Goal: Transaction & Acquisition: Purchase product/service

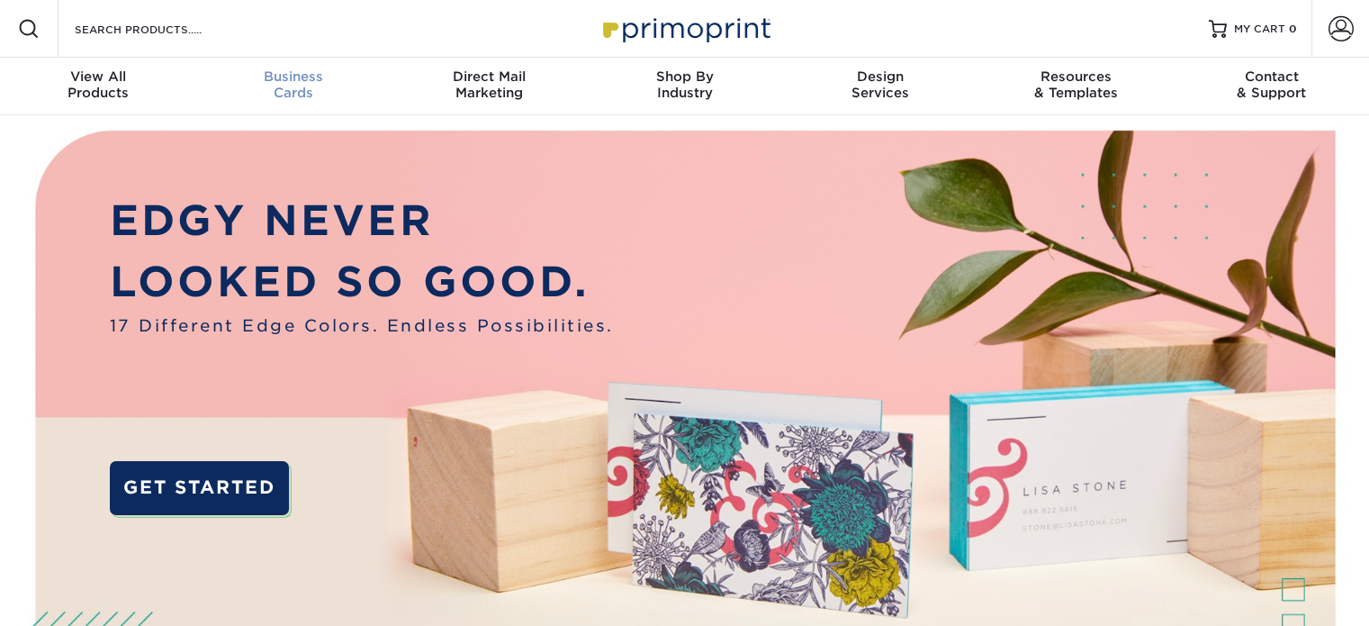
click at [277, 86] on div "Business Cards" at bounding box center [292, 84] width 195 height 32
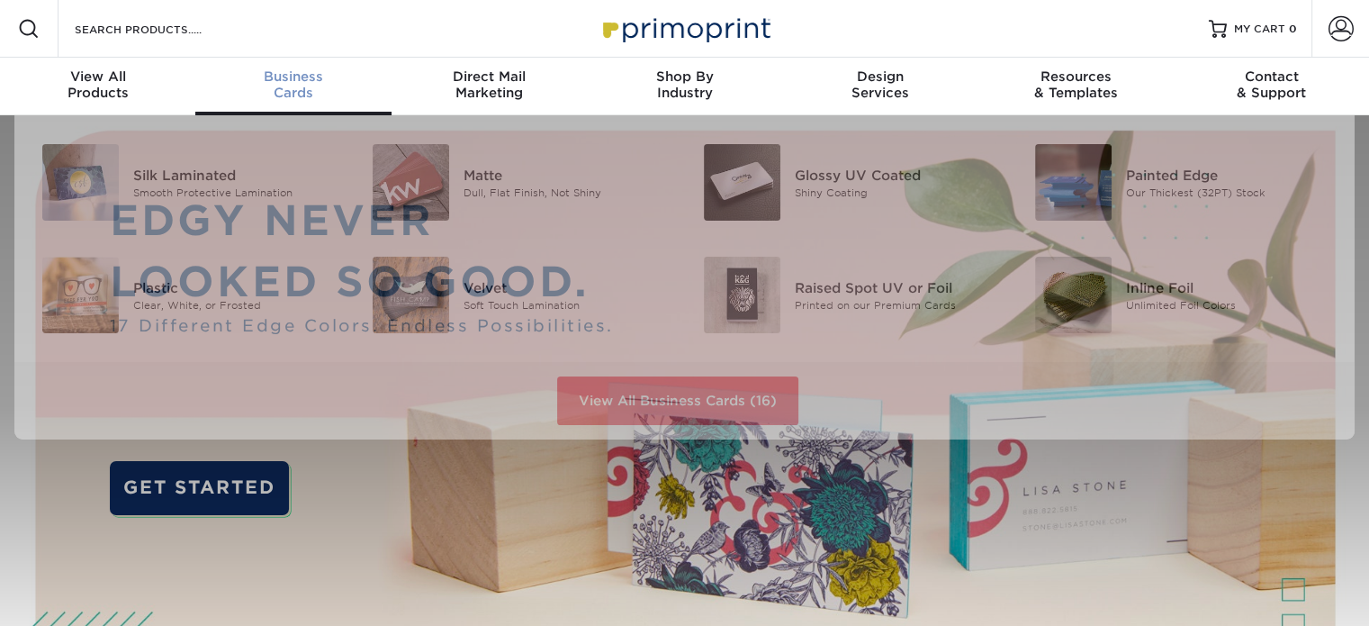
scroll to position [1, 0]
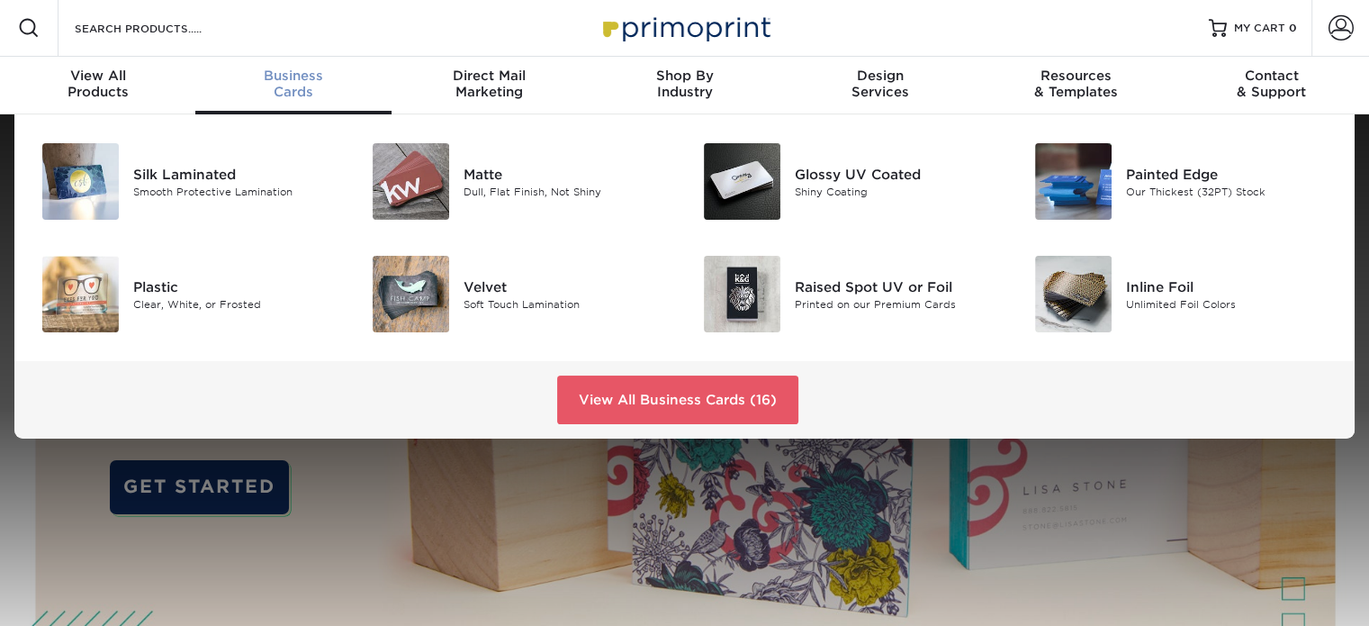
click at [302, 82] on span "Business" at bounding box center [292, 76] width 195 height 16
click at [889, 284] on div "Raised Spot UV or Foil" at bounding box center [898, 286] width 207 height 20
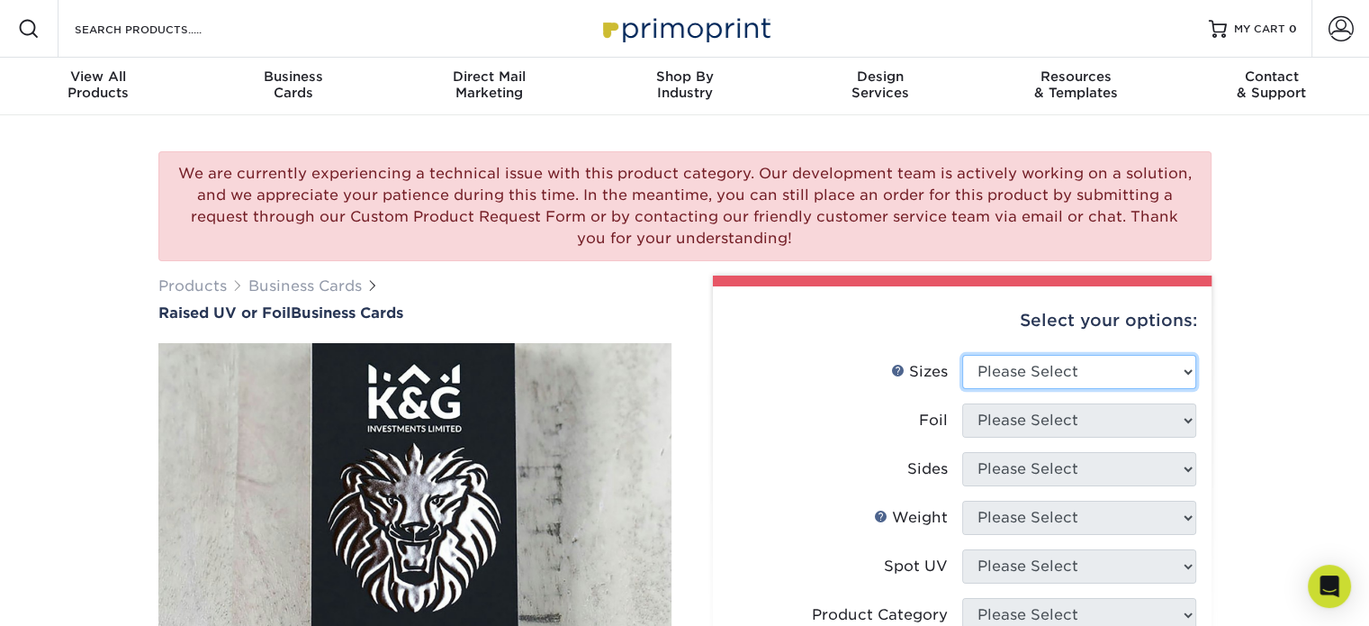
click at [1194, 361] on select "Please Select 2" x 3.5" - Standard" at bounding box center [1079, 372] width 234 height 34
select select "2.00x3.50"
click at [962, 355] on select "Please Select 2" x 3.5" - Standard" at bounding box center [1079, 372] width 234 height 34
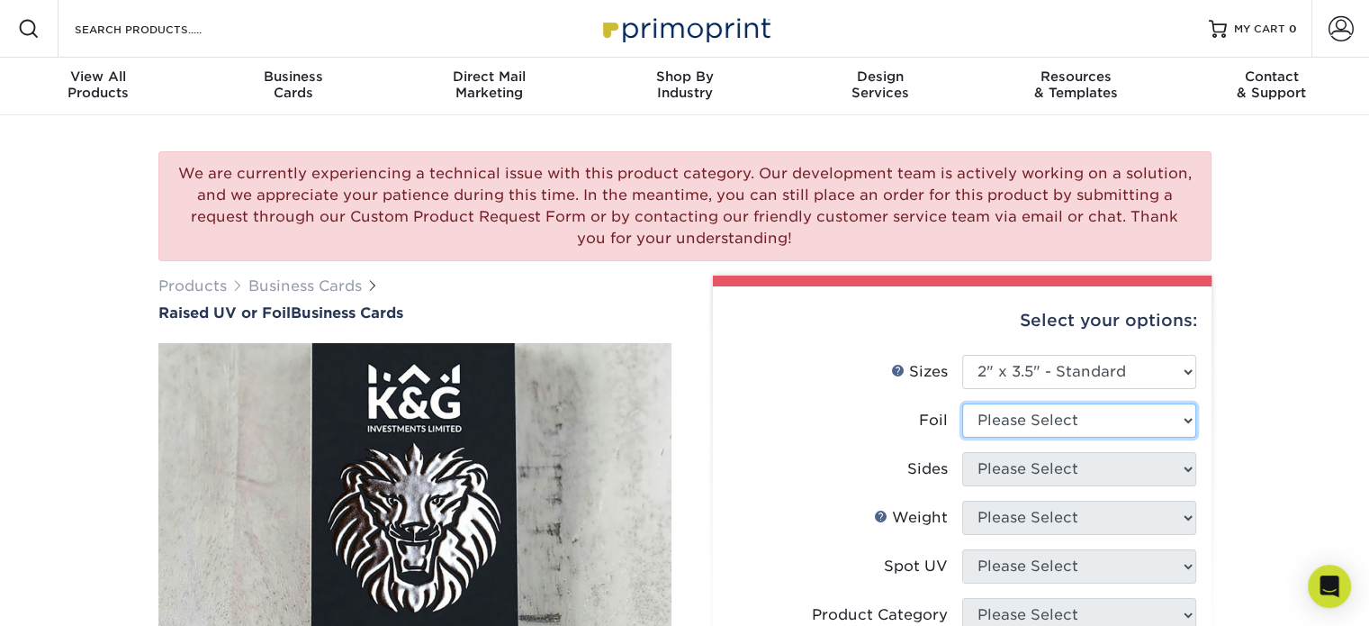
click at [1061, 431] on select "Please Select No Yes" at bounding box center [1079, 420] width 234 height 34
click at [1185, 399] on li "Sizes Help Sizes Please Select 2" x 3.5" - Standard" at bounding box center [962, 379] width 468 height 49
click at [1183, 403] on select "Please Select No Yes" at bounding box center [1079, 420] width 234 height 34
select select "1"
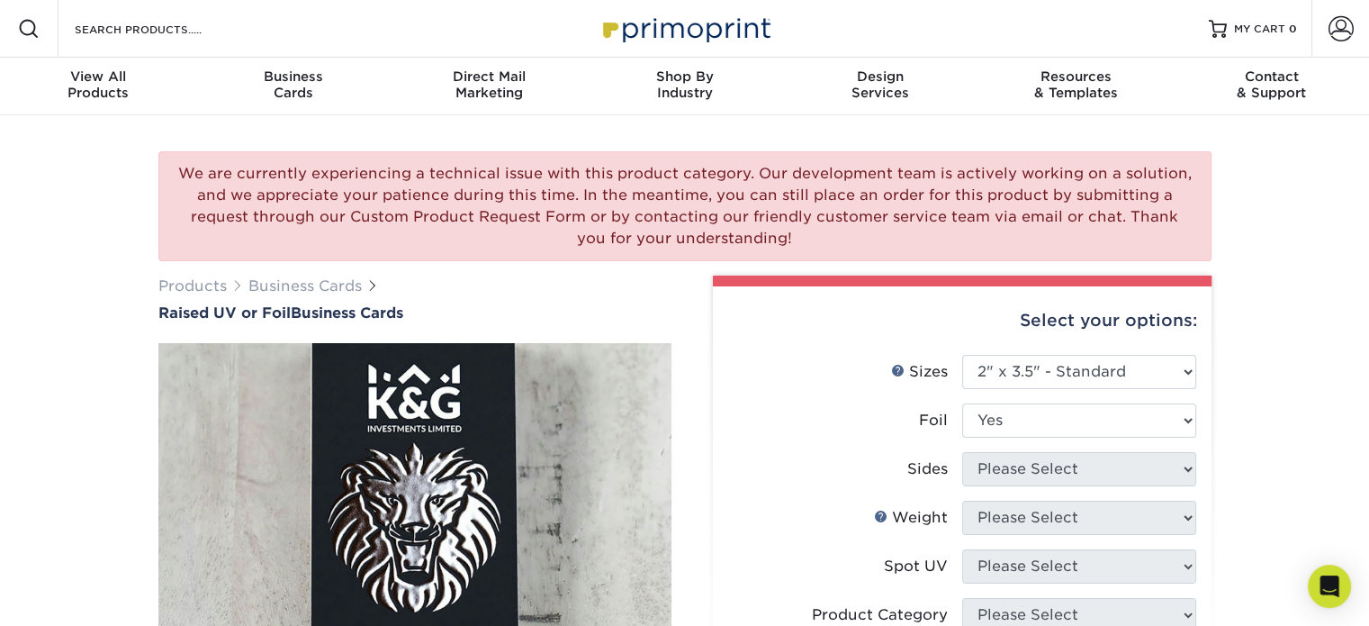
click at [962, 403] on select "Please Select No Yes" at bounding box center [1079, 420] width 234 height 34
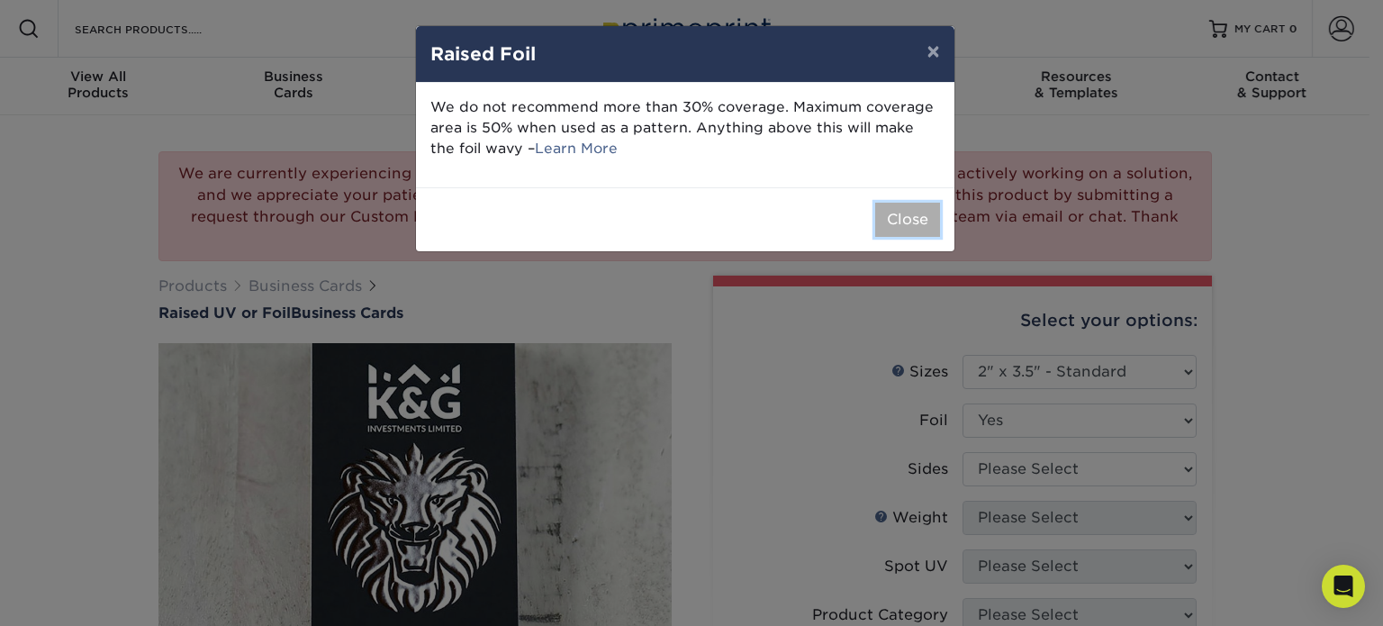
click at [922, 226] on button "Close" at bounding box center [907, 220] width 65 height 34
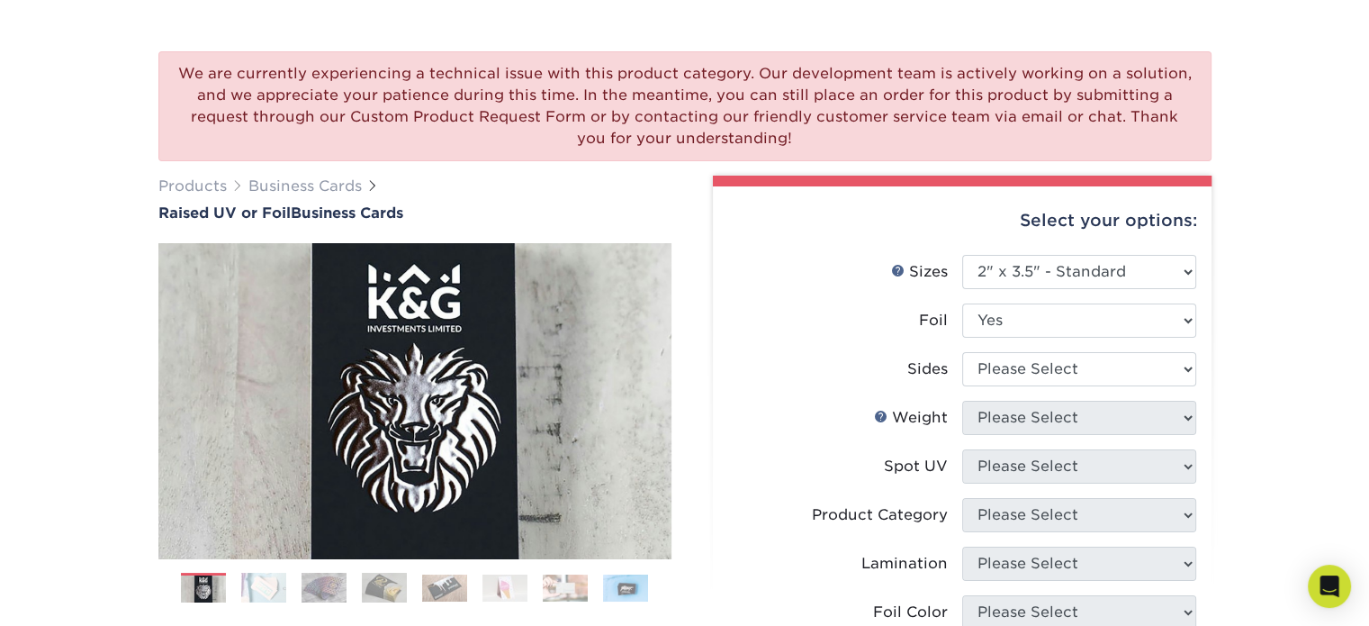
scroll to position [137, 0]
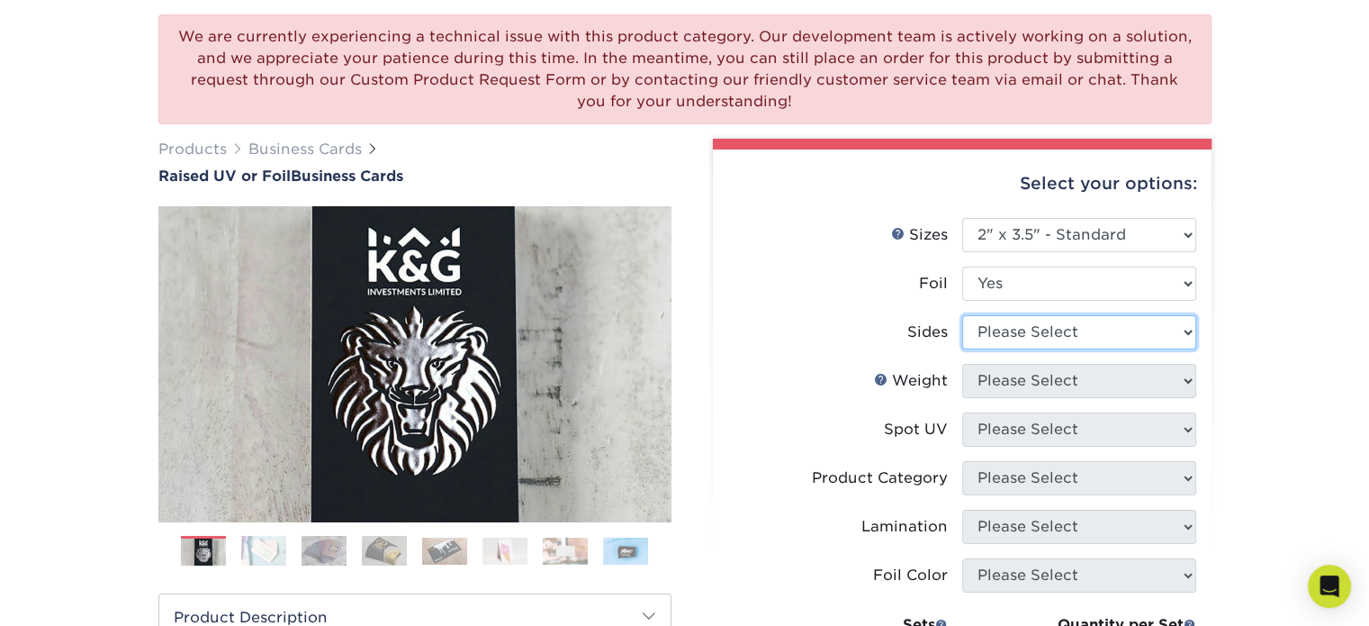
click at [1144, 319] on select "Please Select Print Both Sides - Foil Both Sides Print Both Sides - Foil Front …" at bounding box center [1079, 332] width 234 height 34
select select "34527644-b4fd-4ffb-9092-1318eefcd9d9"
click at [962, 315] on select "Please Select Print Both Sides - Foil Both Sides Print Both Sides - Foil Front …" at bounding box center [1079, 332] width 234 height 34
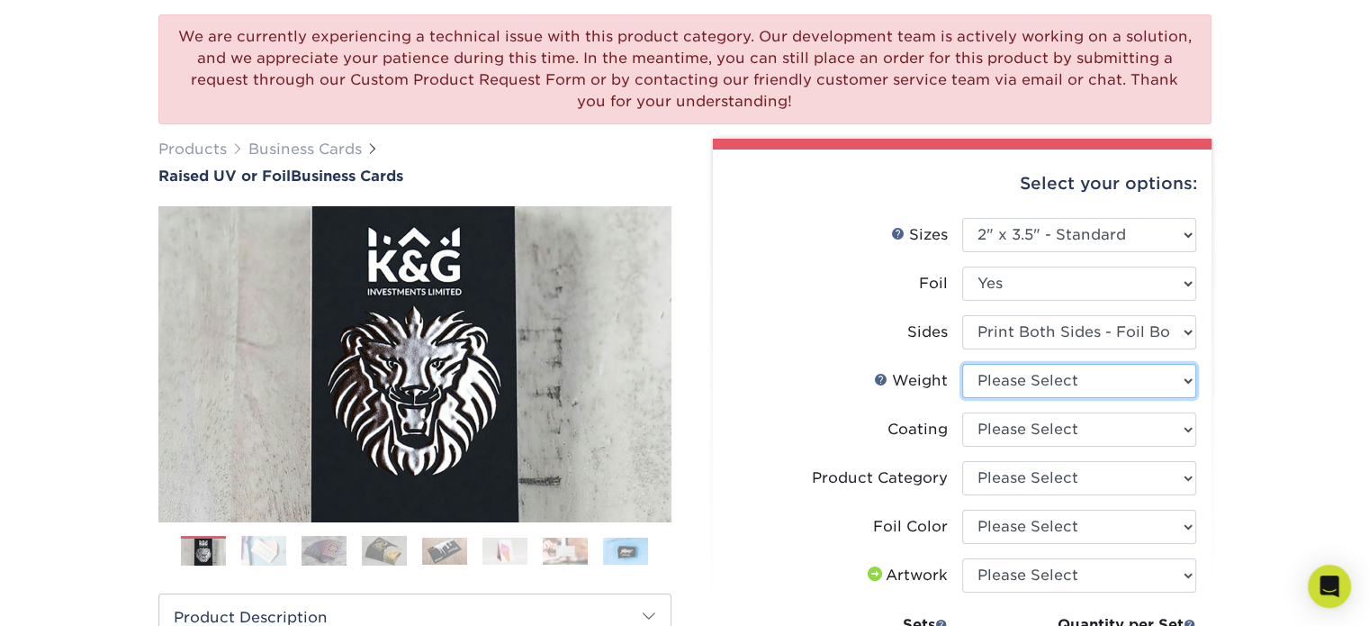
click at [1178, 376] on select "Please Select 16PT" at bounding box center [1079, 381] width 234 height 34
select select "16PT"
click at [962, 364] on select "Please Select 16PT" at bounding box center [1079, 381] width 234 height 34
click at [1152, 432] on select at bounding box center [1079, 429] width 234 height 34
click at [1244, 382] on div "We are currently experiencing a technical issue with this product category. Our…" at bounding box center [684, 552] width 1369 height 1148
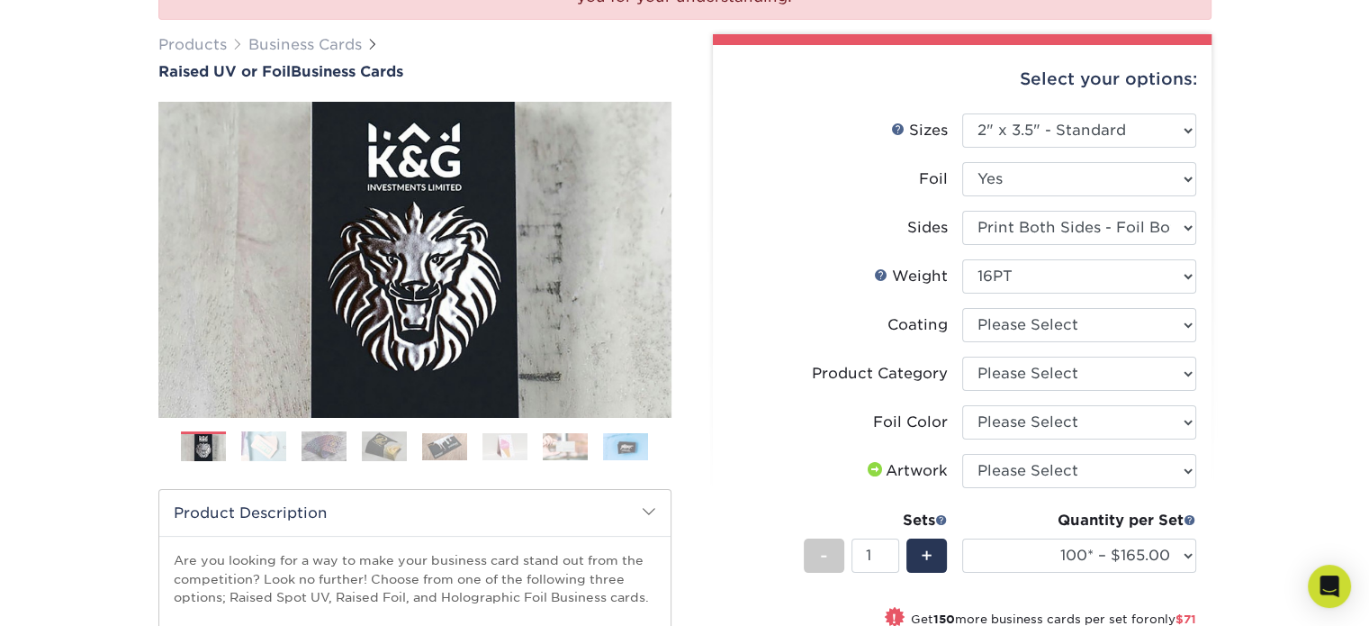
scroll to position [288, 0]
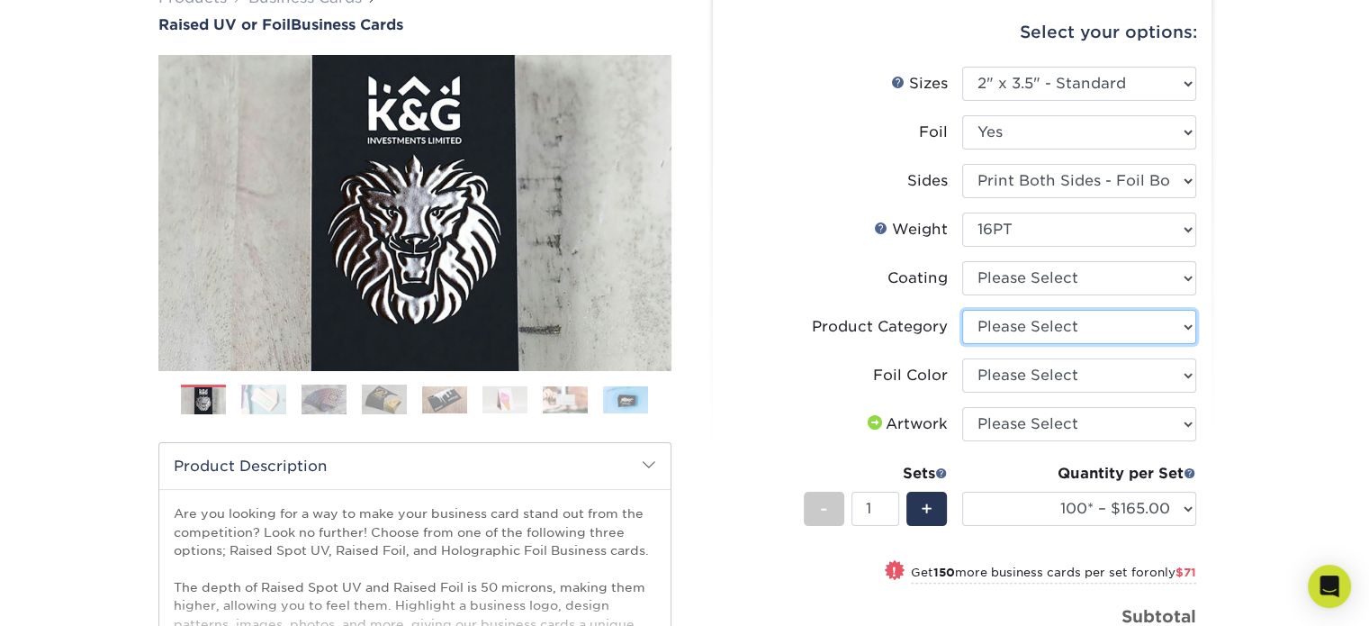
click at [1148, 311] on select "Please Select Business Cards" at bounding box center [1079, 327] width 234 height 34
select select "3b5148f1-0588-4f88-a218-97bcfdce65c1"
click at [962, 310] on select "Please Select Business Cards" at bounding box center [1079, 327] width 234 height 34
click at [1113, 340] on select "Please Select Business Cards" at bounding box center [1079, 327] width 234 height 34
click at [962, 310] on select "Please Select Business Cards" at bounding box center [1079, 327] width 234 height 34
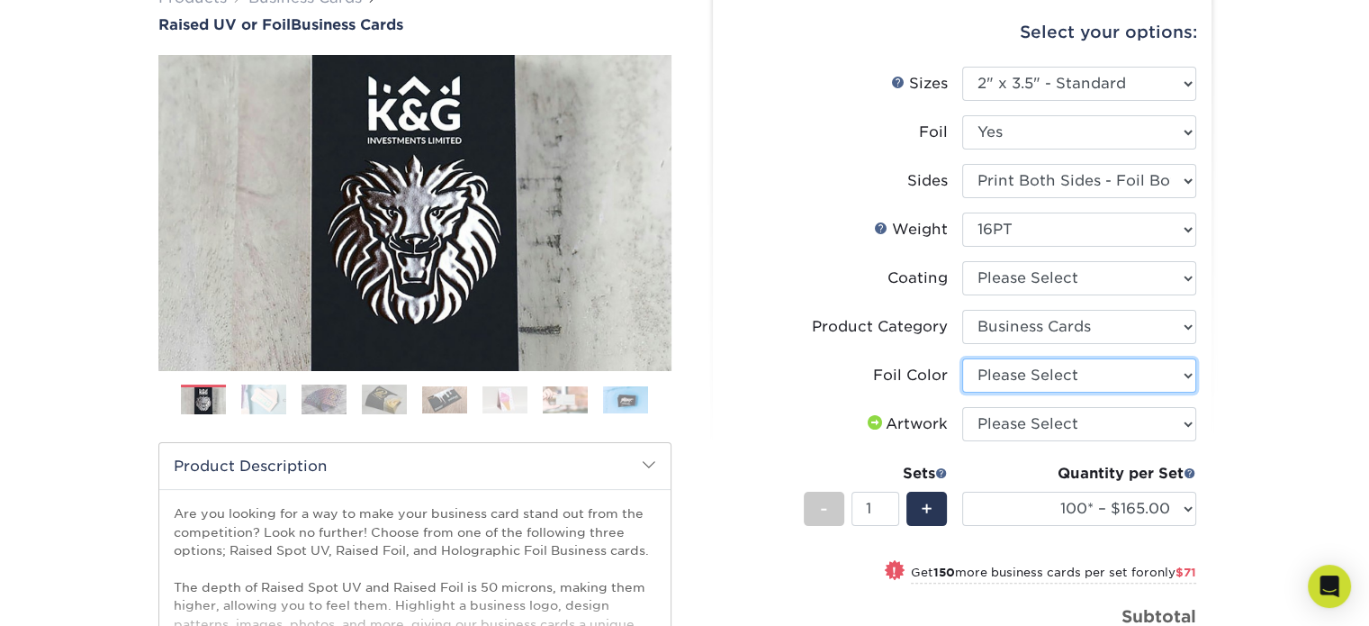
click at [1096, 365] on select "Please Select Silver Foil Gold Foil Holographic Foil" at bounding box center [1079, 375] width 234 height 34
select select "070be916-f238-4bbb-84b5-b64a15a64c9f"
click at [962, 358] on select "Please Select Silver Foil Gold Foil Holographic Foil" at bounding box center [1079, 375] width 234 height 34
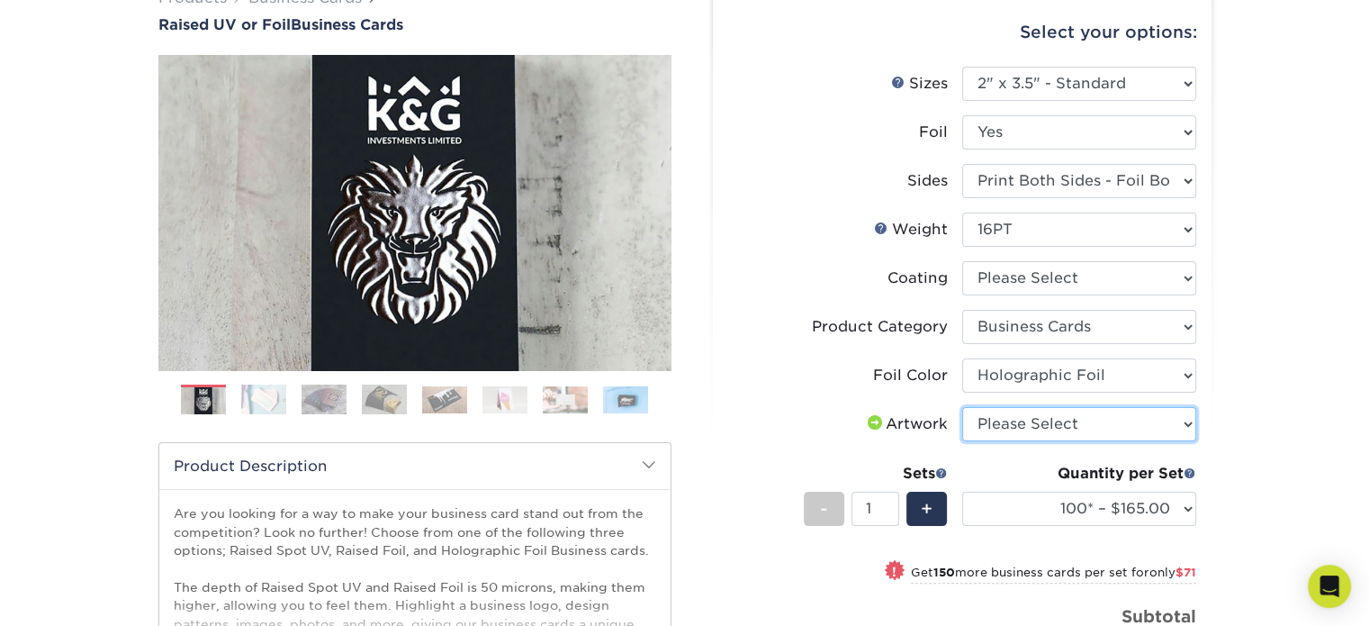
click at [1154, 429] on select "Please Select I will upload files I need a design - $100" at bounding box center [1079, 424] width 234 height 34
select select "upload"
click at [962, 407] on select "Please Select I will upload files I need a design - $100" at bounding box center [1079, 424] width 234 height 34
click at [1152, 427] on select "Please Select I will upload files I need a design - $100" at bounding box center [1079, 424] width 234 height 34
click at [1288, 455] on div "We are currently experiencing a technical issue with this product category. Our…" at bounding box center [684, 401] width 1369 height 1148
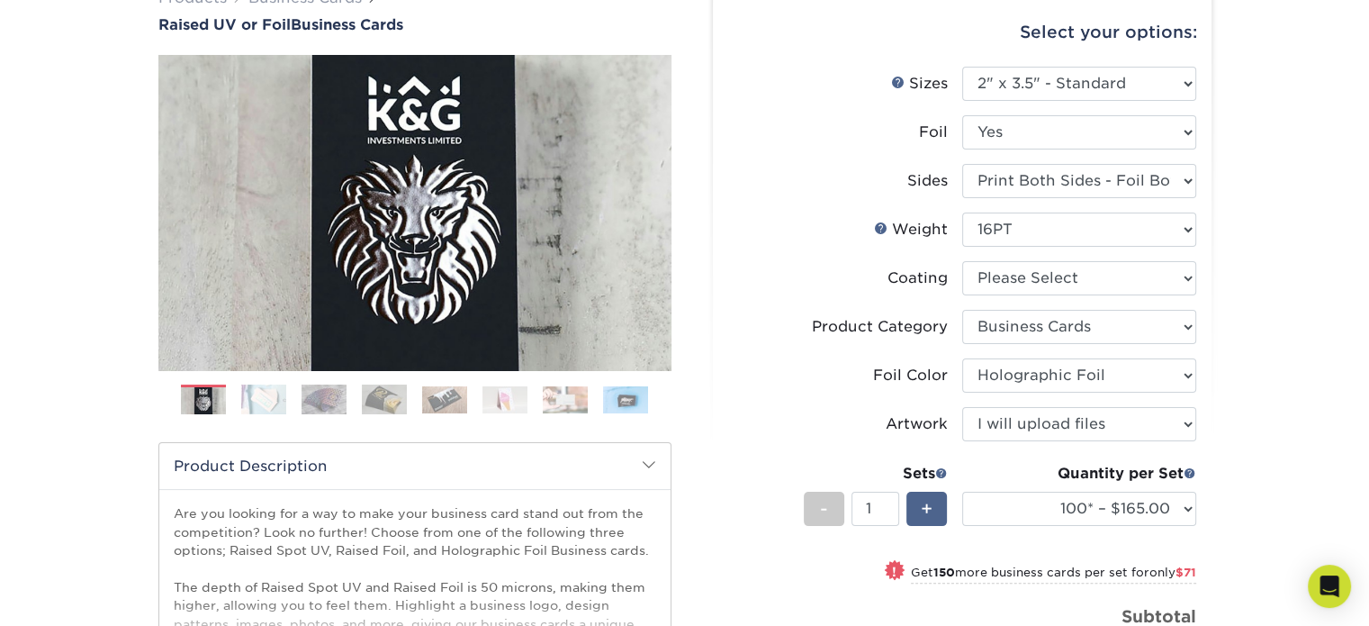
click at [925, 495] on span "+" at bounding box center [927, 508] width 12 height 27
type input "2"
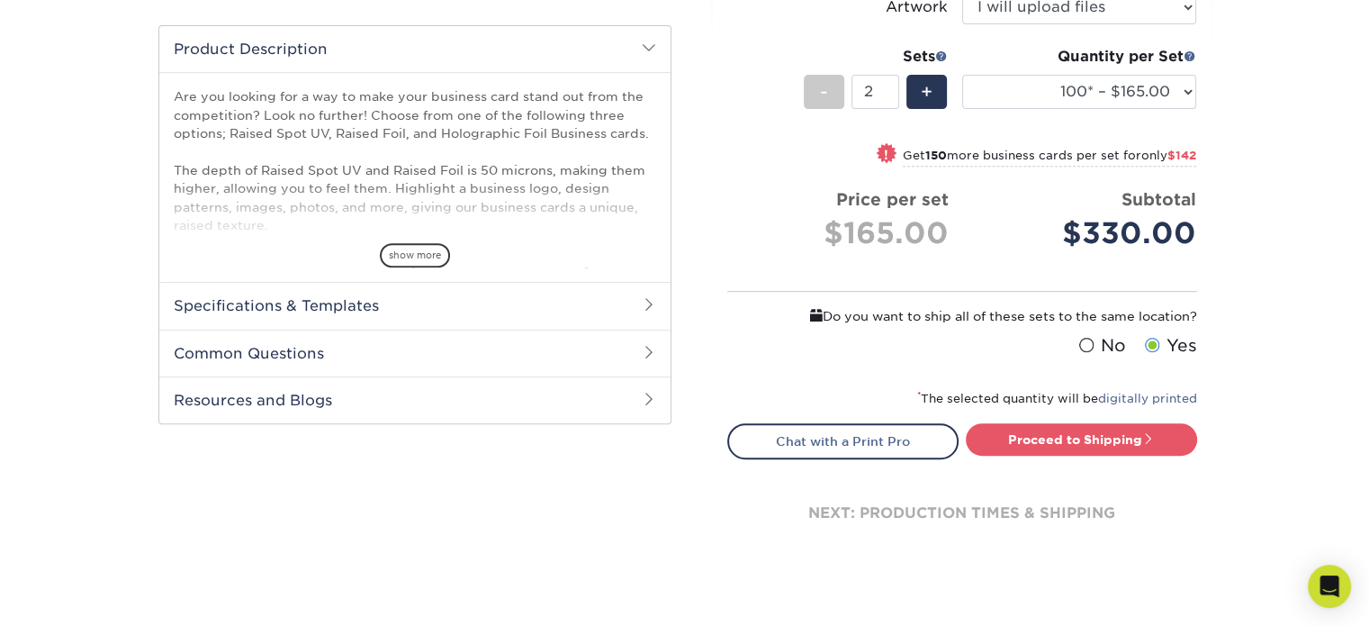
scroll to position [706, 0]
click at [1129, 434] on link "Proceed to Shipping" at bounding box center [1081, 438] width 231 height 32
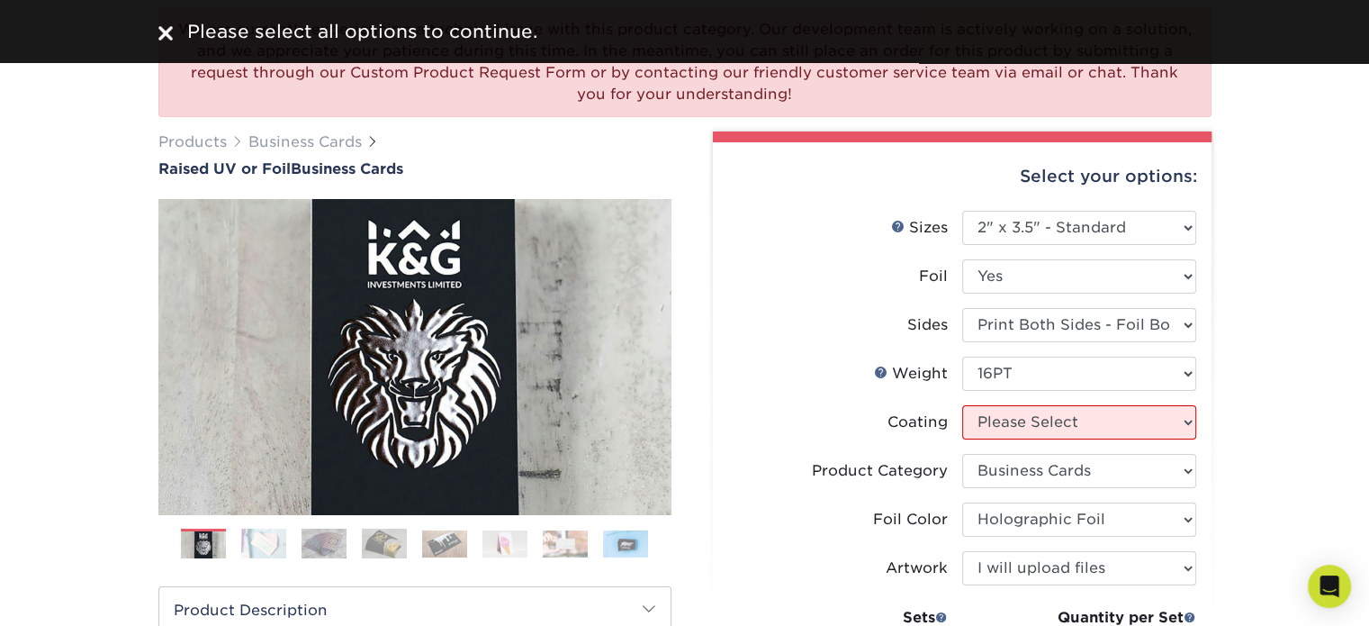
scroll to position [151, 0]
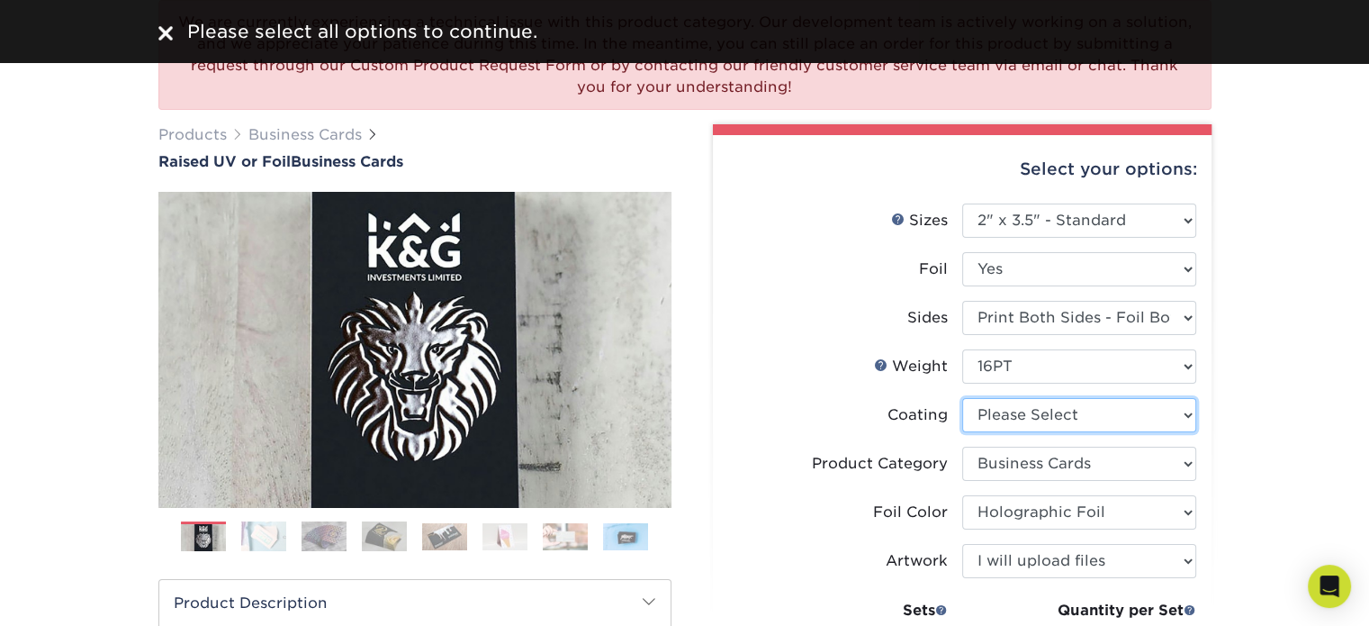
click at [1008, 407] on select at bounding box center [1079, 415] width 234 height 34
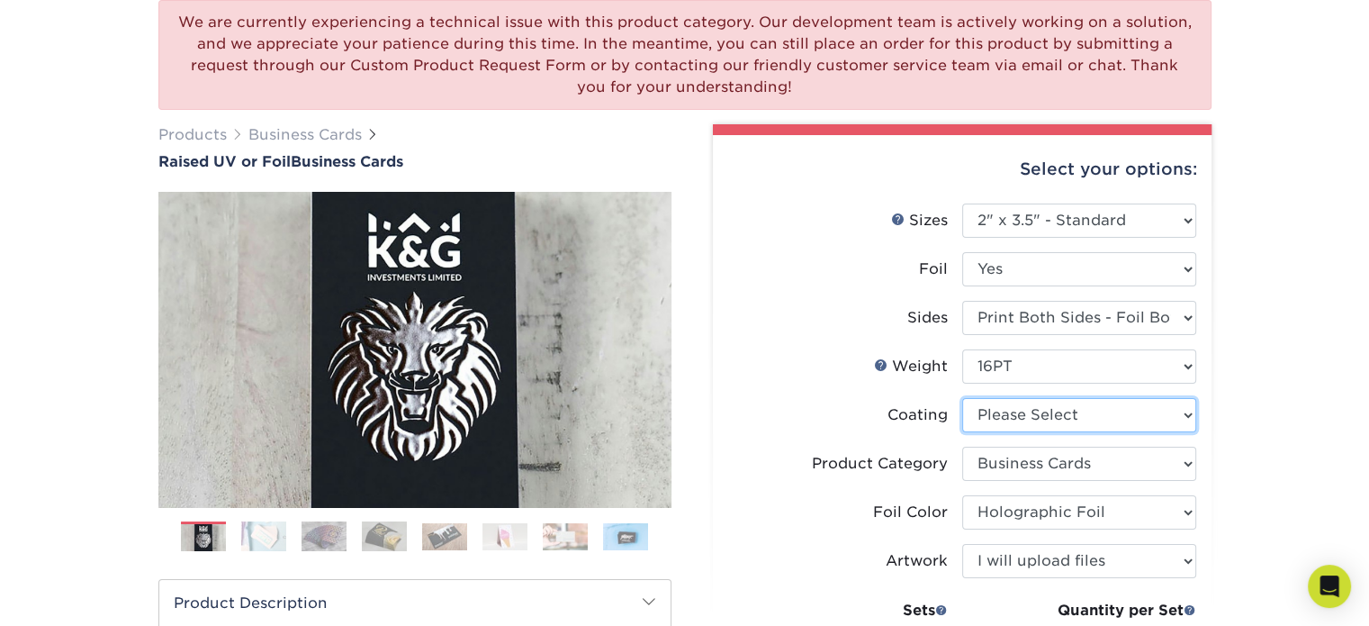
click at [962, 398] on select at bounding box center [1079, 415] width 234 height 34
click at [1159, 412] on select at bounding box center [1079, 415] width 234 height 34
select select "3e7618de-abca-4bda-9f97-8b9129e913d8"
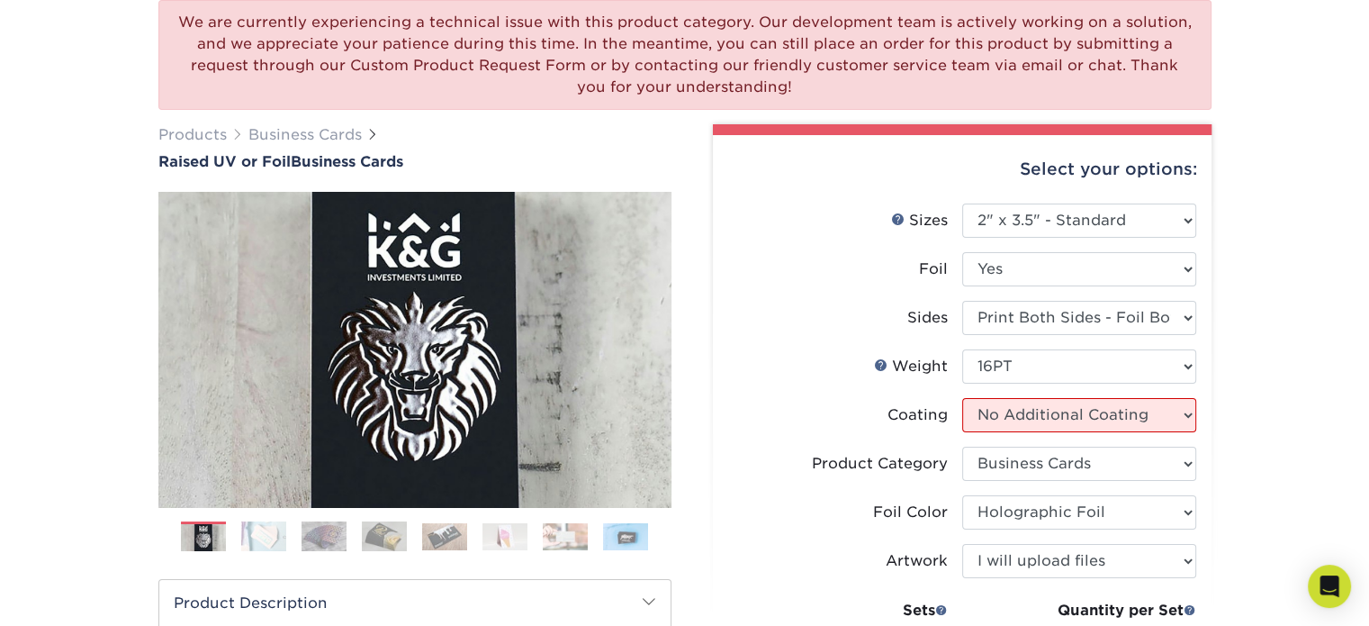
click at [962, 398] on select at bounding box center [1079, 415] width 234 height 34
select select "-1"
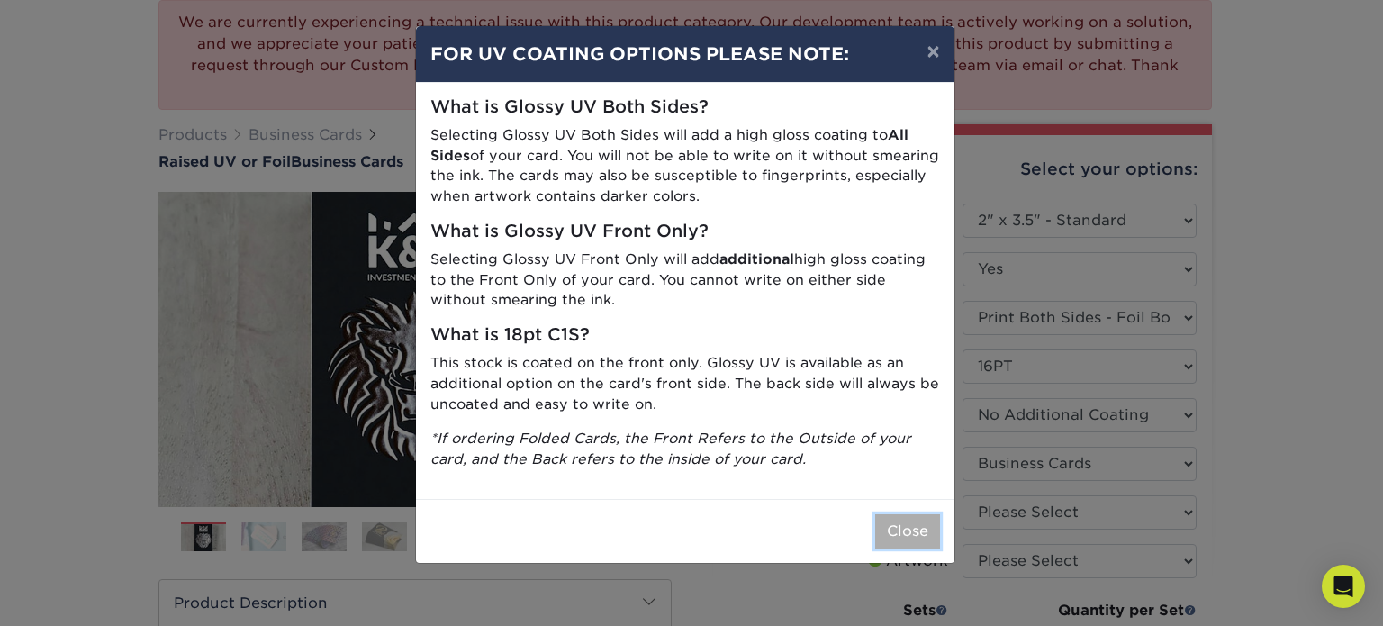
click at [914, 529] on button "Close" at bounding box center [907, 531] width 65 height 34
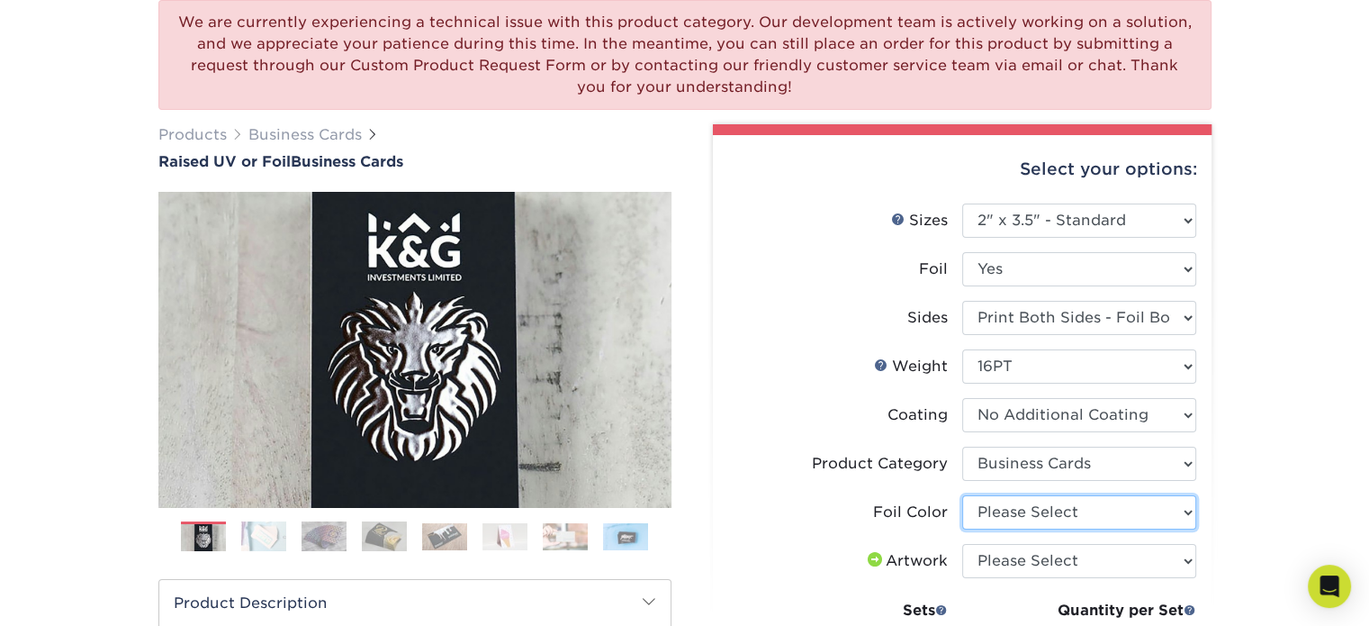
click at [1181, 507] on select "Please Select Silver Foil Gold Foil Holographic Foil" at bounding box center [1079, 512] width 234 height 34
select select "070be916-f238-4bbb-84b5-b64a15a64c9f"
click at [962, 495] on select "Please Select Silver Foil Gold Foil Holographic Foil" at bounding box center [1079, 512] width 234 height 34
click at [1203, 356] on div "Select your options: Sizes Help Sizes Please Select 2" x 3.5" - Standard Foil P…" at bounding box center [962, 635] width 499 height 1000
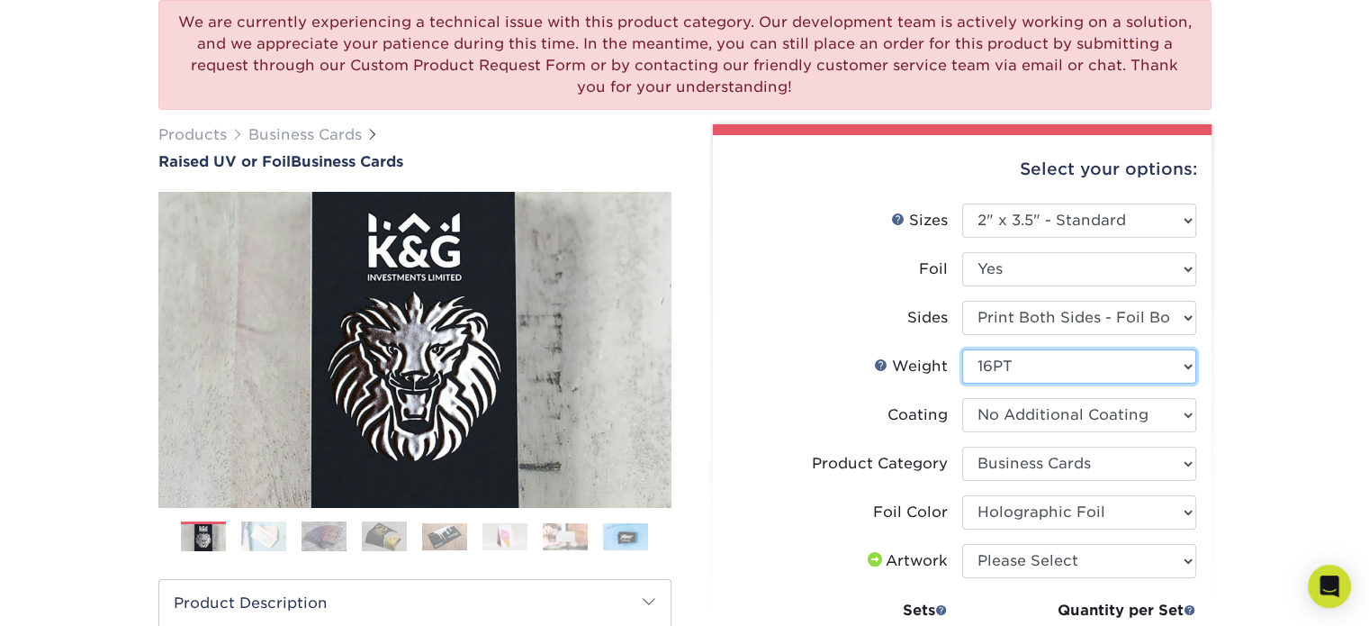
click at [1176, 360] on select "Please Select 16PT" at bounding box center [1079, 366] width 234 height 34
click at [1239, 334] on div "We are currently experiencing a technical issue with this product category. Our…" at bounding box center [684, 575] width 1369 height 1222
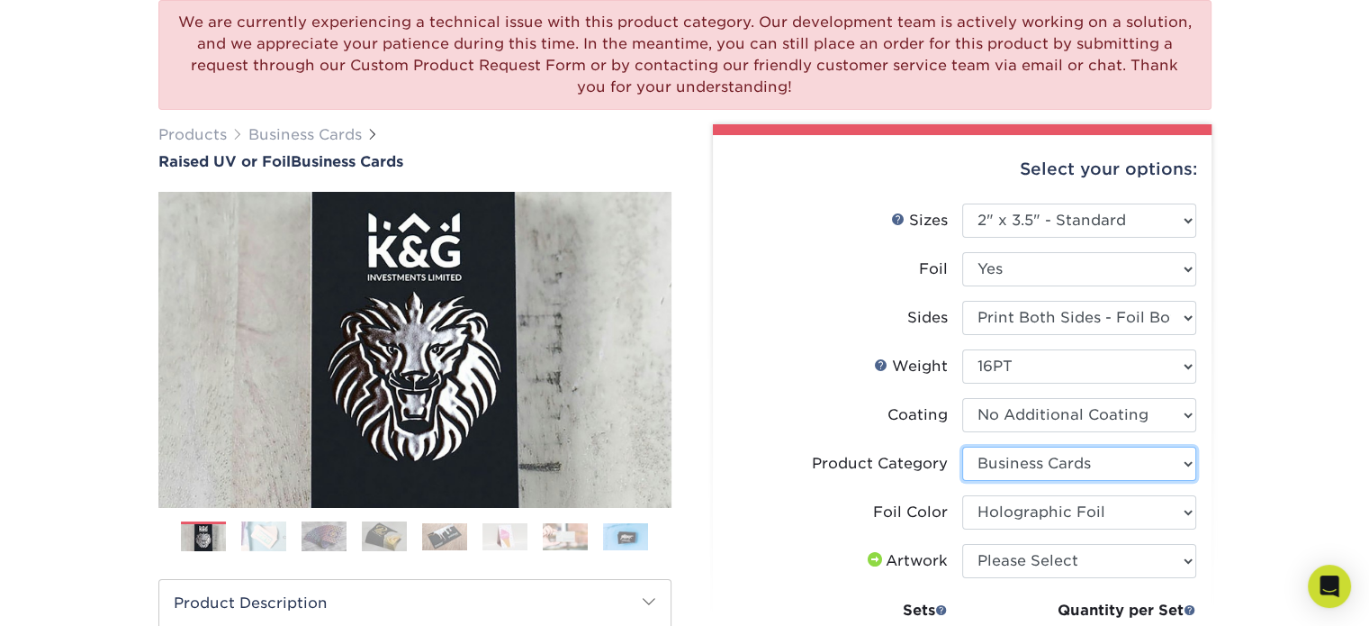
click at [1176, 464] on select "Please Select Business Cards" at bounding box center [1079, 464] width 234 height 34
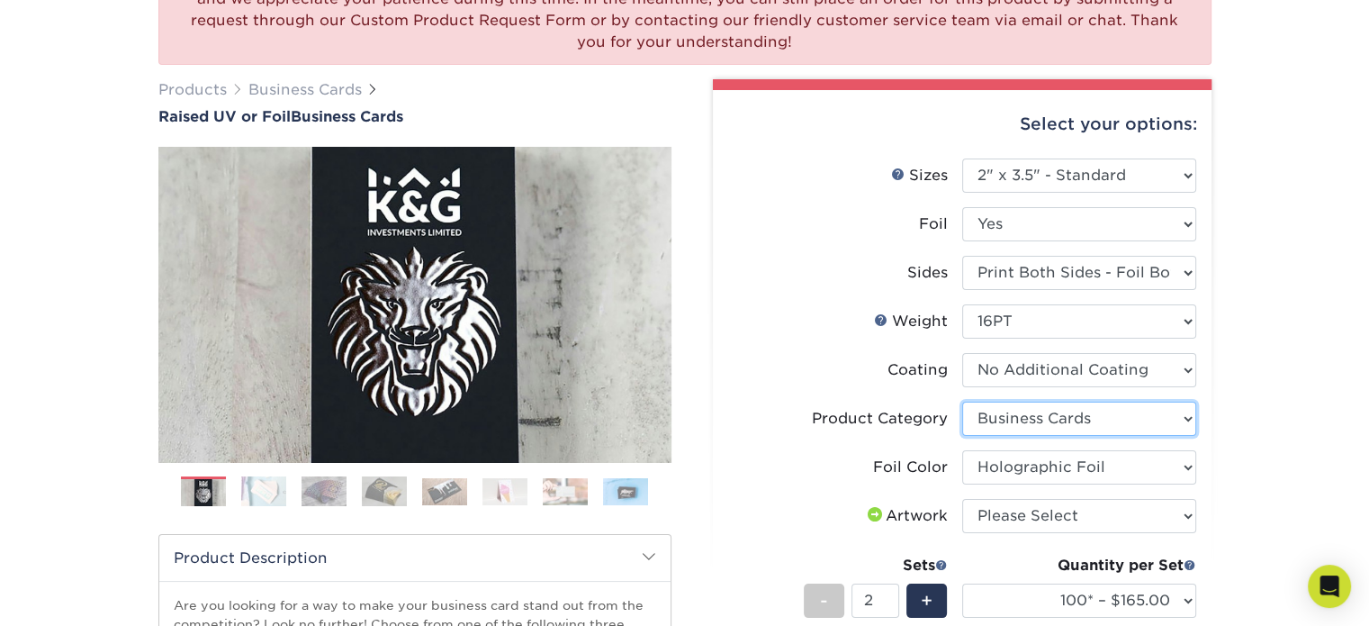
scroll to position [198, 0]
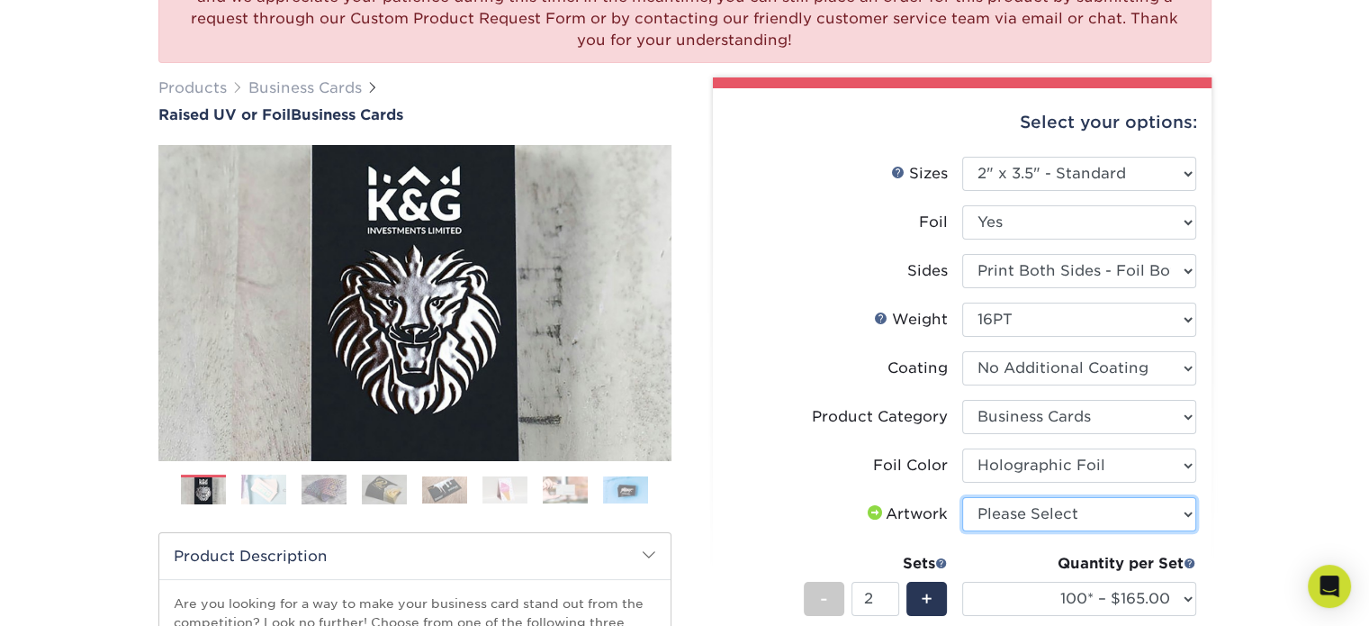
click at [1185, 511] on select "Please Select I will upload files I need a design - $100" at bounding box center [1079, 514] width 234 height 34
select select "upload"
click at [962, 497] on select "Please Select I will upload files I need a design - $100" at bounding box center [1079, 514] width 234 height 34
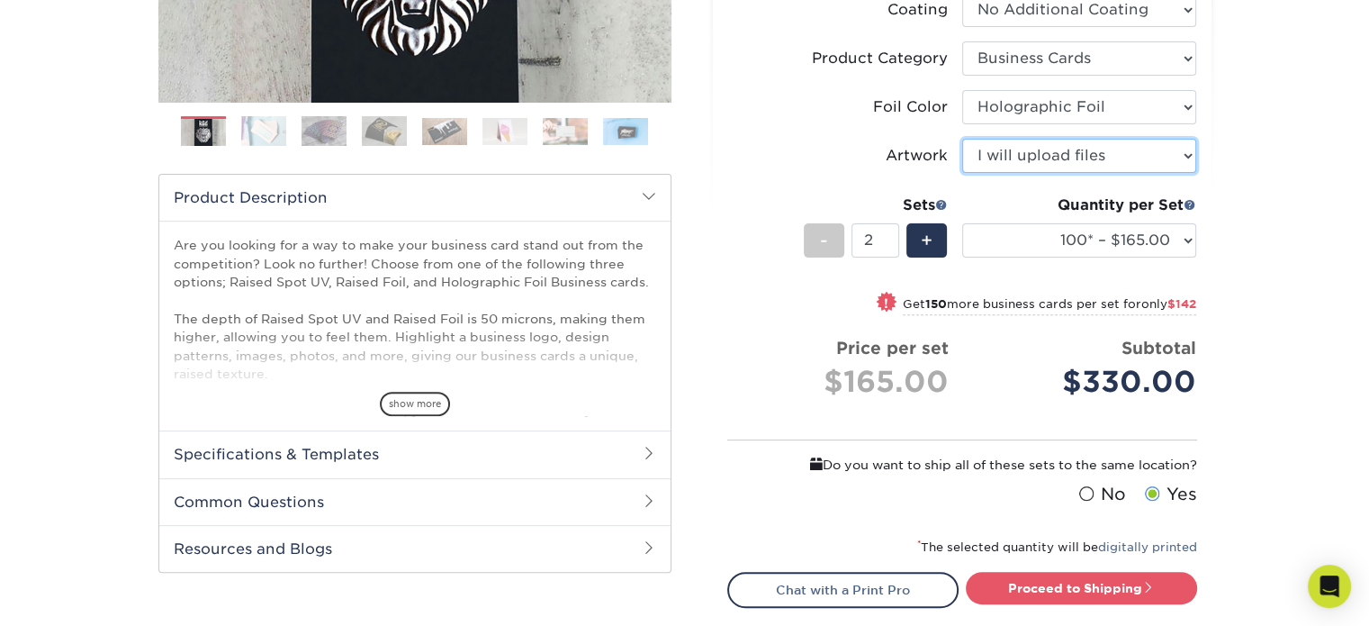
scroll to position [677, 0]
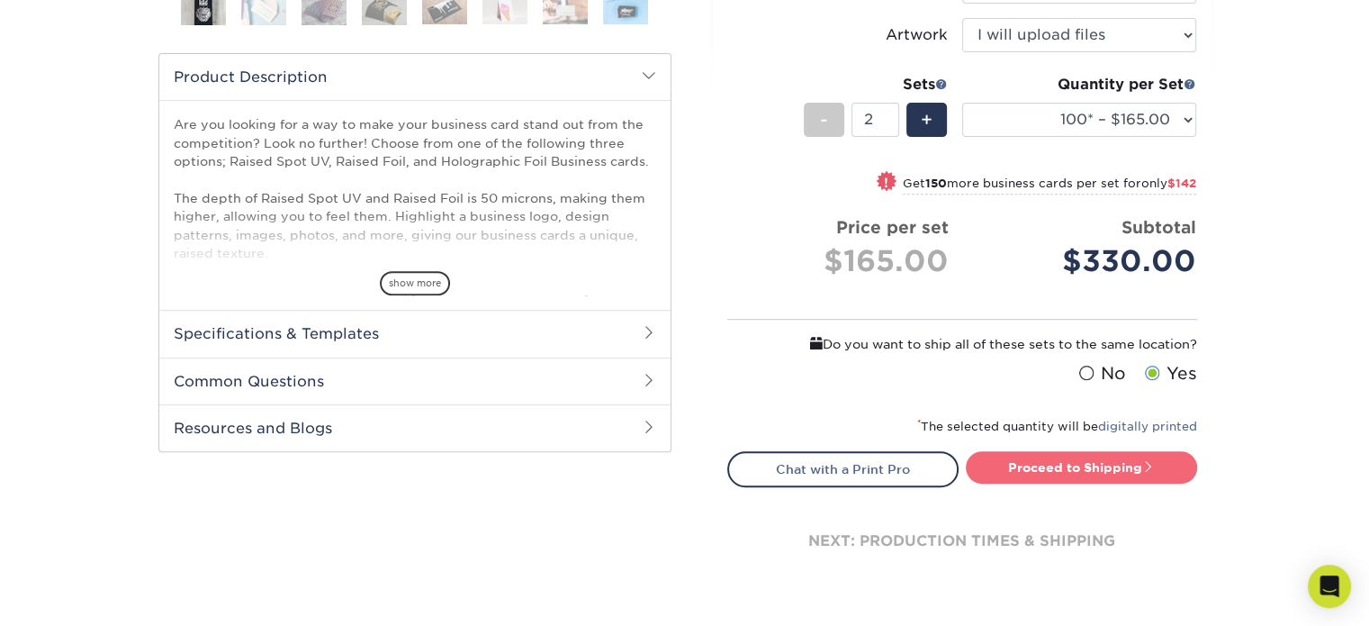
click at [1028, 457] on link "Proceed to Shipping" at bounding box center [1081, 467] width 231 height 32
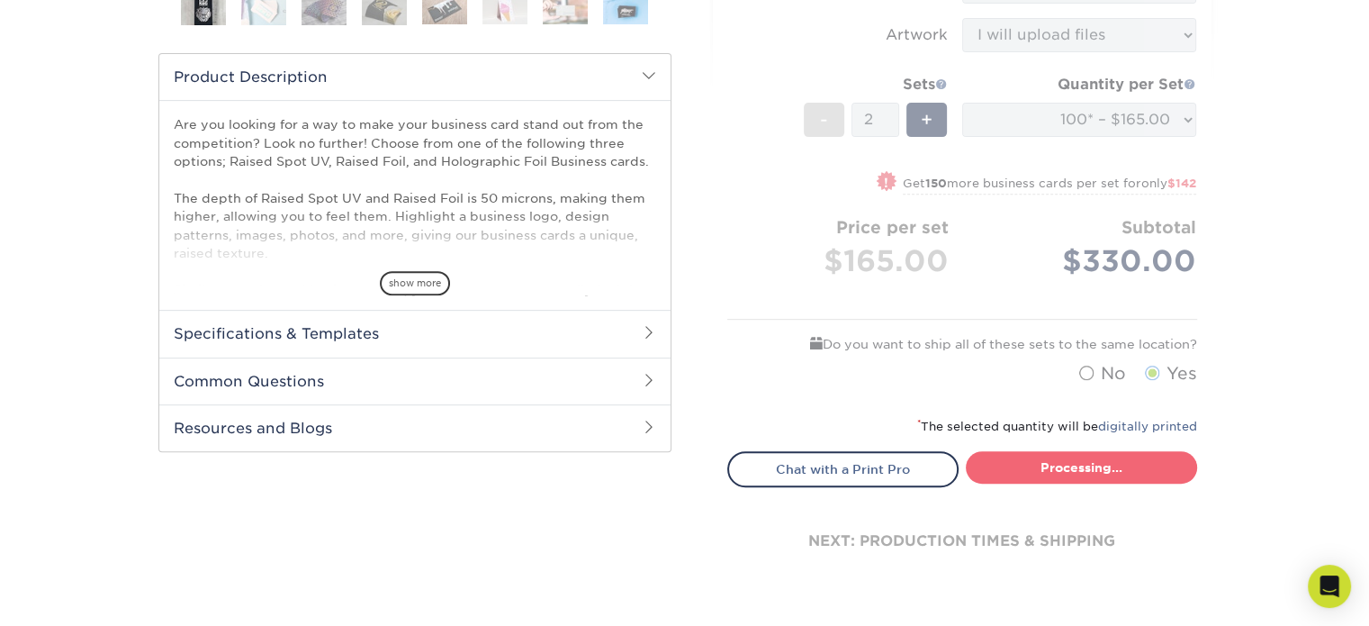
select select "7059d6da-37d2-4ff9-b756-13218de958cb"
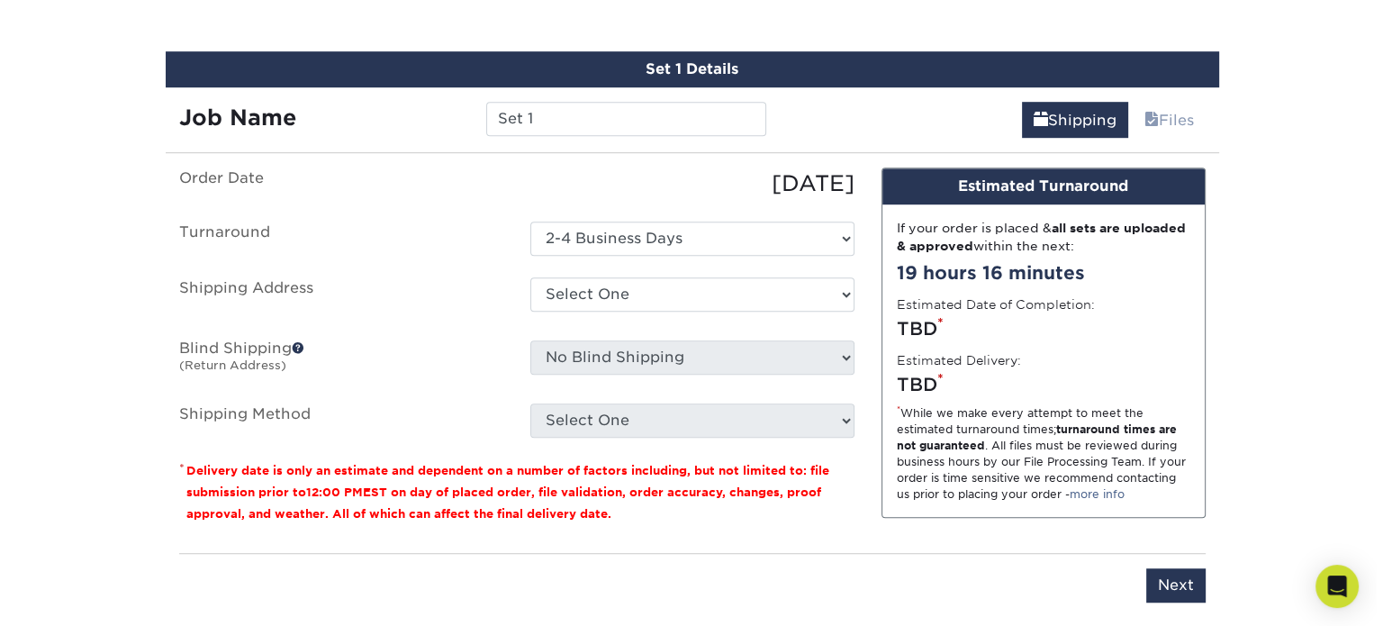
scroll to position [1174, 0]
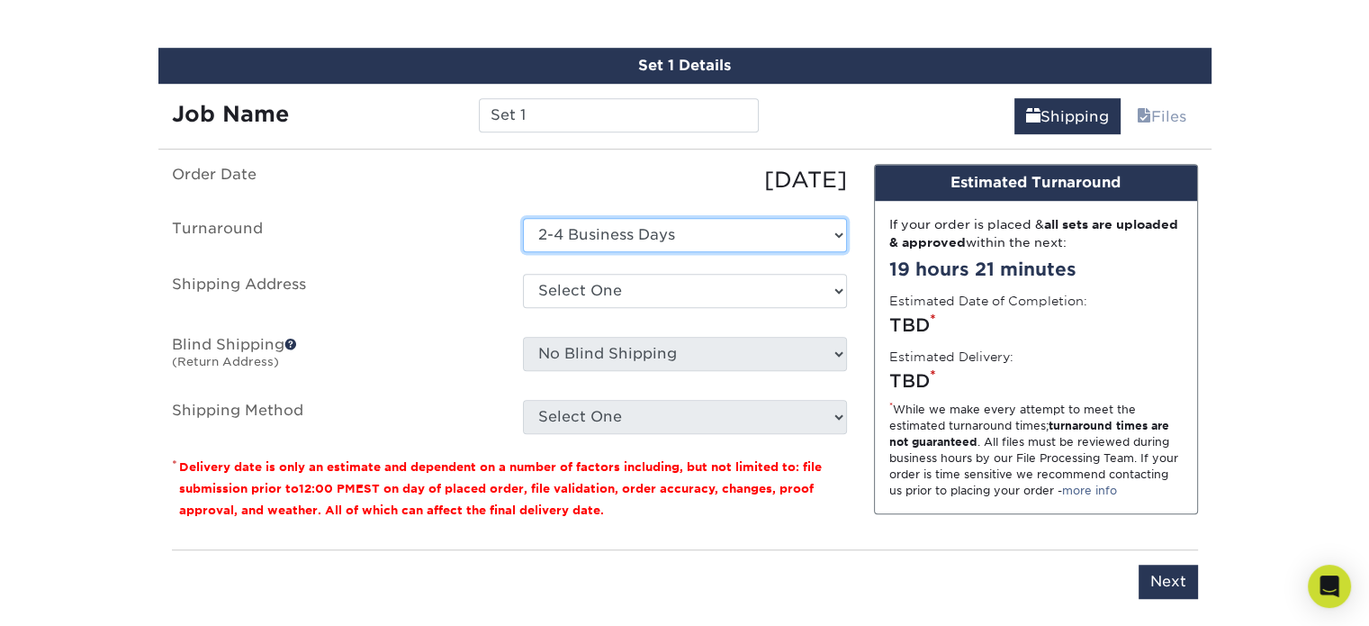
click at [831, 228] on select "Select One 2-4 Business Days" at bounding box center [685, 235] width 324 height 34
click at [624, 190] on div "[DATE]" at bounding box center [685, 180] width 351 height 32
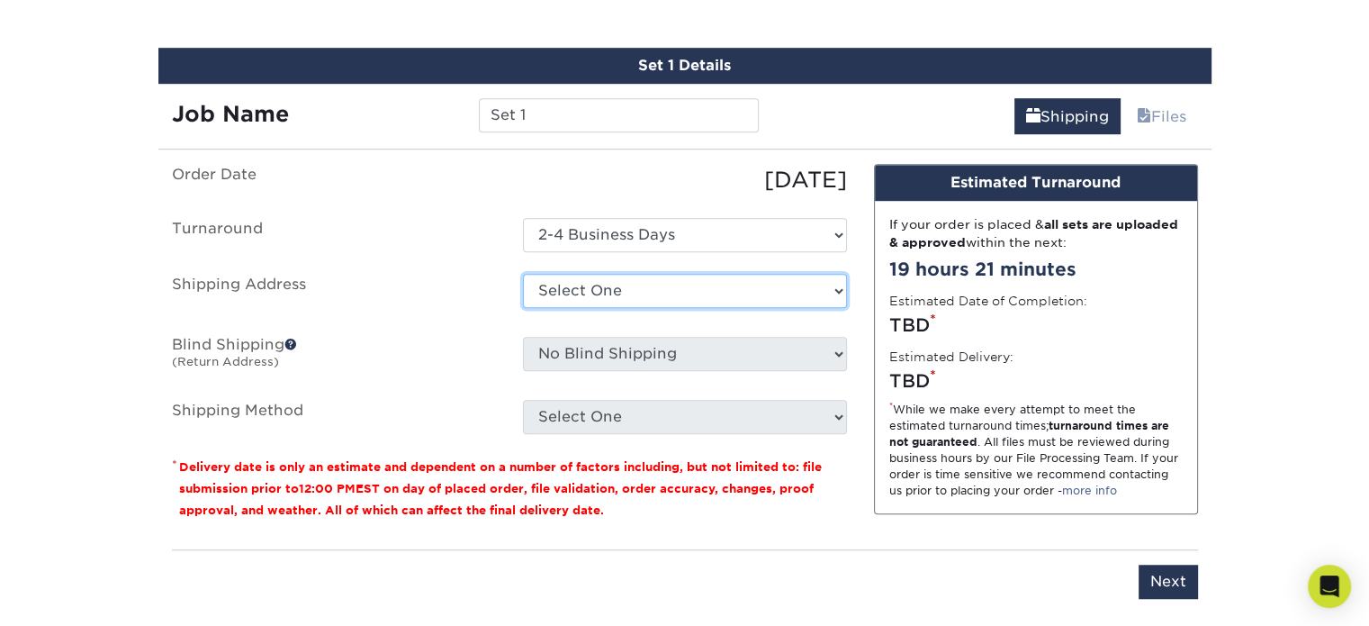
click at [691, 296] on select "Select One + Add New Address - Login" at bounding box center [685, 291] width 324 height 34
select select "newaddress"
click at [523, 274] on select "Select One + Add New Address - Login" at bounding box center [685, 291] width 324 height 34
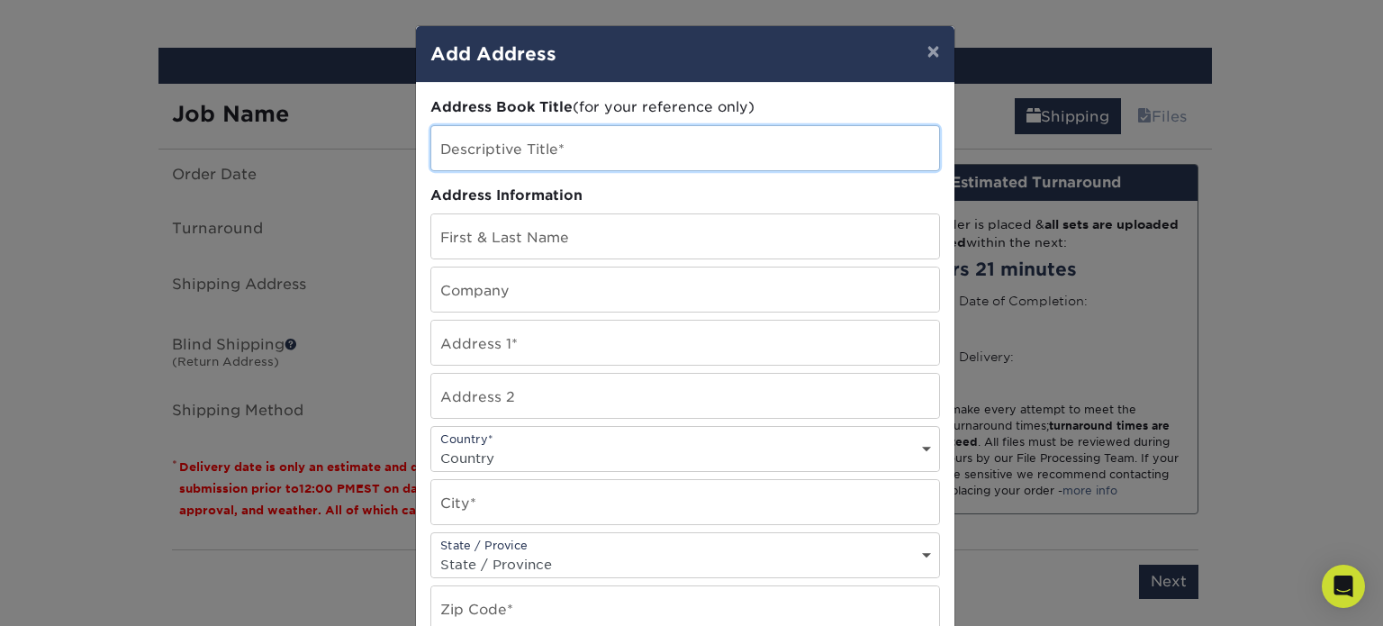
click at [526, 149] on input "text" at bounding box center [685, 148] width 508 height 44
type input "M&G"
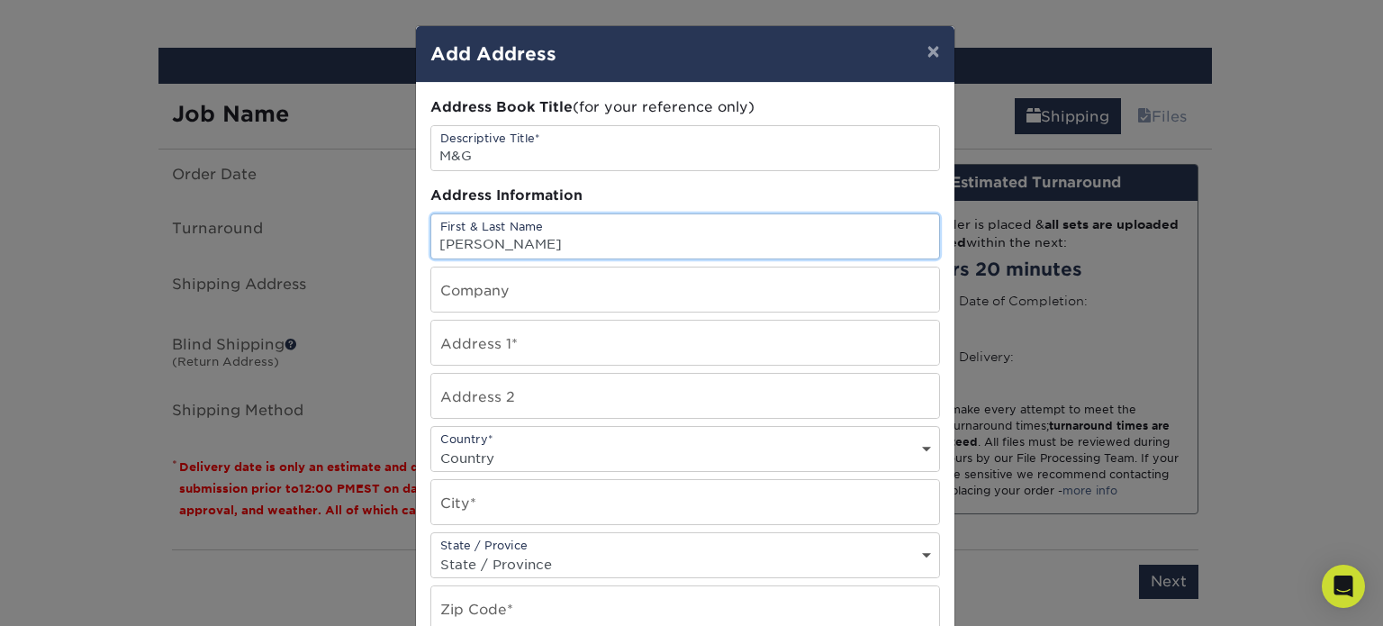
type input "[PERSON_NAME]"
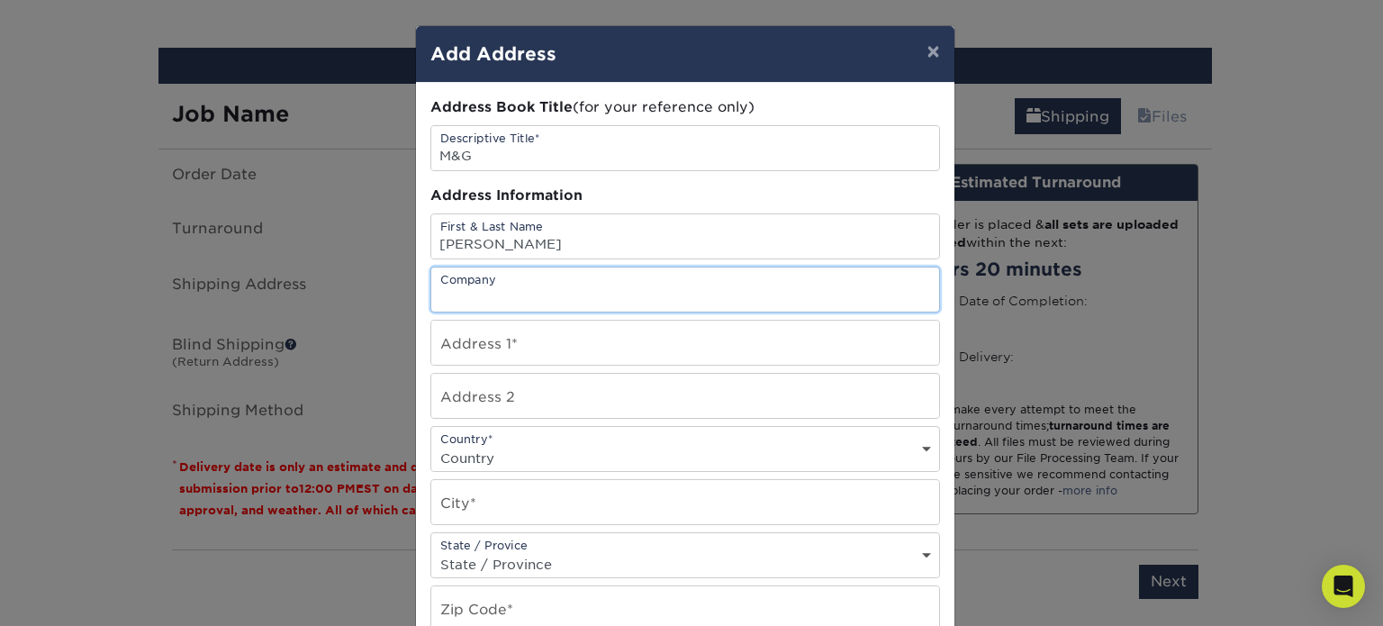
click at [633, 292] on input "text" at bounding box center [685, 289] width 508 height 44
type input "M&G Professional Services"
type input "[STREET_ADDRESS]"
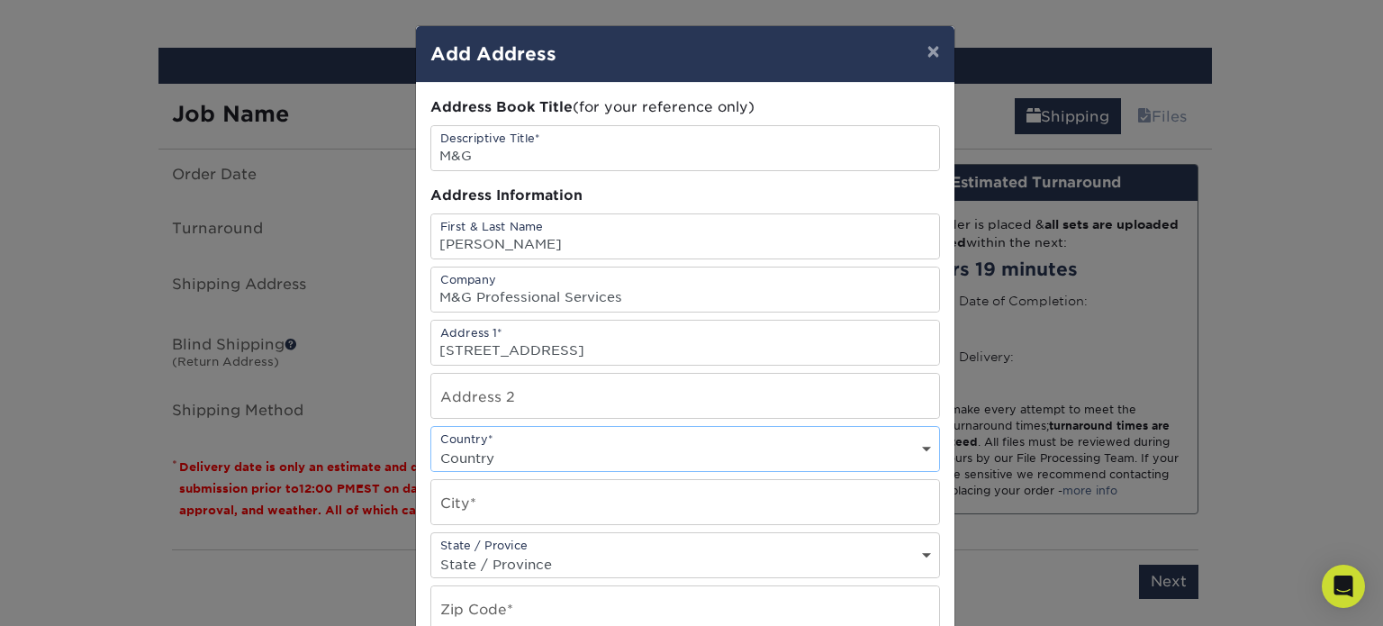
click at [612, 454] on select "Country [GEOGRAPHIC_DATA] [GEOGRAPHIC_DATA] ----------------------------- [GEOG…" at bounding box center [685, 458] width 508 height 26
select select "US"
click at [431, 445] on select "Country [GEOGRAPHIC_DATA] [GEOGRAPHIC_DATA] ----------------------------- [GEOG…" at bounding box center [685, 458] width 508 height 26
click at [645, 500] on input "text" at bounding box center [685, 502] width 508 height 44
click at [473, 500] on input "text" at bounding box center [685, 502] width 508 height 44
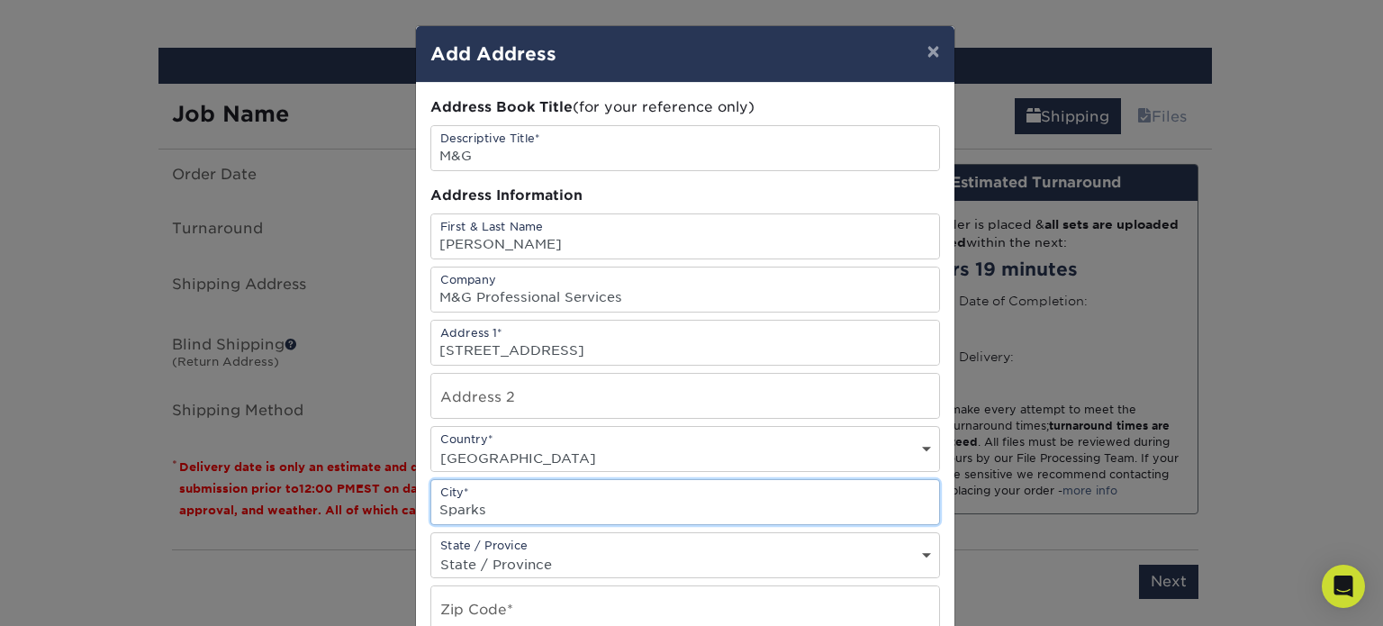
type input "Sparks"
click at [587, 532] on div "State / Provice State / Province [US_STATE] [US_STATE] [US_STATE] [US_STATE] [U…" at bounding box center [685, 555] width 510 height 46
click at [600, 543] on div "State / Provice State / Province [US_STATE] [US_STATE] [US_STATE] [US_STATE] [U…" at bounding box center [685, 555] width 510 height 46
click at [929, 557] on select "State / Province [US_STATE] [US_STATE] [US_STATE] [US_STATE] [US_STATE] [US_STA…" at bounding box center [685, 564] width 508 height 26
select select "NV"
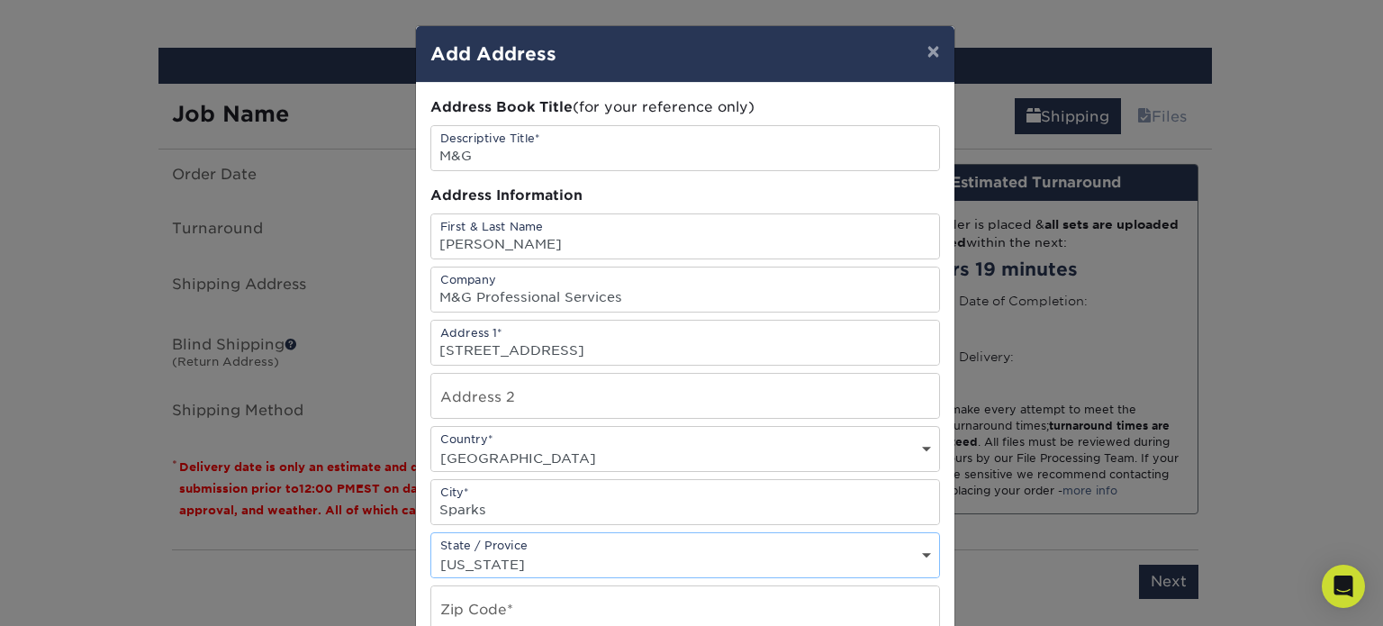
click at [431, 551] on select "State / Province [US_STATE] [US_STATE] [US_STATE] [US_STATE] [US_STATE] [US_STA…" at bounding box center [685, 564] width 508 height 26
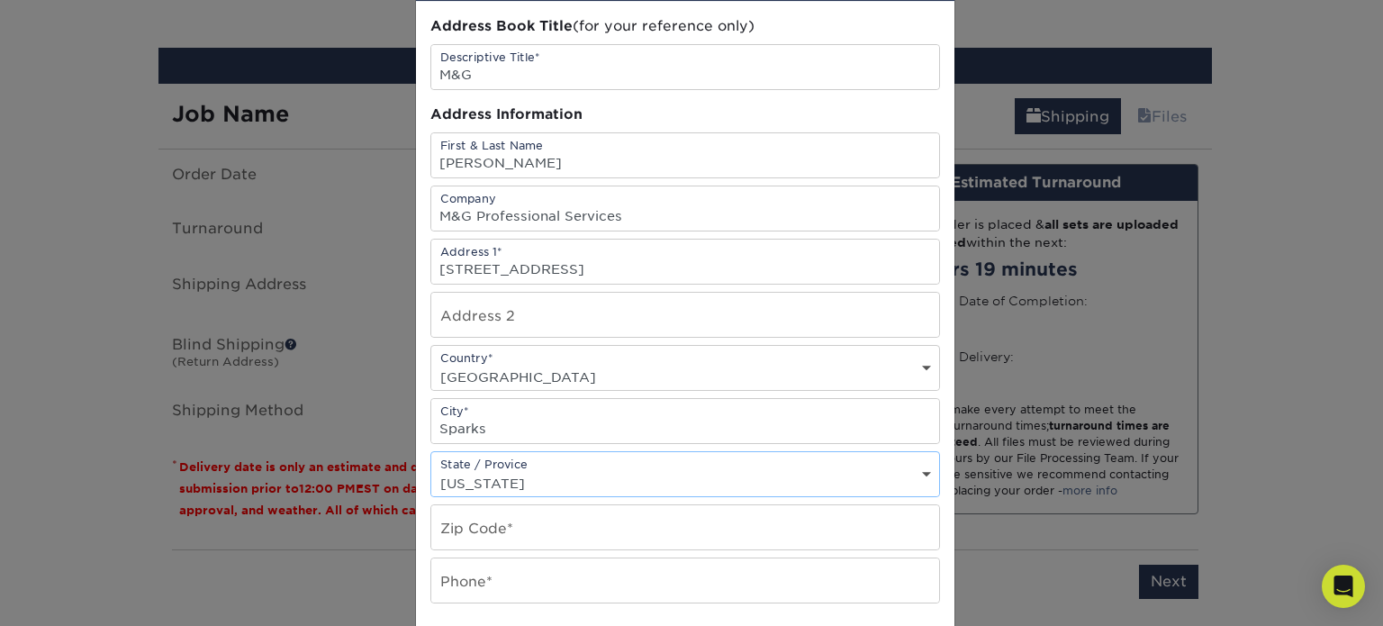
scroll to position [175, 0]
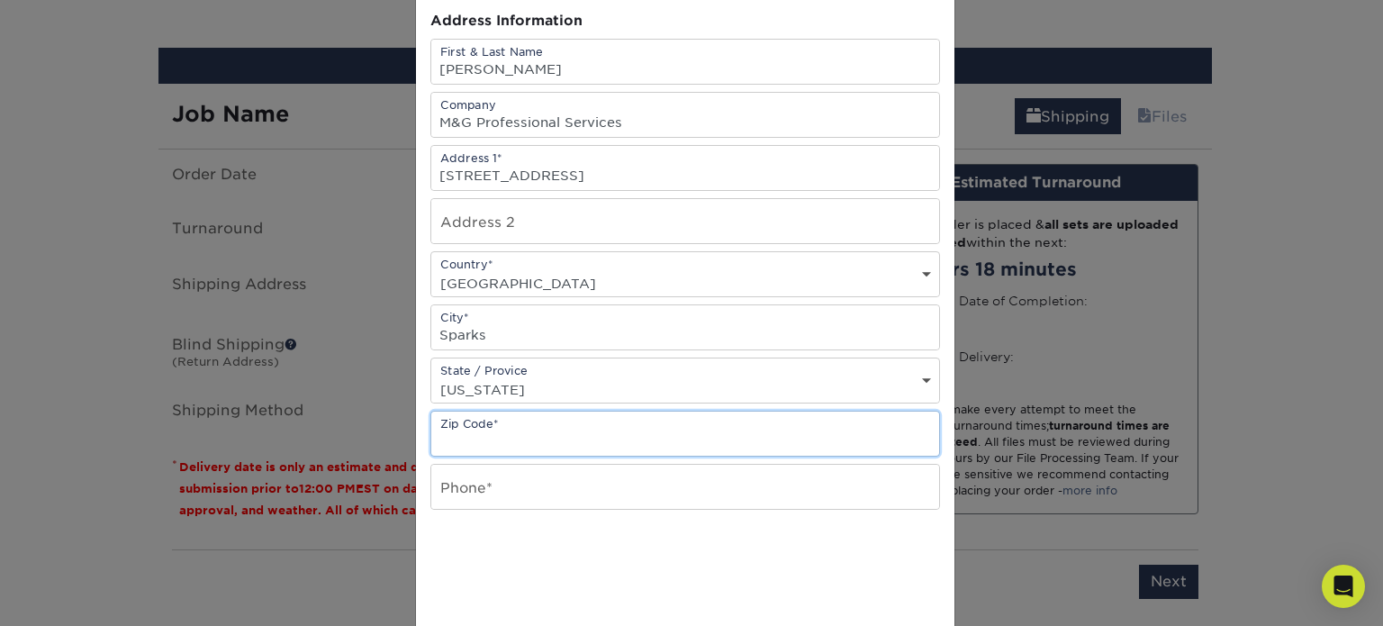
click at [533, 445] on input "text" at bounding box center [685, 433] width 508 height 44
type input "89436"
click at [918, 557] on div at bounding box center [685, 566] width 510 height 70
click at [624, 488] on input "text" at bounding box center [685, 487] width 508 height 44
type input "7758423159"
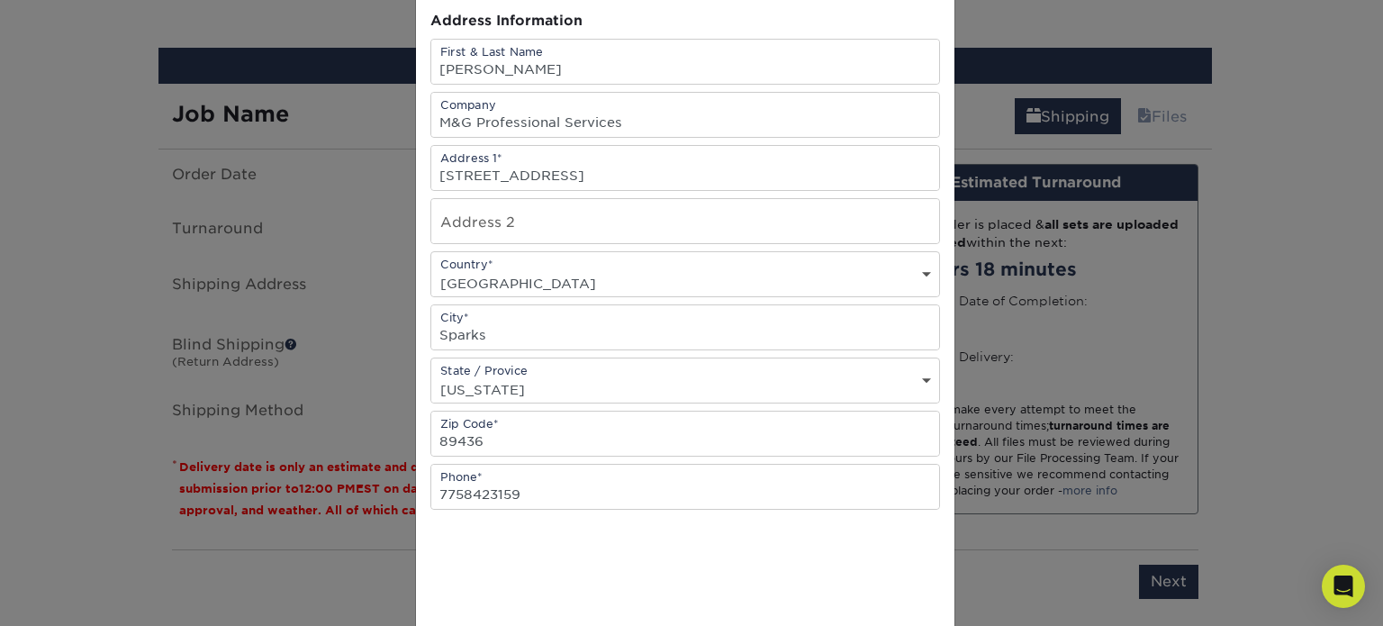
click at [421, 553] on div "Address Book Title (for your reference only) Descriptive Title* M&G Address Inf…" at bounding box center [685, 311] width 538 height 806
click at [556, 494] on input "7758423159" at bounding box center [685, 487] width 508 height 44
click at [778, 548] on div at bounding box center [685, 566] width 510 height 70
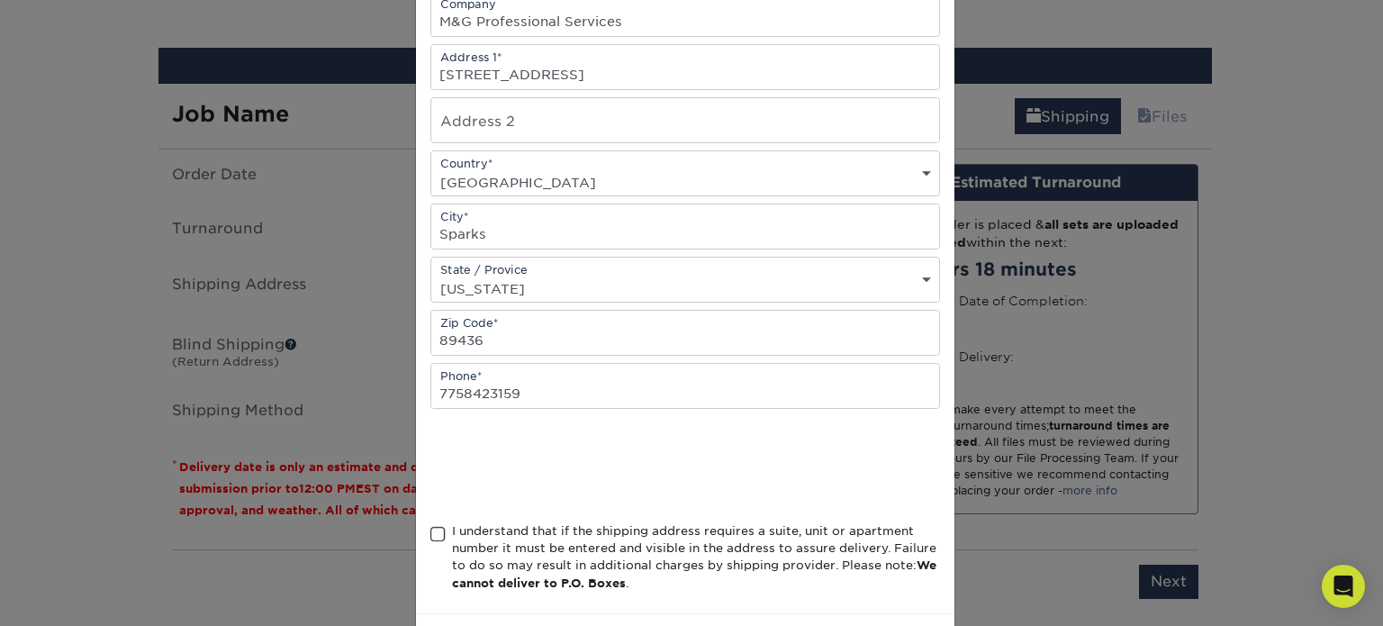
scroll to position [347, 0]
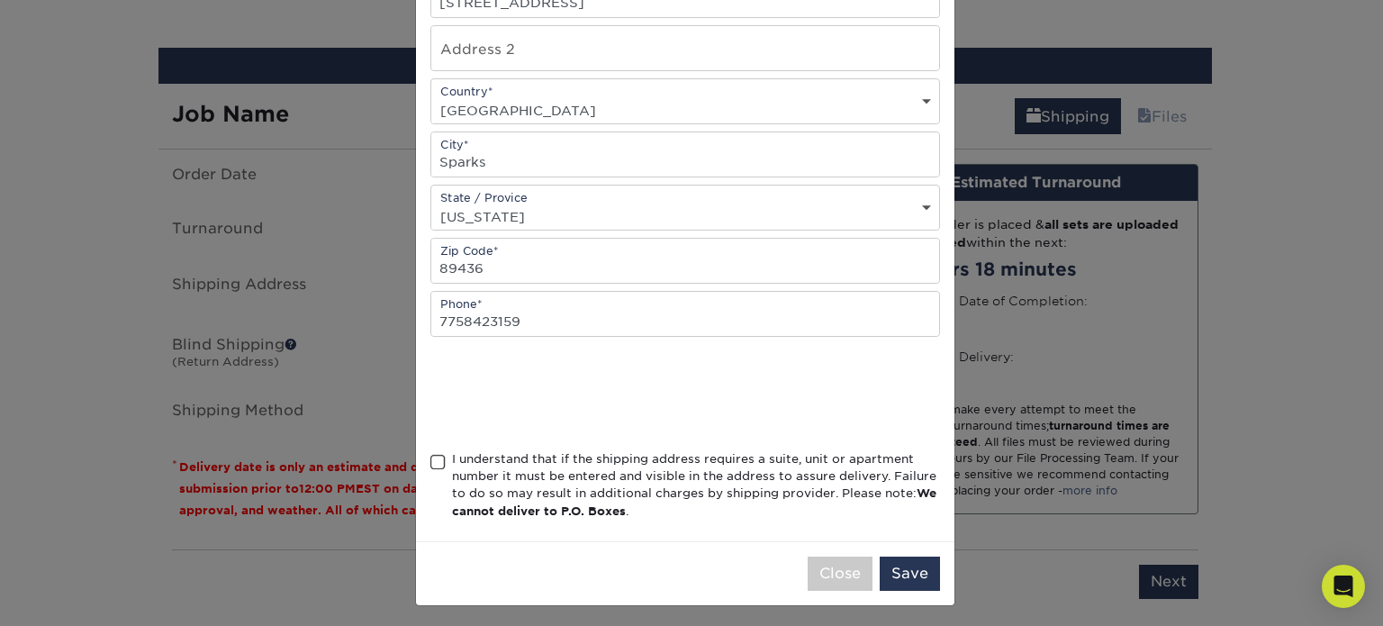
click at [474, 461] on div "I understand that if the shipping address requires a suite, unit or apartment n…" at bounding box center [696, 485] width 488 height 70
click at [0, 0] on input "I understand that if the shipping address requires a suite, unit or apartment n…" at bounding box center [0, 0] width 0 height 0
click at [895, 556] on button "Save" at bounding box center [910, 573] width 60 height 34
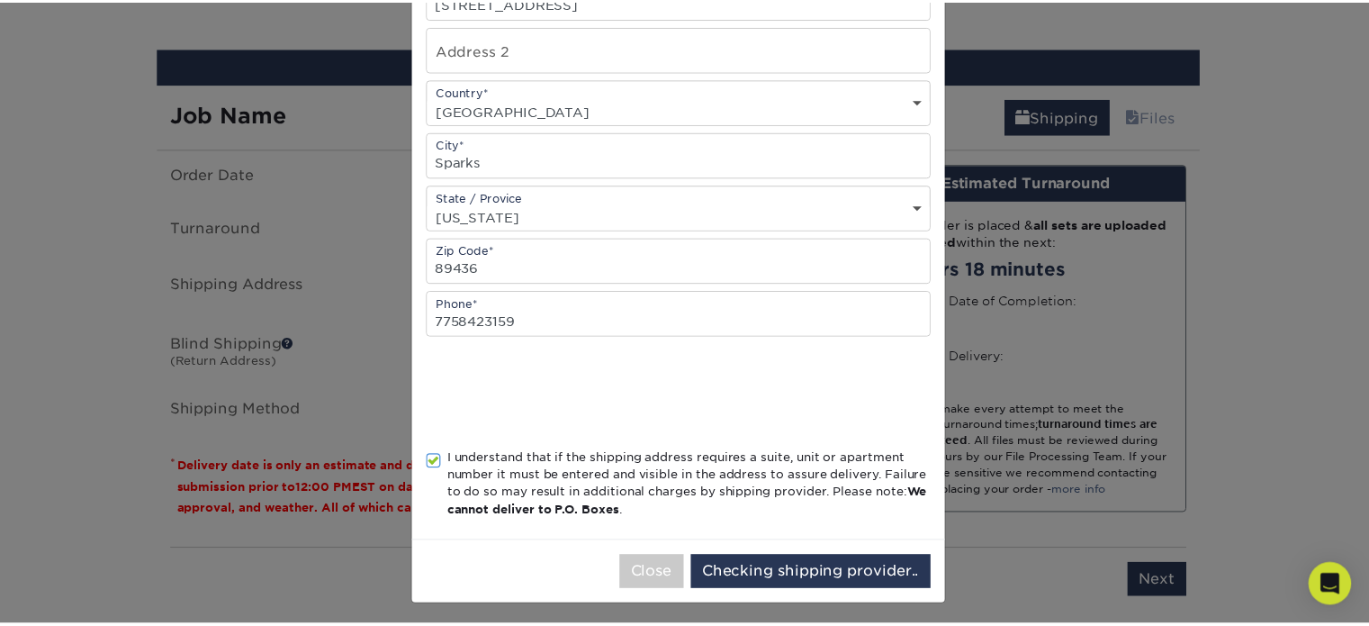
scroll to position [0, 0]
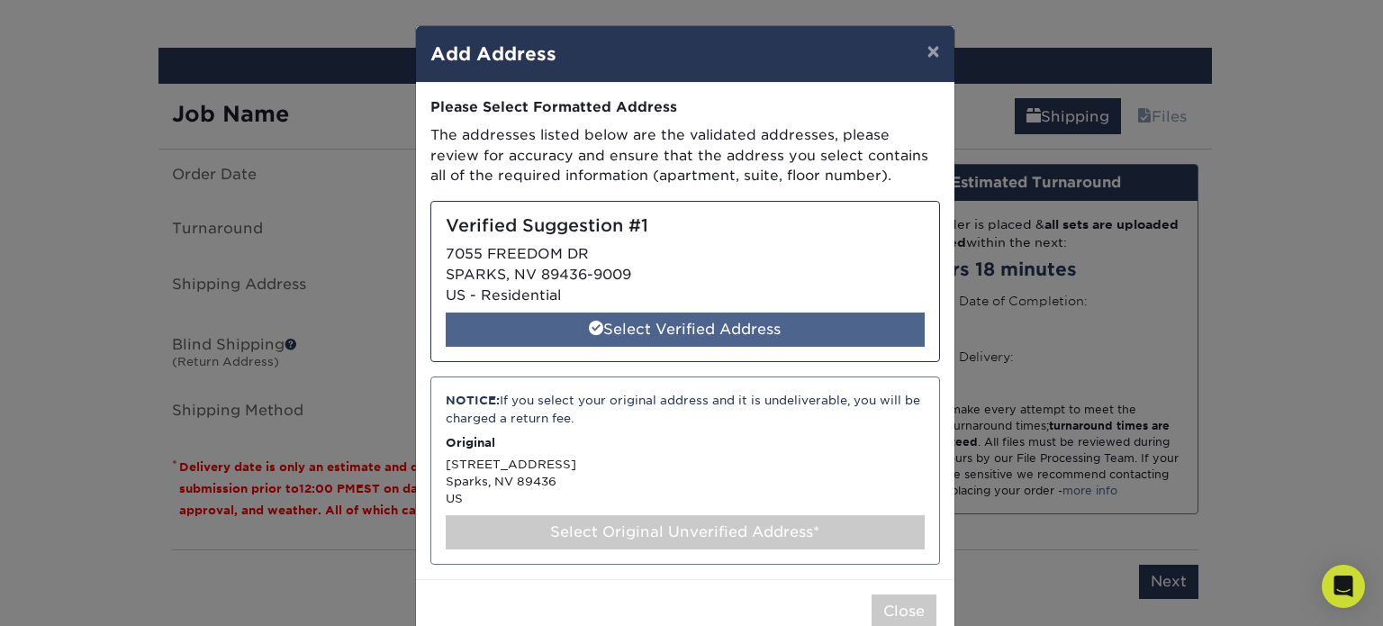
click at [658, 322] on div "Select Verified Address" at bounding box center [685, 329] width 479 height 34
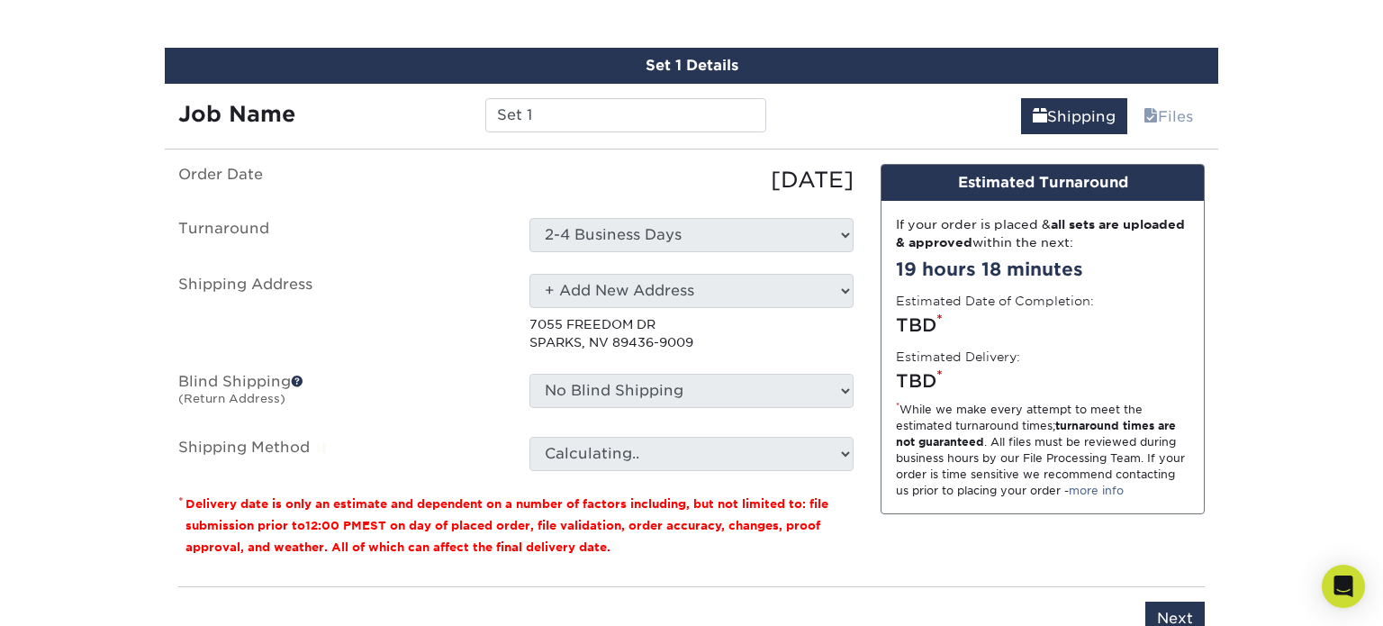
select select "286873"
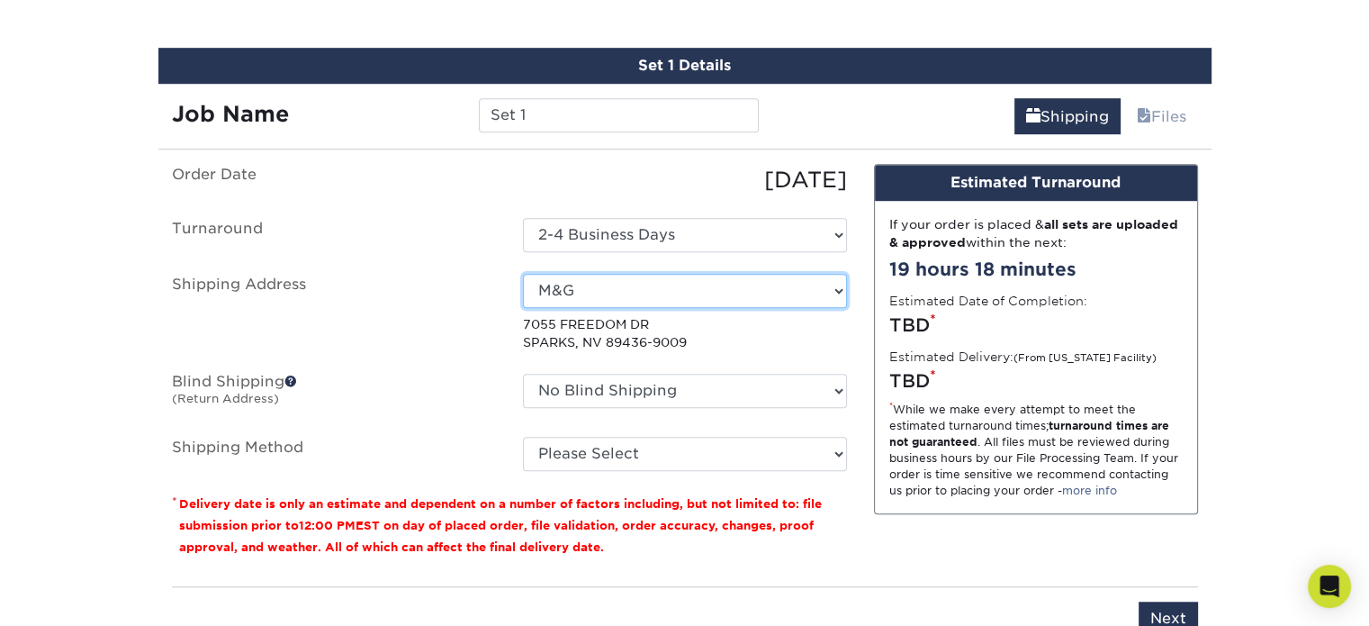
click at [831, 282] on select "Select One M&G + Add New Address - Login" at bounding box center [685, 291] width 324 height 34
click at [488, 308] on label "Shipping Address" at bounding box center [333, 313] width 351 height 78
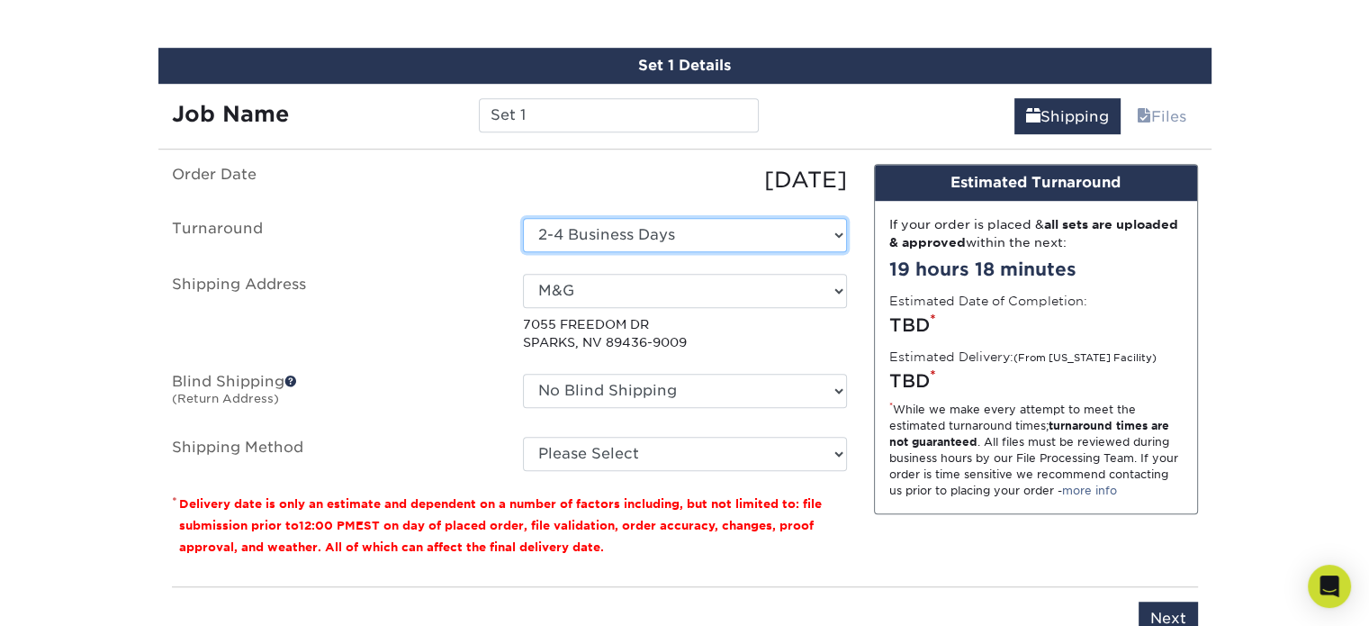
click at [635, 240] on select "Select One 2-4 Business Days" at bounding box center [685, 235] width 324 height 34
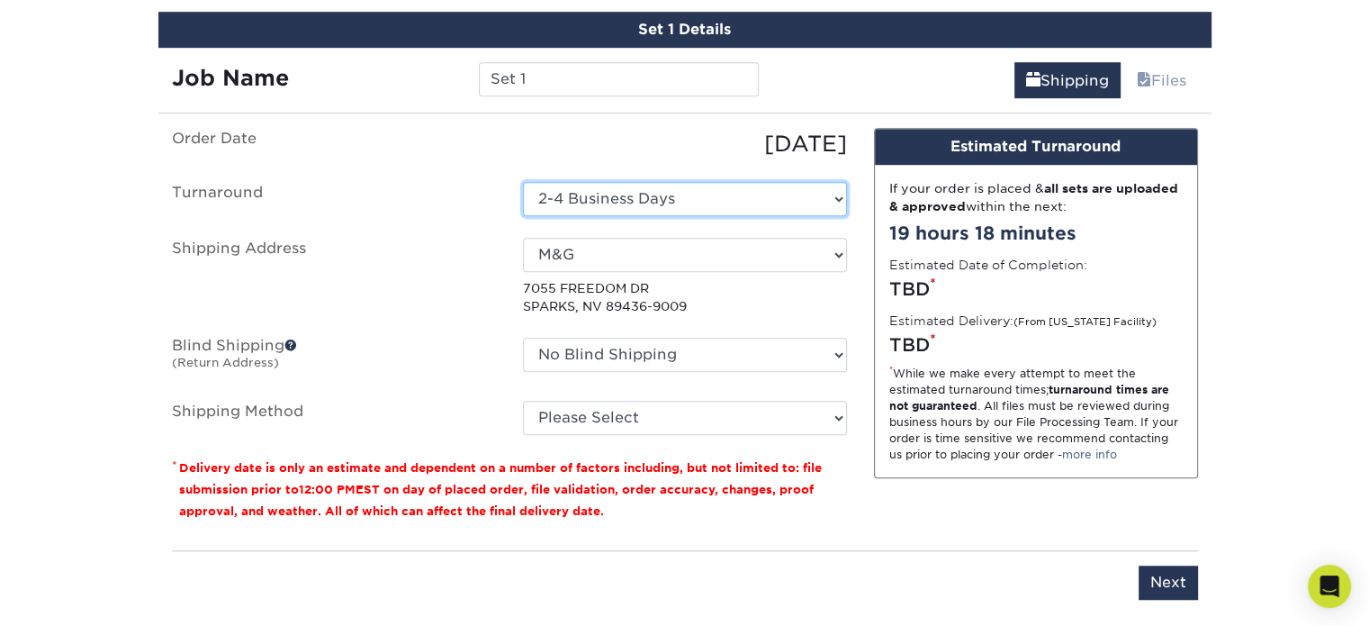
scroll to position [1244, 0]
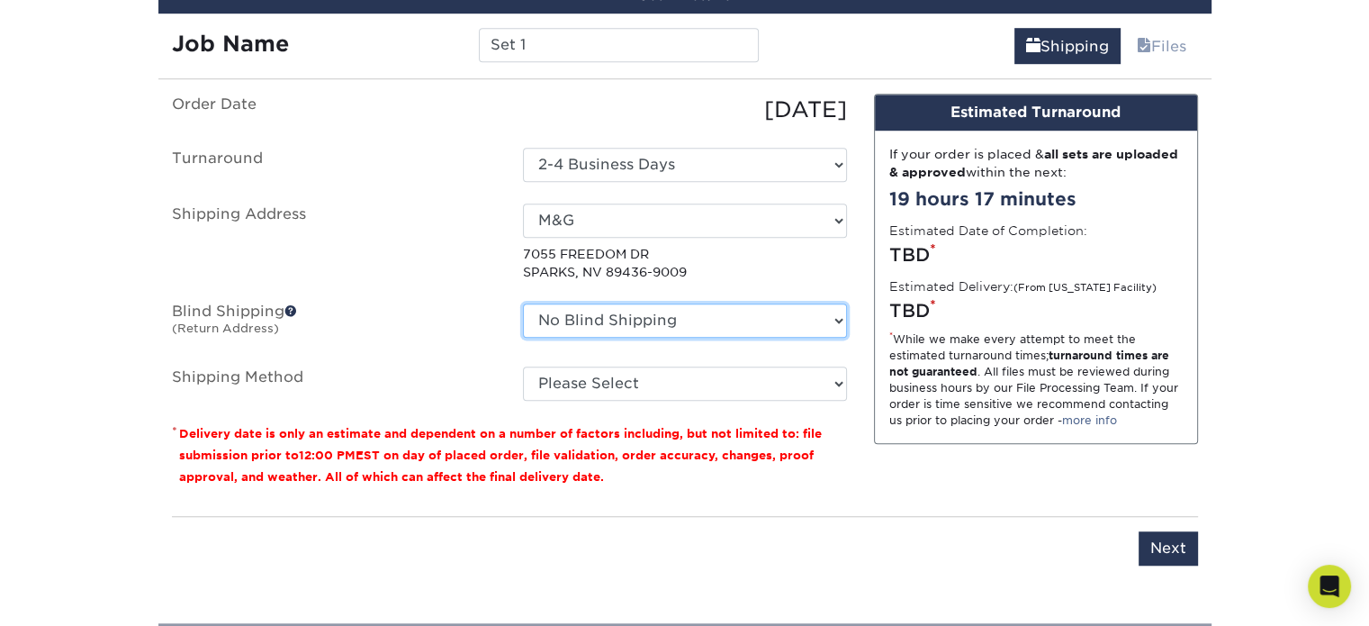
click at [639, 316] on select "No Blind Shipping + Add New Address" at bounding box center [685, 320] width 324 height 34
click at [523, 303] on select "No Blind Shipping + Add New Address" at bounding box center [685, 320] width 324 height 34
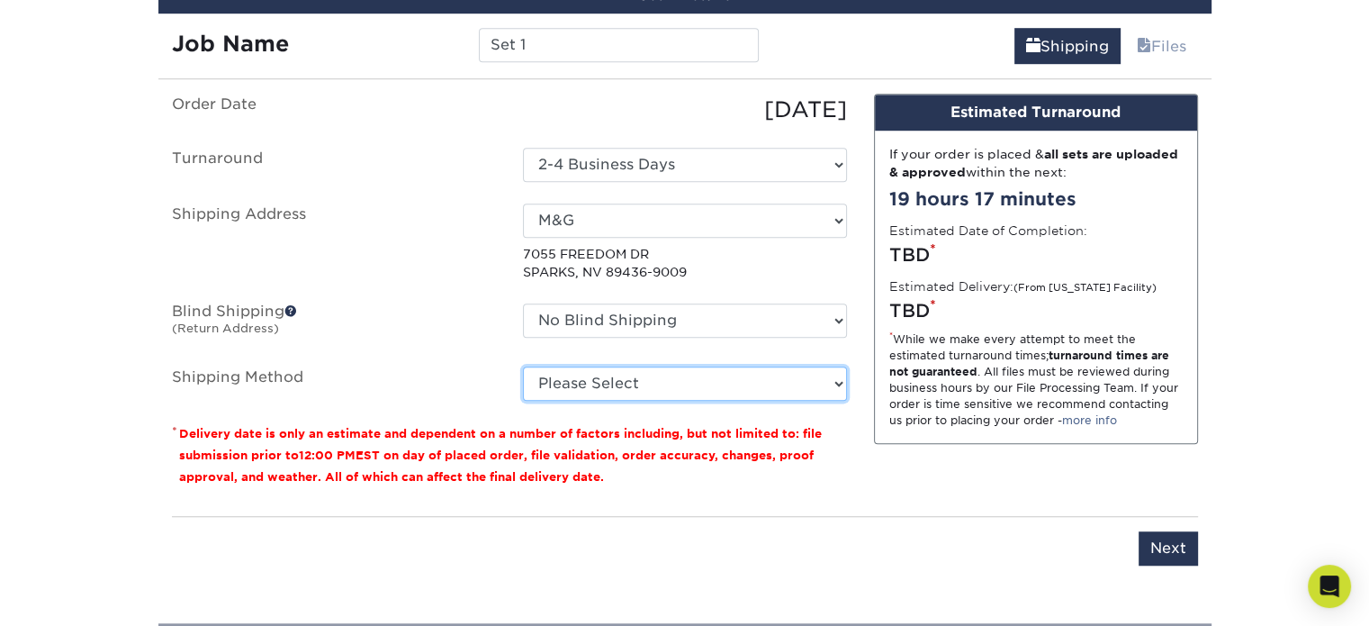
click at [697, 374] on select "Please Select Ground Shipping (+$15.68) 3 Day Shipping Service (+$20.07) 2 Day …" at bounding box center [685, 383] width 324 height 34
select select "03"
click at [523, 366] on select "Please Select Ground Shipping (+$15.68) 3 Day Shipping Service (+$20.07) 2 Day …" at bounding box center [685, 383] width 324 height 34
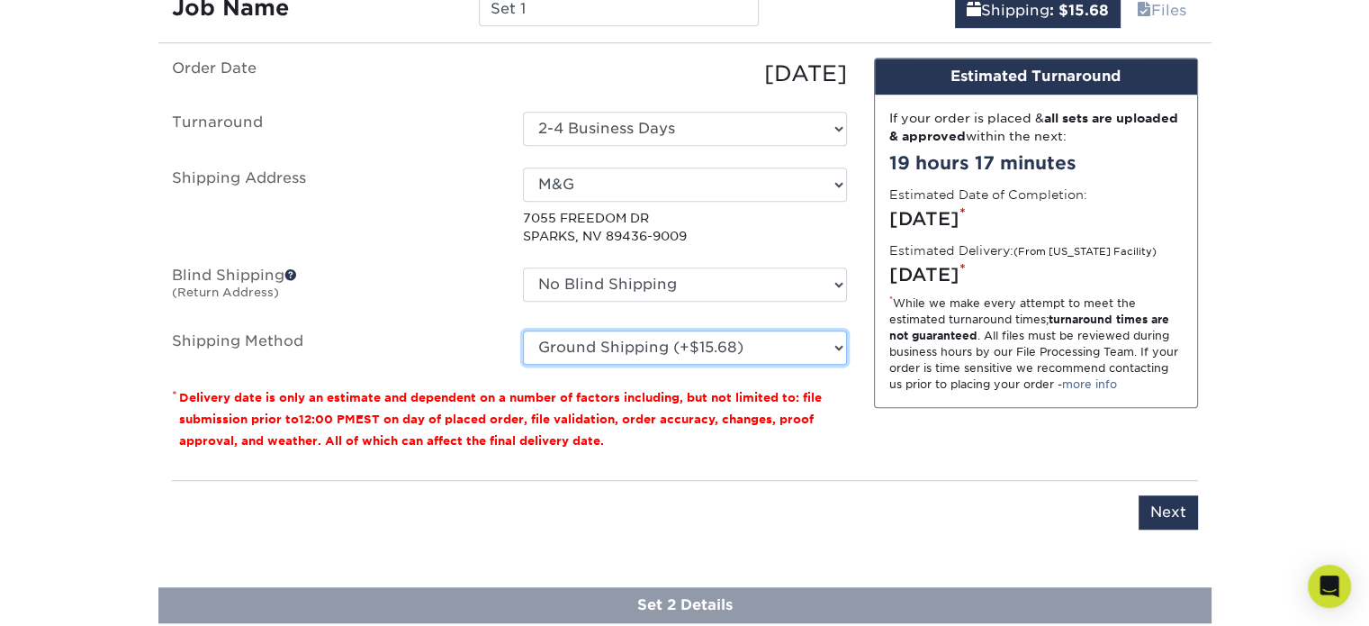
scroll to position [1284, 0]
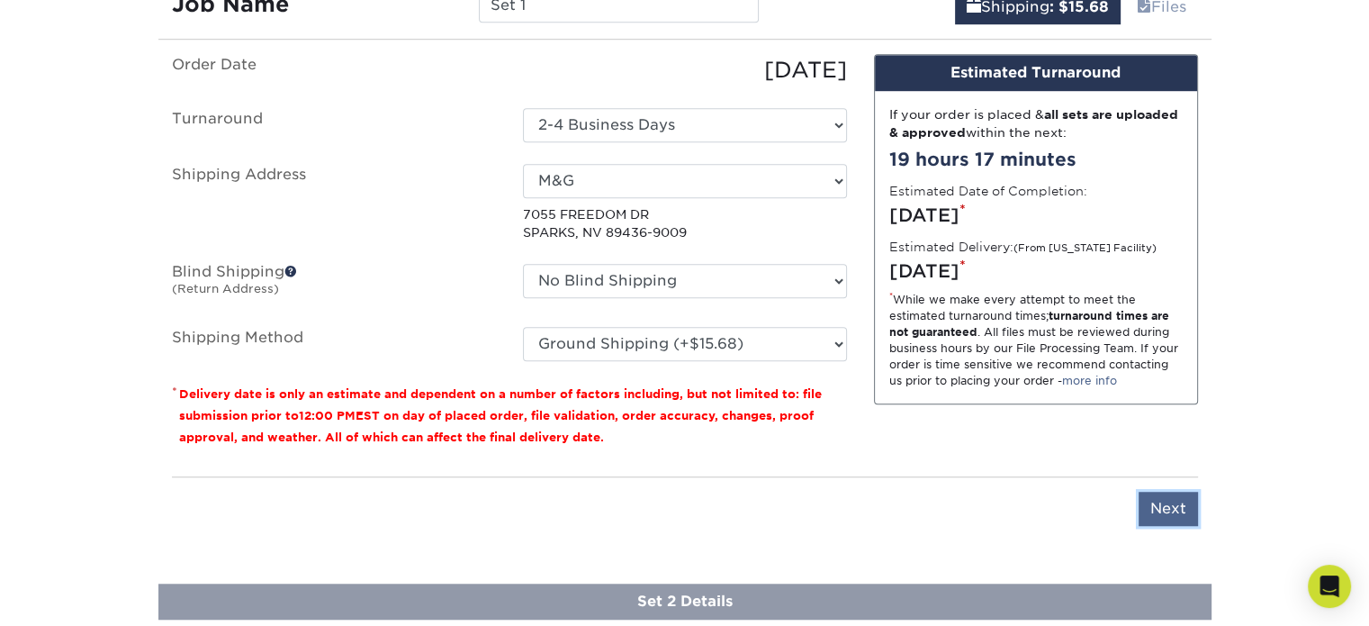
click at [1172, 496] on input "Next" at bounding box center [1168, 509] width 59 height 34
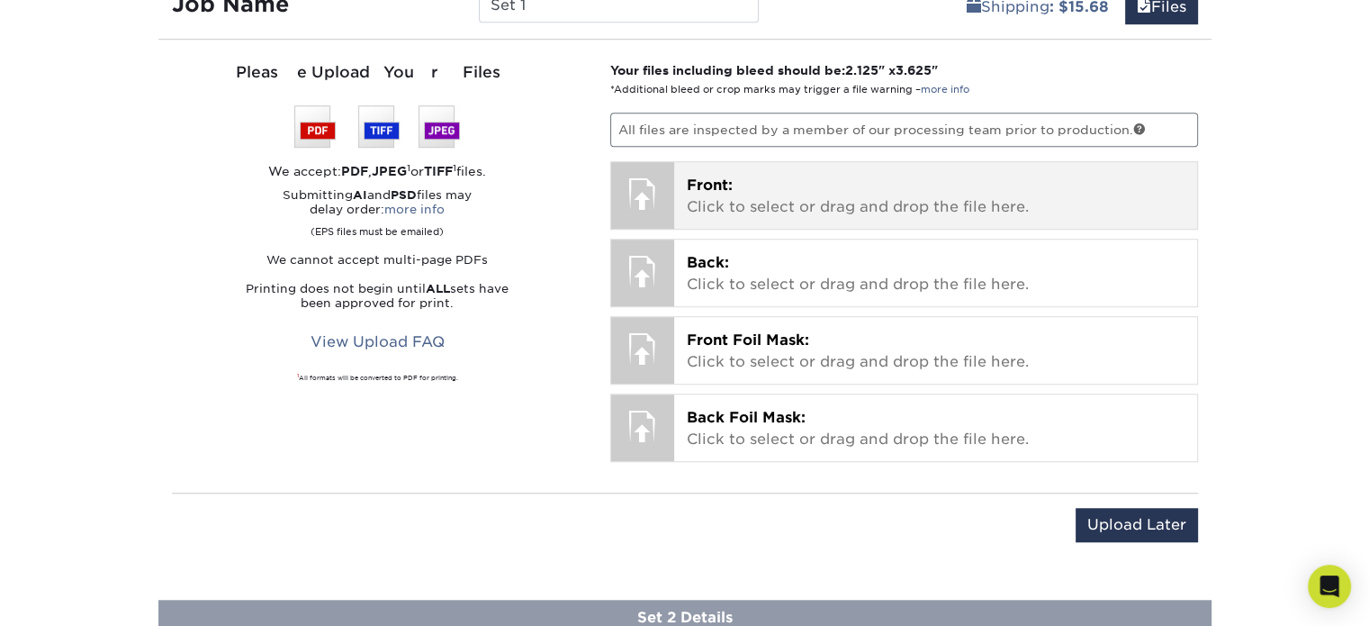
click at [817, 194] on p "Front: Click to select or drag and drop the file here." at bounding box center [936, 196] width 498 height 43
click at [665, 162] on div at bounding box center [642, 193] width 63 height 63
click at [713, 181] on span "Front:" at bounding box center [710, 184] width 46 height 17
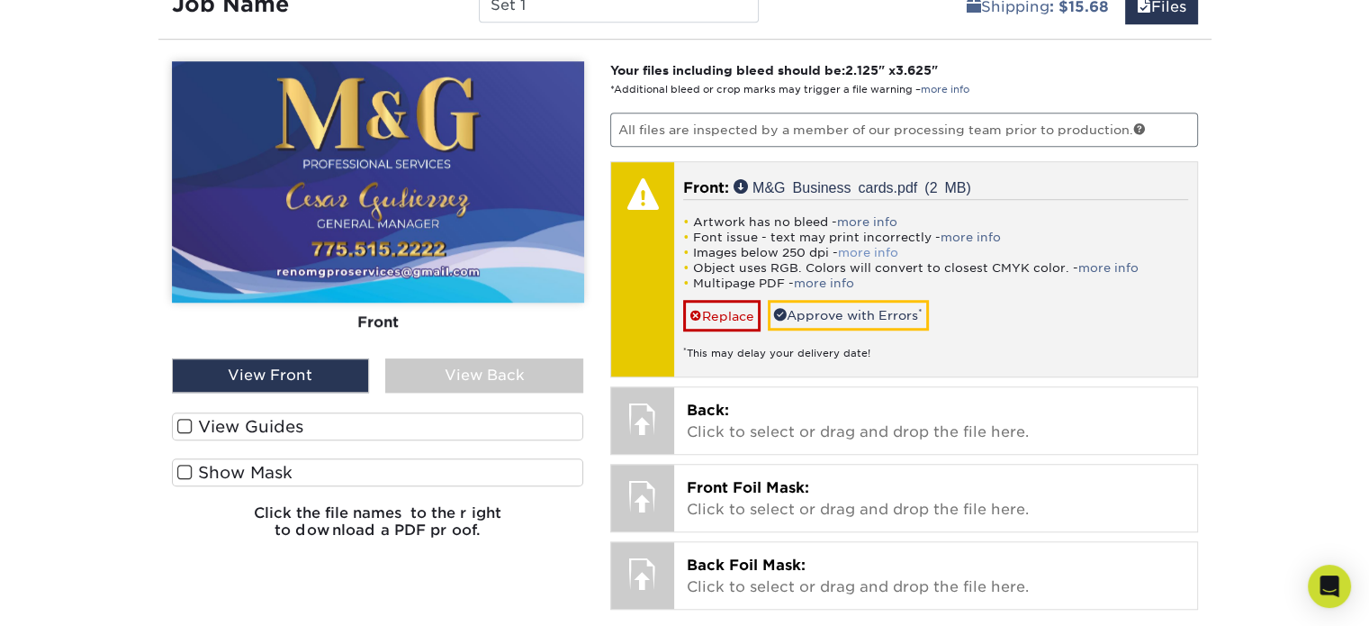
click at [863, 252] on link "more info" at bounding box center [868, 253] width 60 height 14
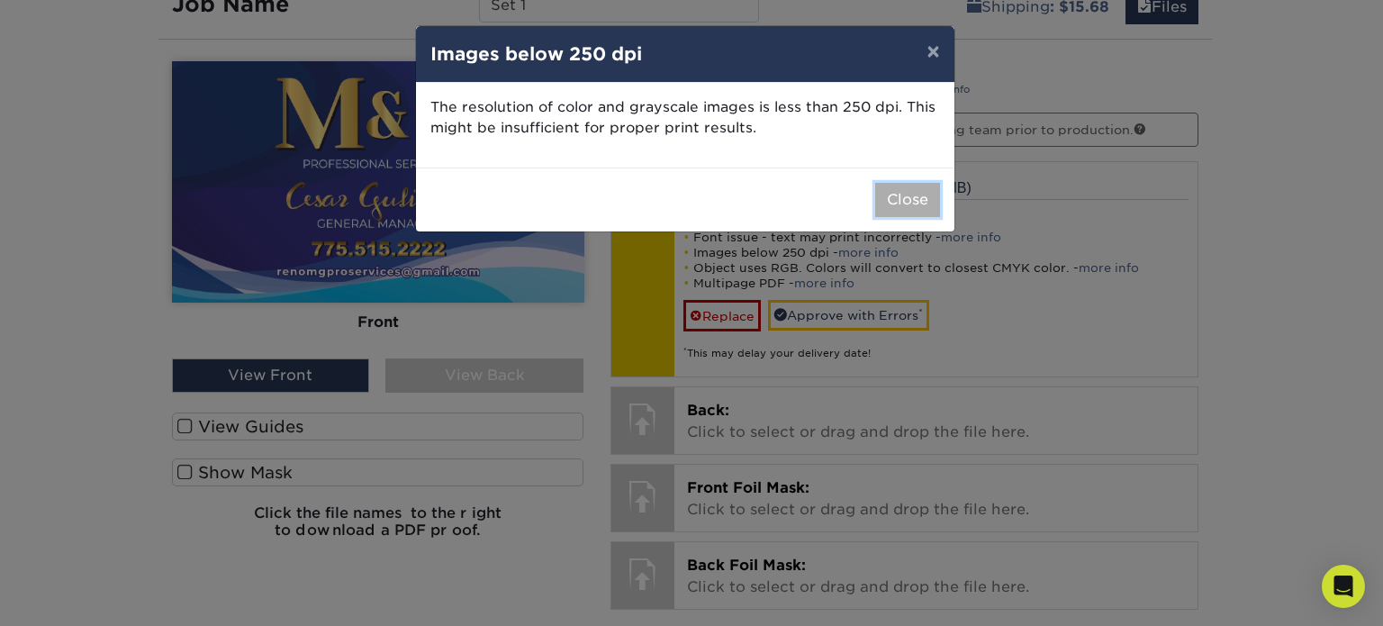
click at [911, 192] on button "Close" at bounding box center [907, 200] width 65 height 34
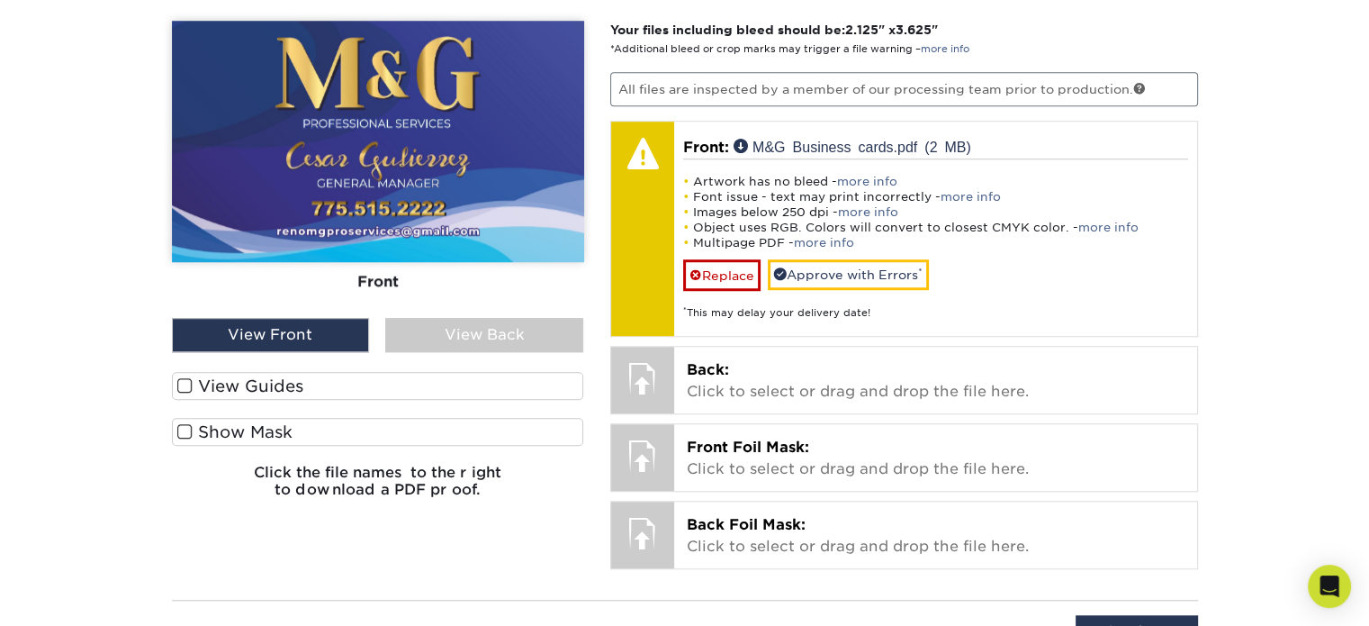
scroll to position [1350, 0]
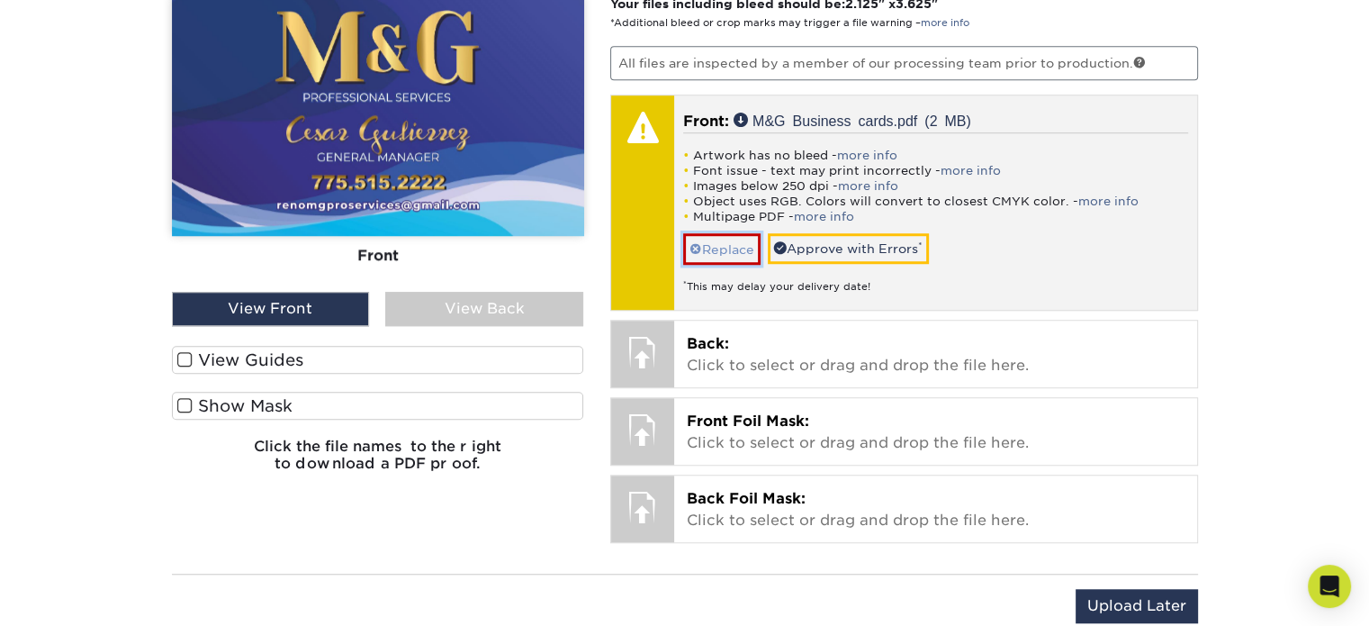
click at [696, 236] on link "Replace" at bounding box center [721, 249] width 77 height 32
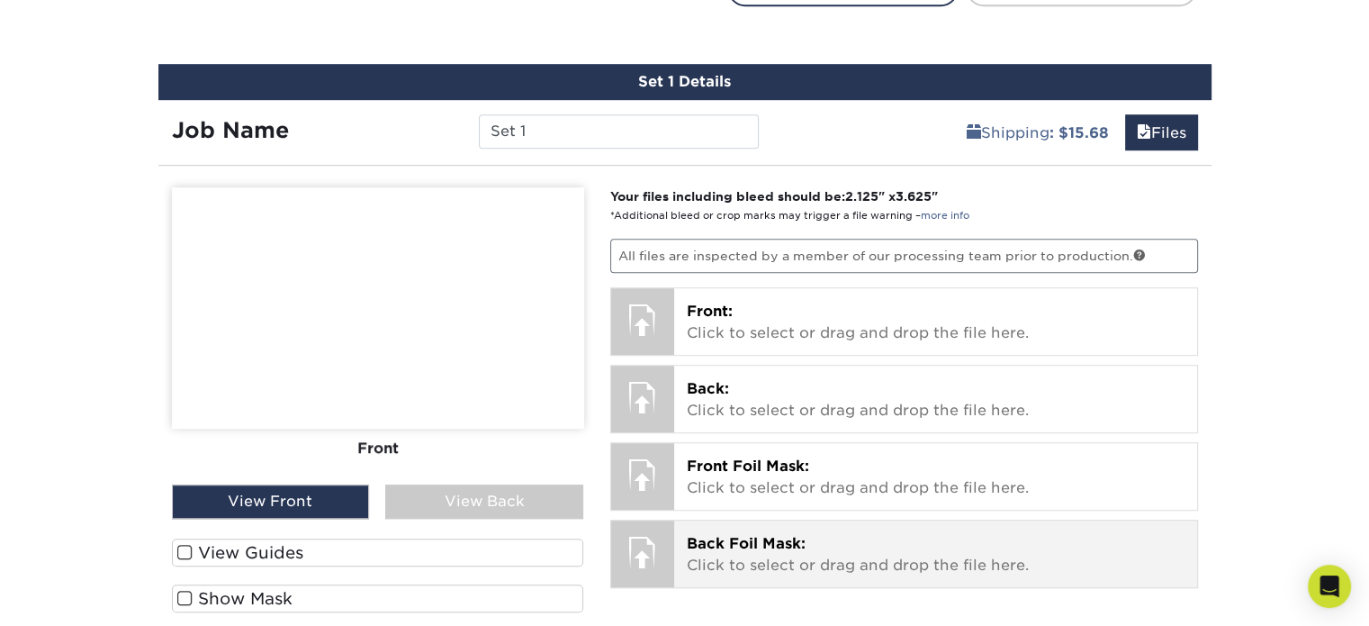
scroll to position [1156, 0]
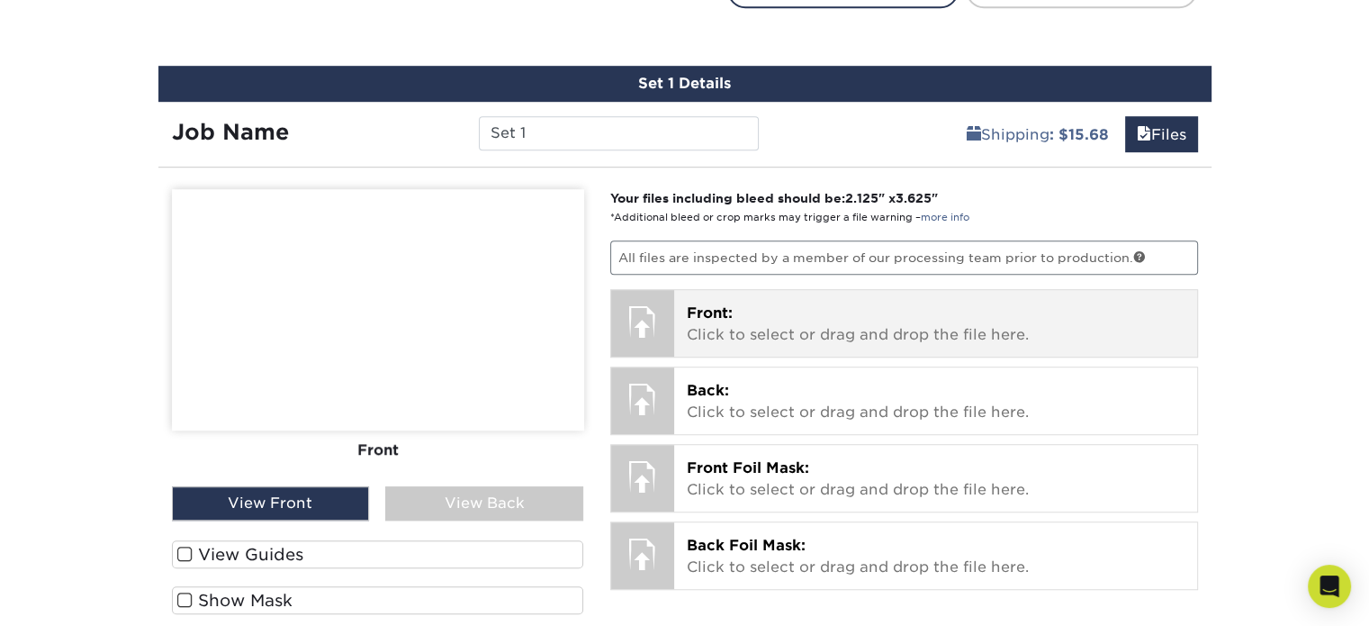
click at [655, 320] on div at bounding box center [642, 321] width 63 height 63
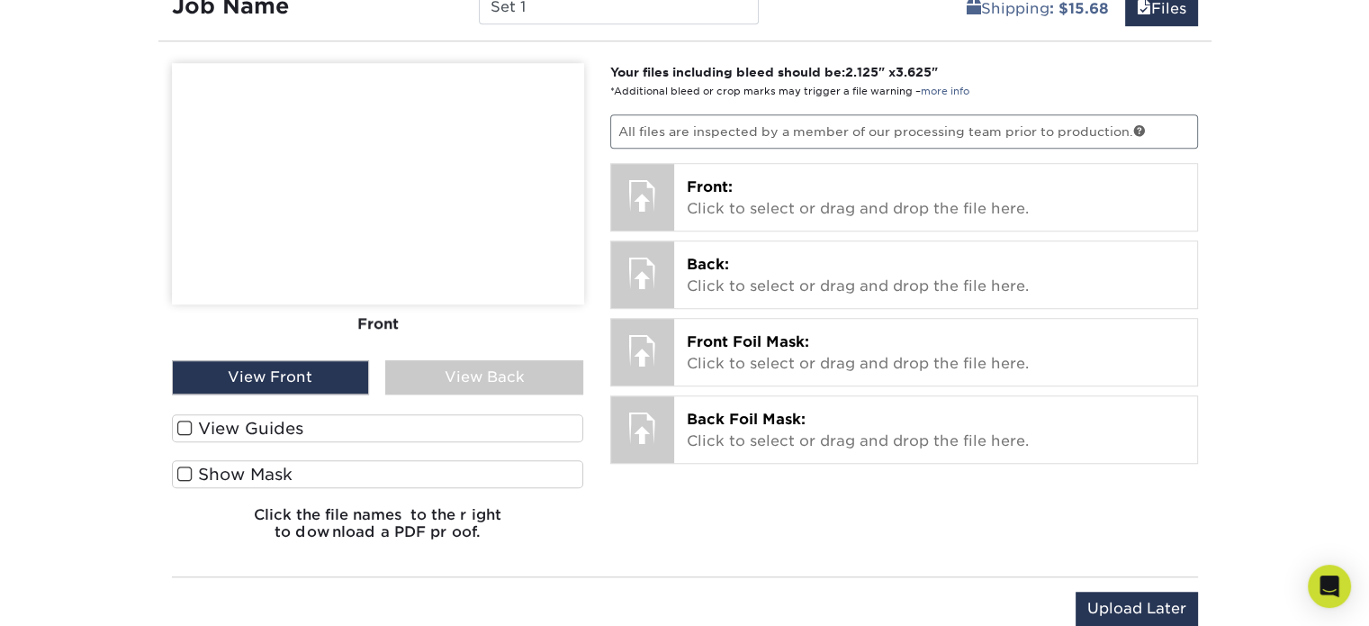
scroll to position [1285, 0]
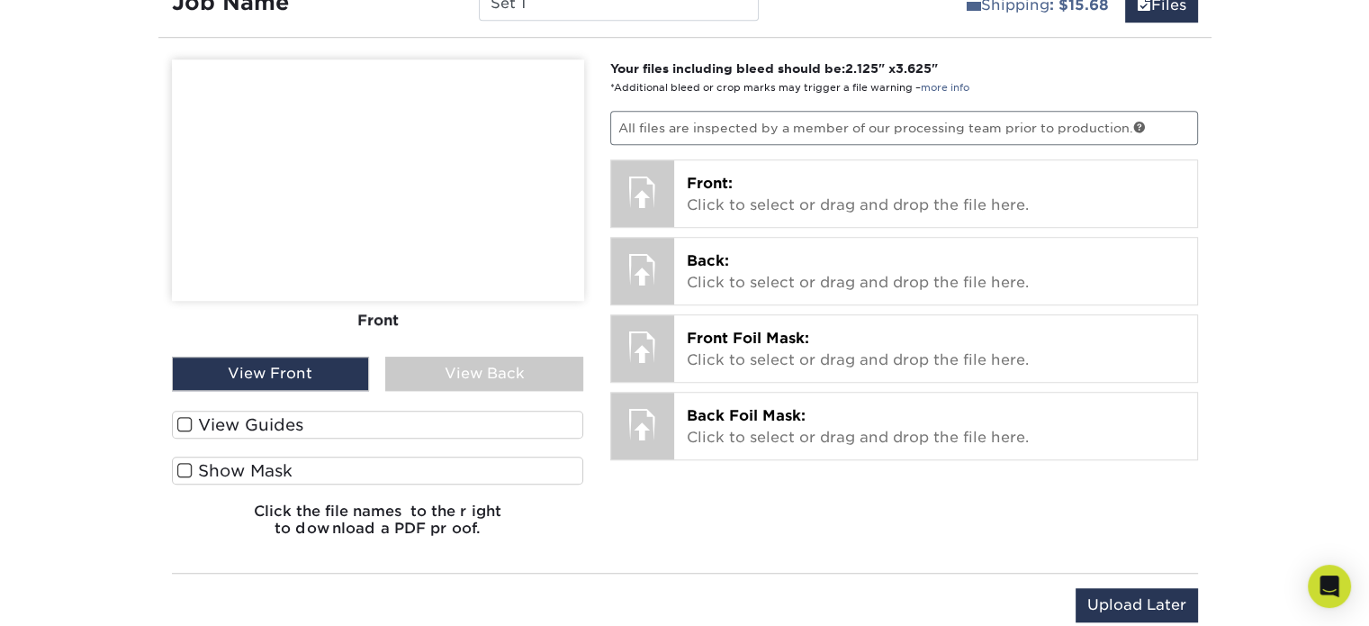
click at [225, 419] on label "View Guides" at bounding box center [378, 424] width 412 height 28
click at [0, 0] on input "View Guides" at bounding box center [0, 0] width 0 height 0
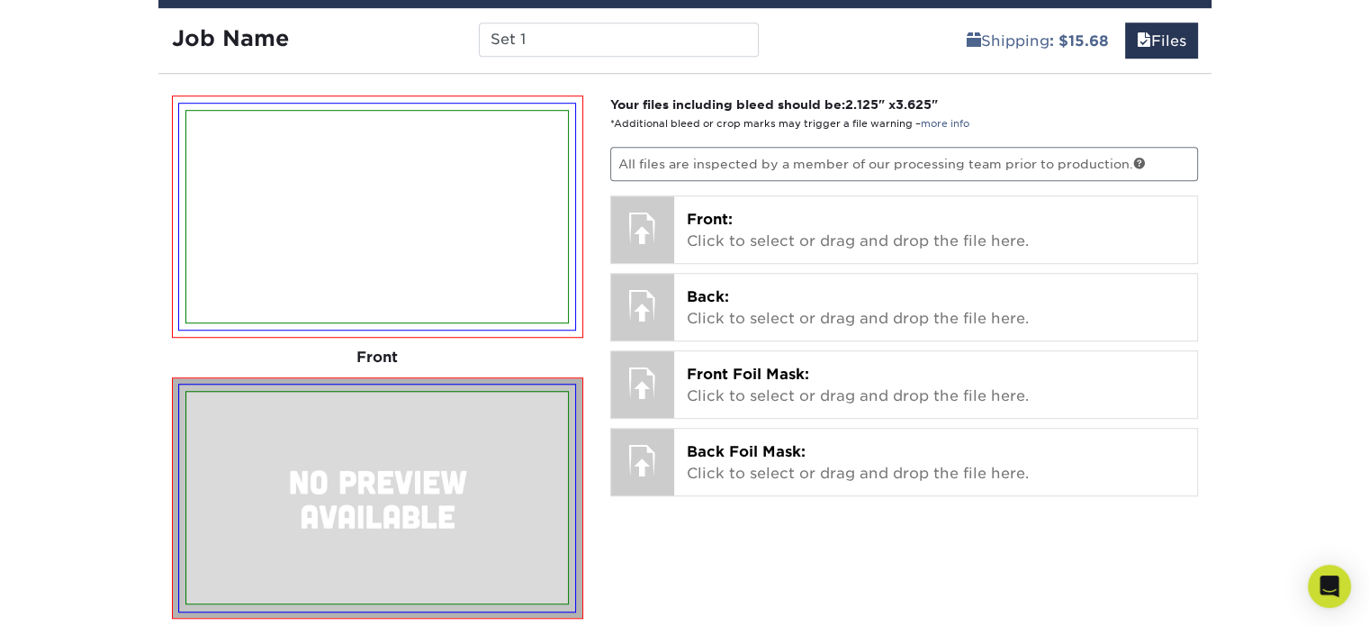
scroll to position [1249, 0]
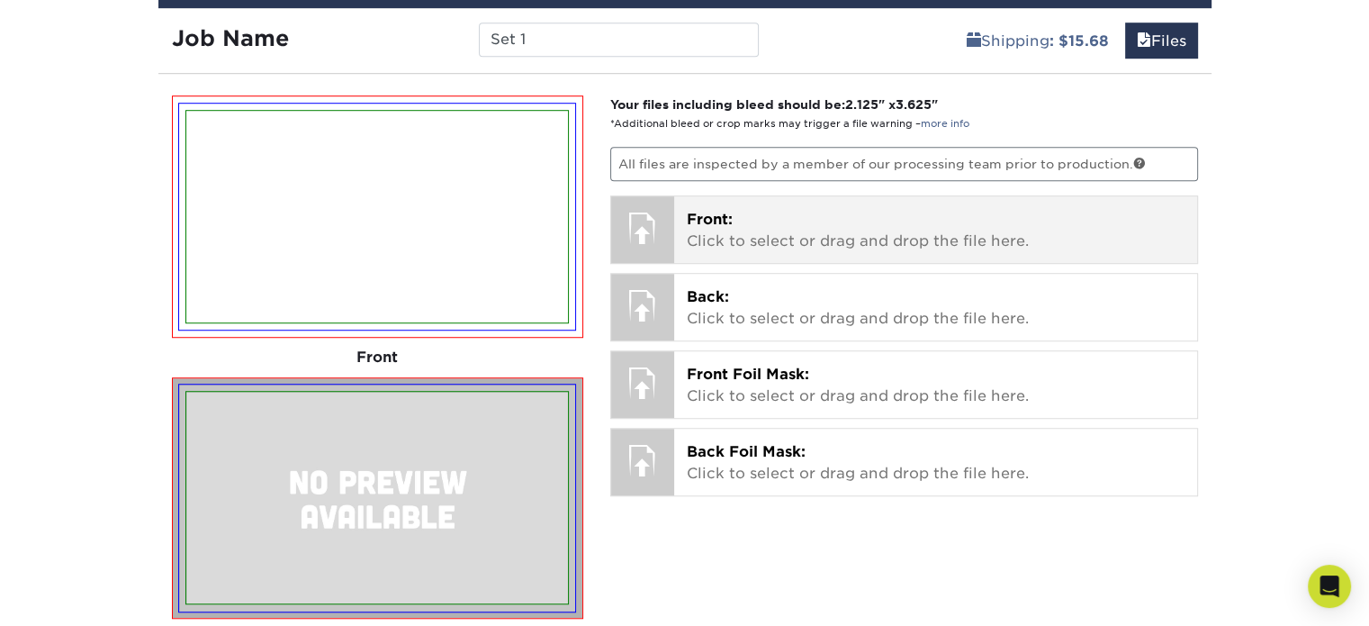
click at [646, 221] on div at bounding box center [642, 227] width 63 height 63
click at [627, 211] on div at bounding box center [642, 227] width 63 height 63
click at [681, 237] on div "Front: Click to select or drag and drop the file here. Choose file M&G Business…" at bounding box center [935, 229] width 523 height 67
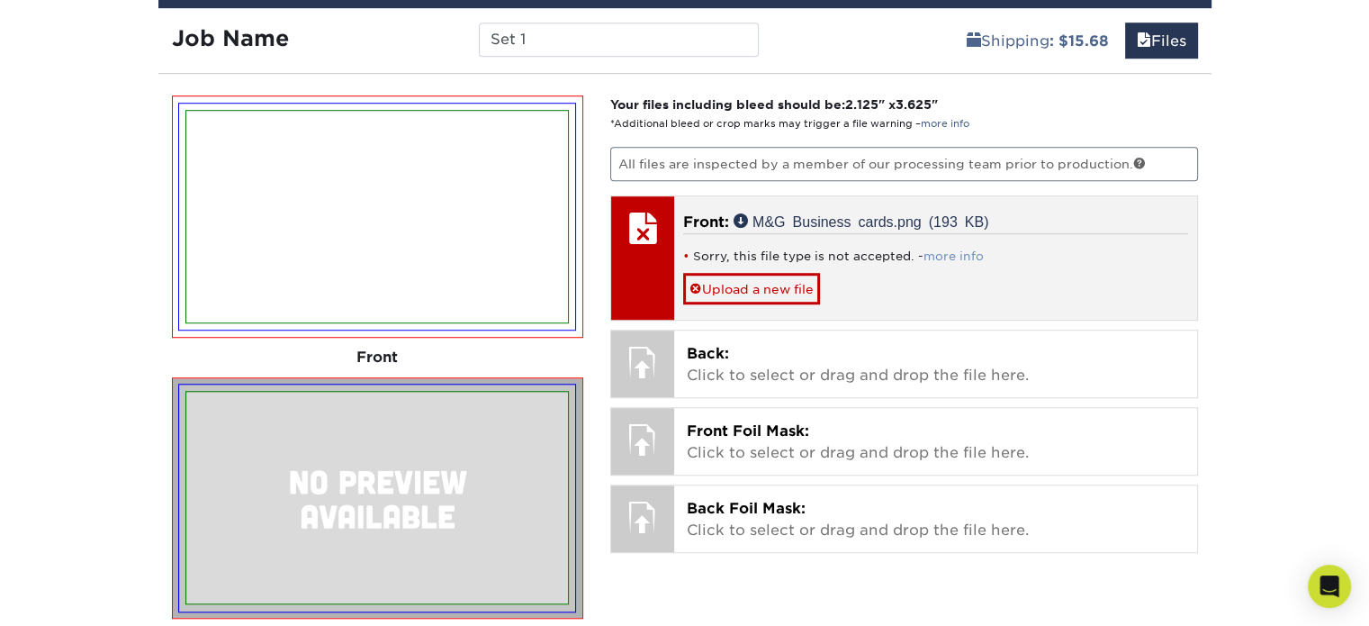
click at [942, 256] on link "more info" at bounding box center [954, 256] width 60 height 14
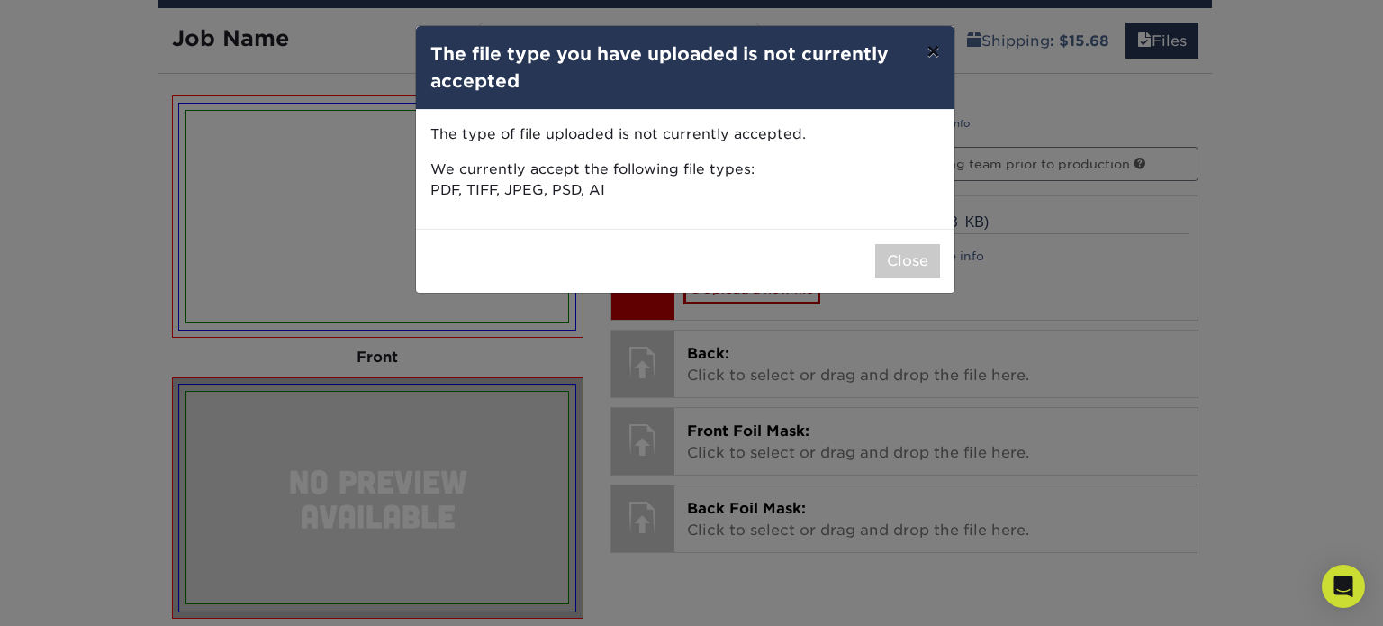
click at [927, 54] on button "×" at bounding box center [932, 51] width 41 height 50
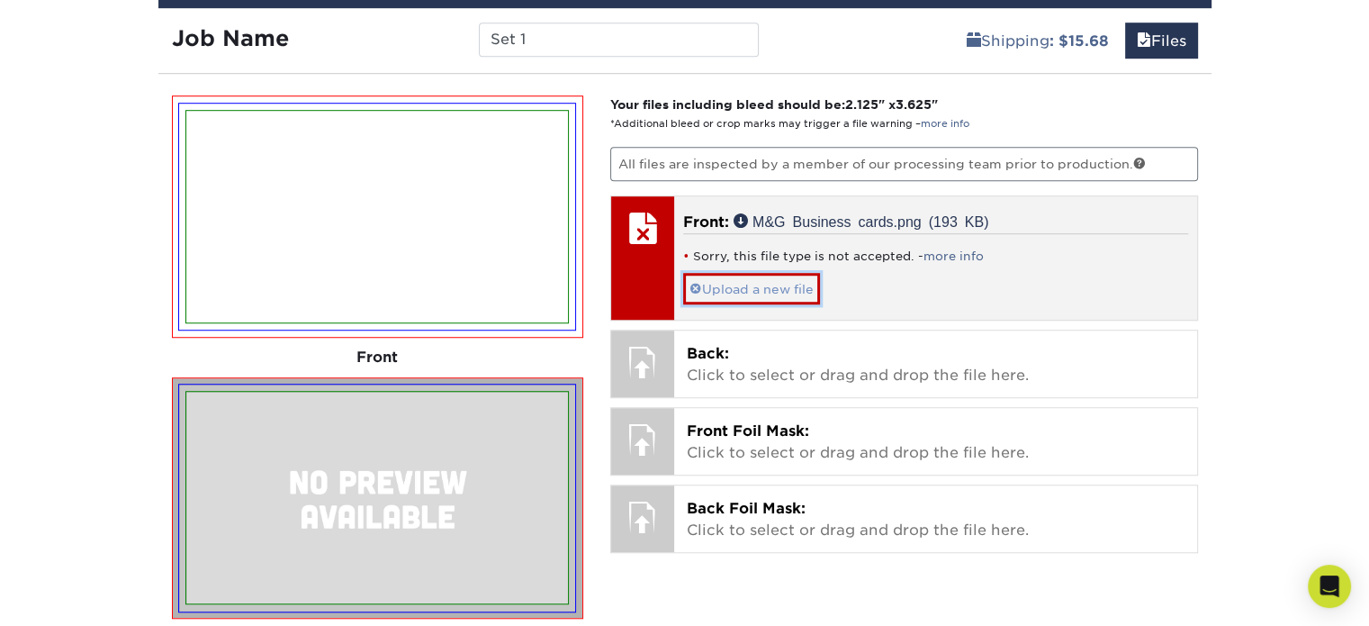
click at [717, 273] on link "Upload a new file" at bounding box center [751, 289] width 137 height 32
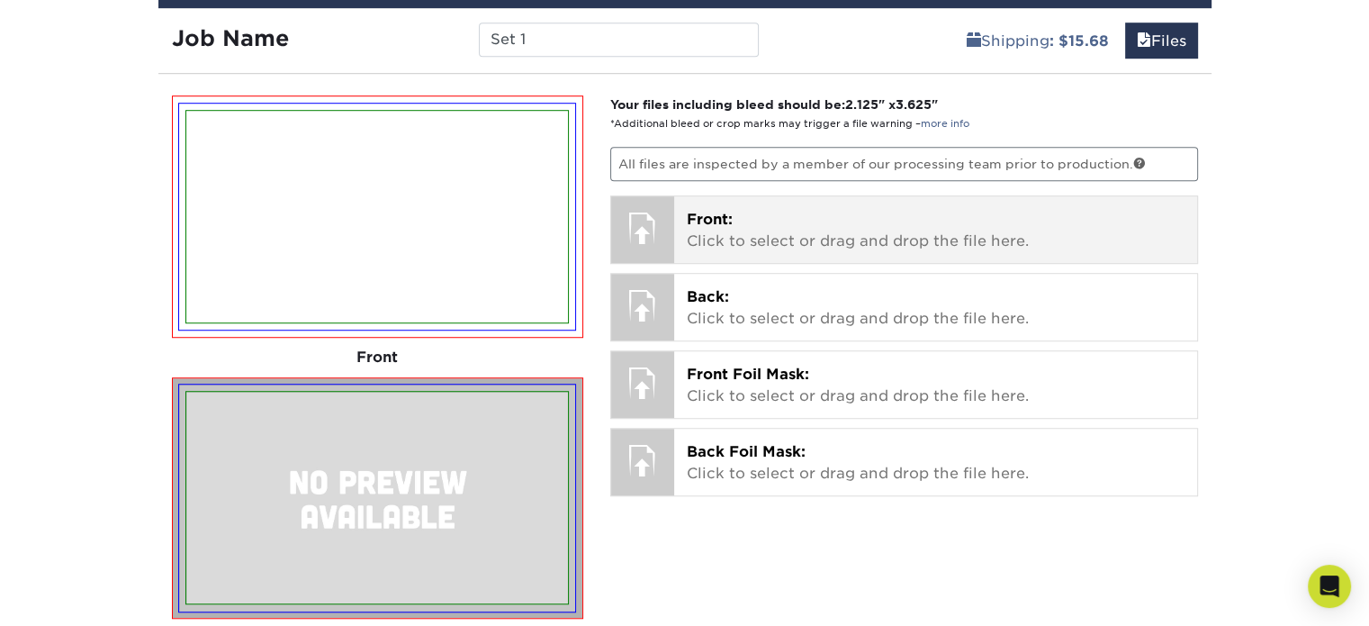
click at [714, 227] on p "Front: Click to select or drag and drop the file here." at bounding box center [936, 230] width 498 height 43
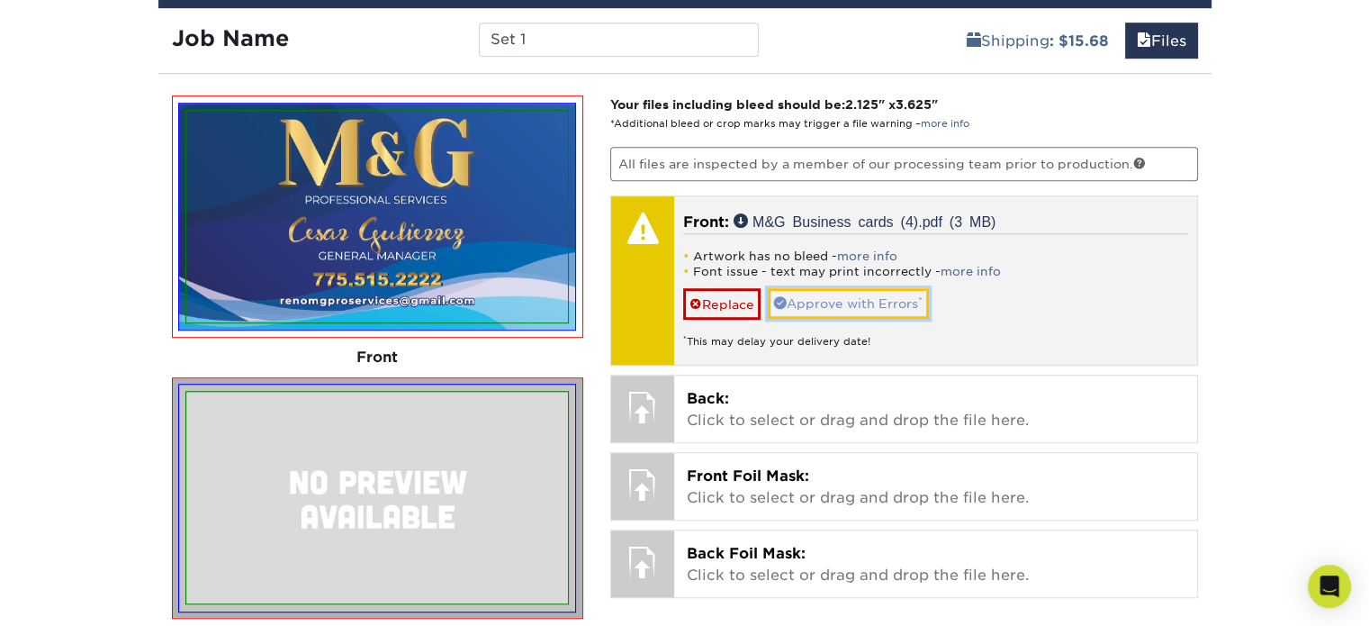
click at [817, 296] on link "Approve with Errors *" at bounding box center [848, 303] width 161 height 31
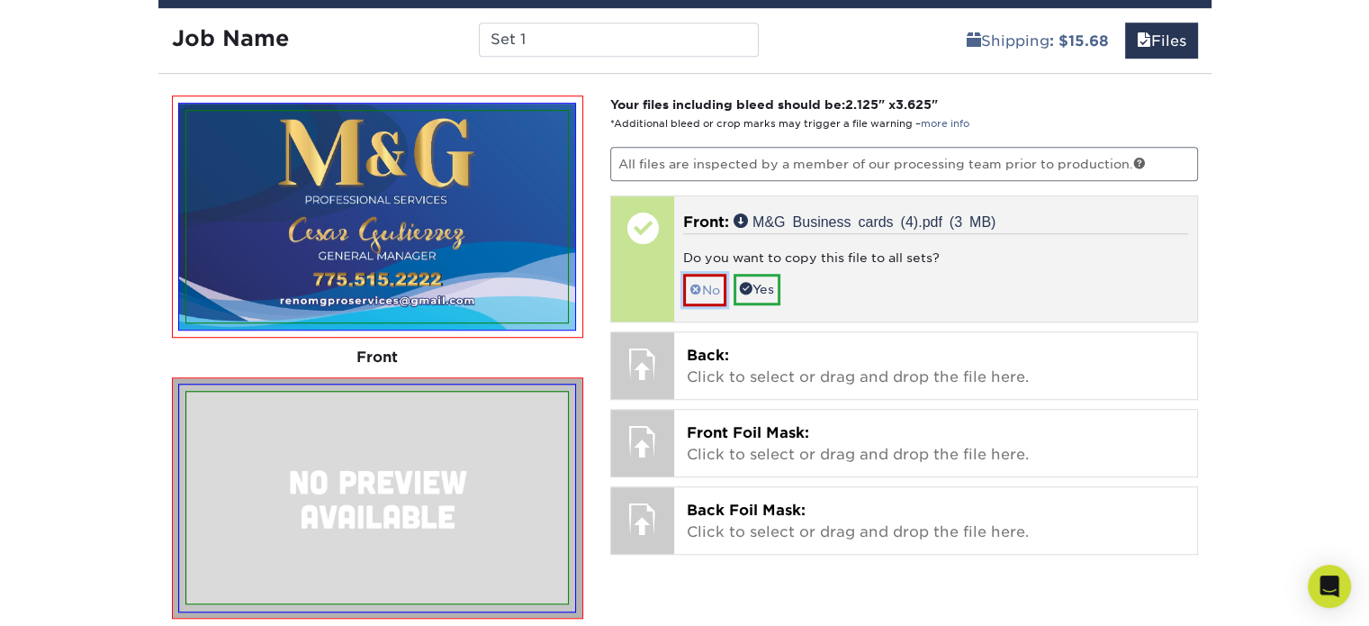
click at [709, 276] on link "No" at bounding box center [704, 290] width 43 height 32
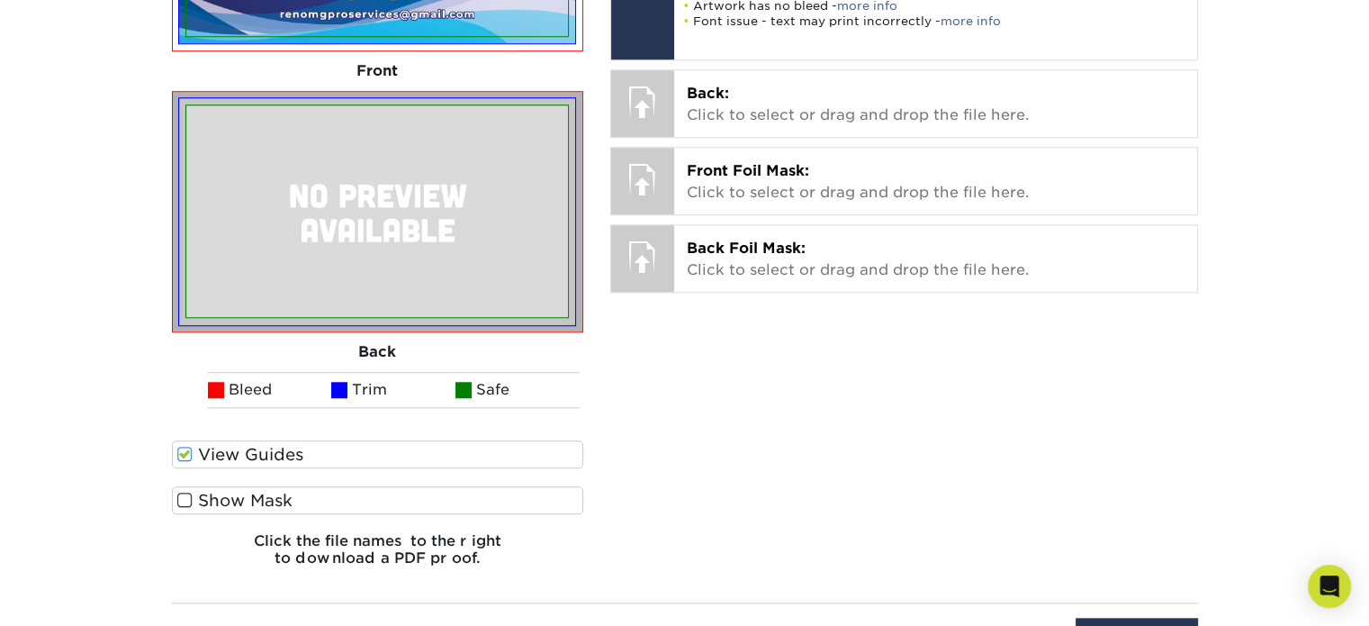
scroll to position [1537, 0]
click at [369, 347] on div "Back" at bounding box center [378, 351] width 412 height 40
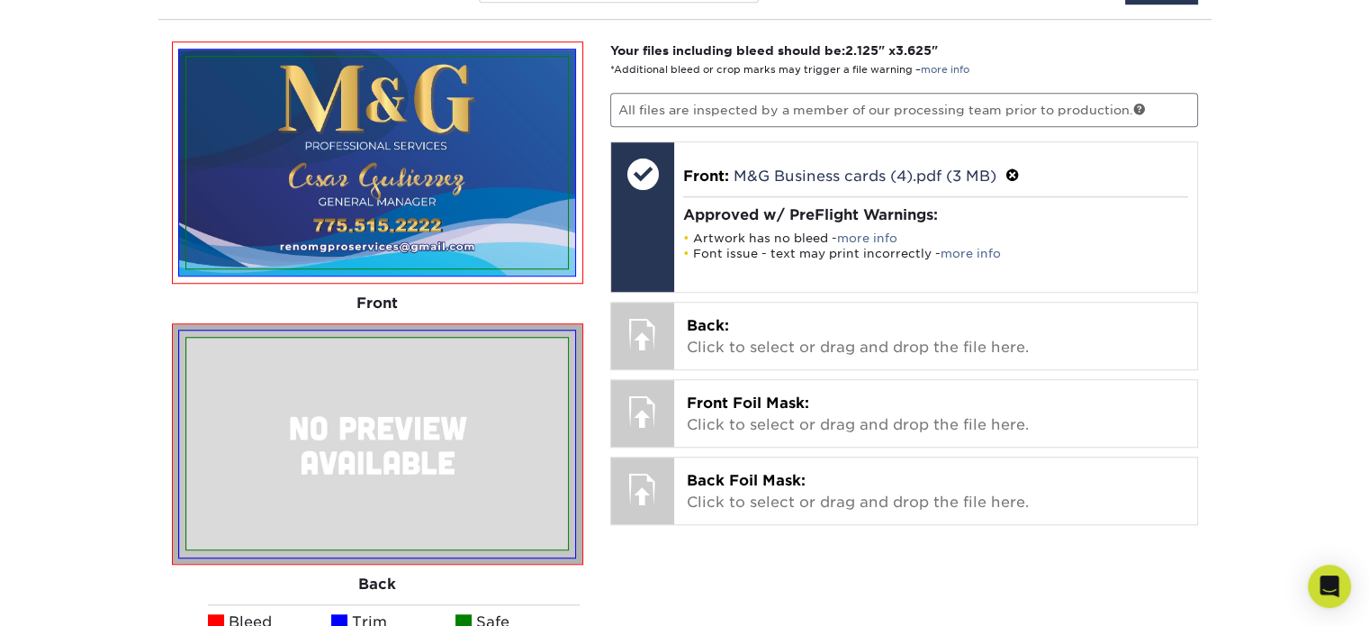
scroll to position [1293, 0]
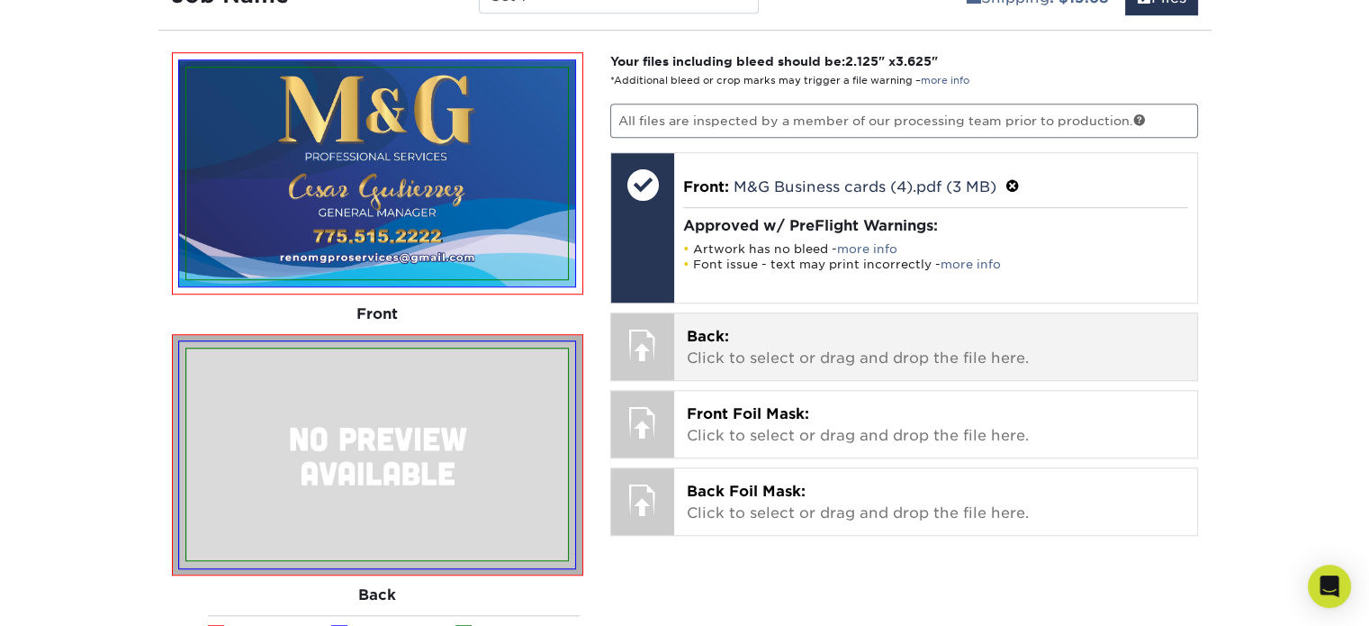
click at [627, 350] on div at bounding box center [642, 344] width 63 height 63
click at [654, 329] on div at bounding box center [642, 344] width 63 height 63
click at [717, 326] on p "Back: Click to select or drag and drop the file here." at bounding box center [936, 347] width 498 height 43
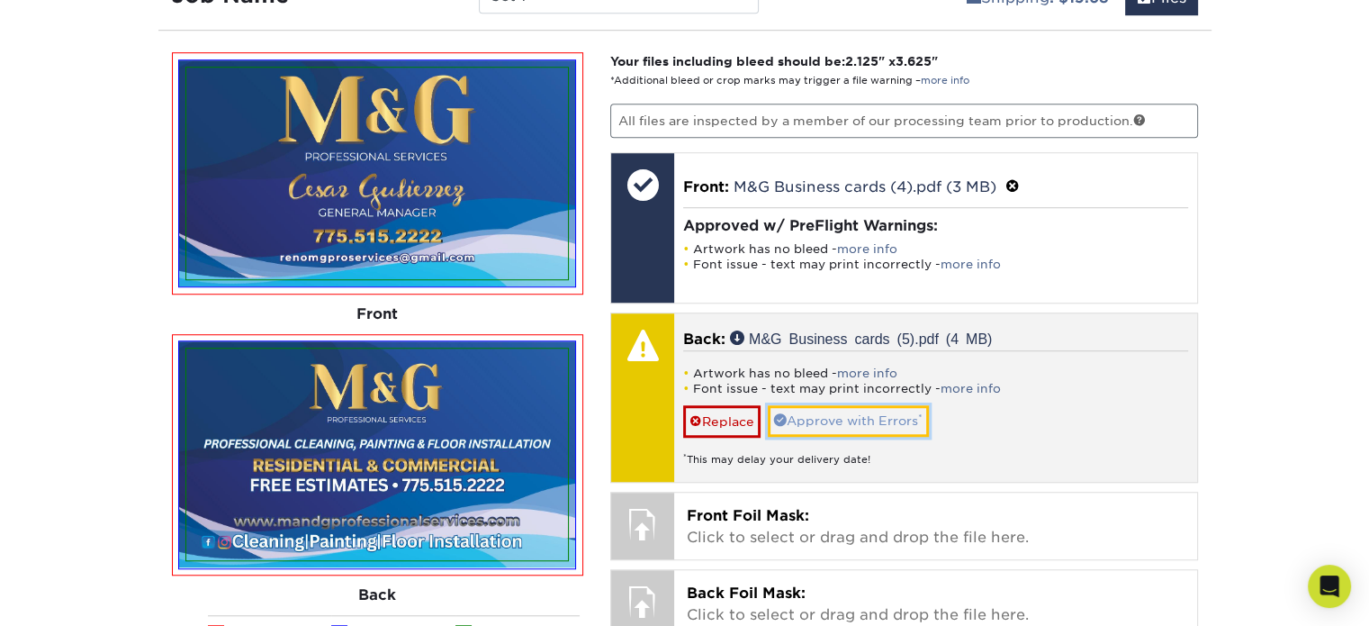
click at [823, 405] on link "Approve with Errors *" at bounding box center [848, 420] width 161 height 31
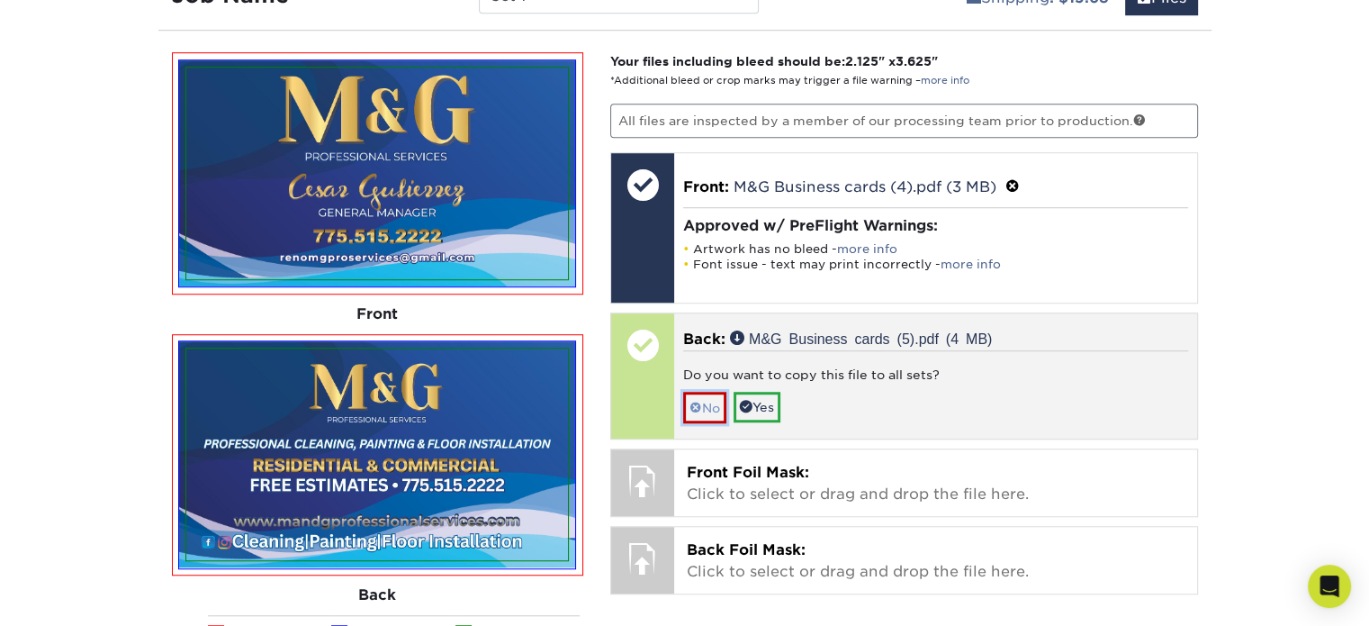
click at [708, 410] on link "No" at bounding box center [704, 408] width 43 height 32
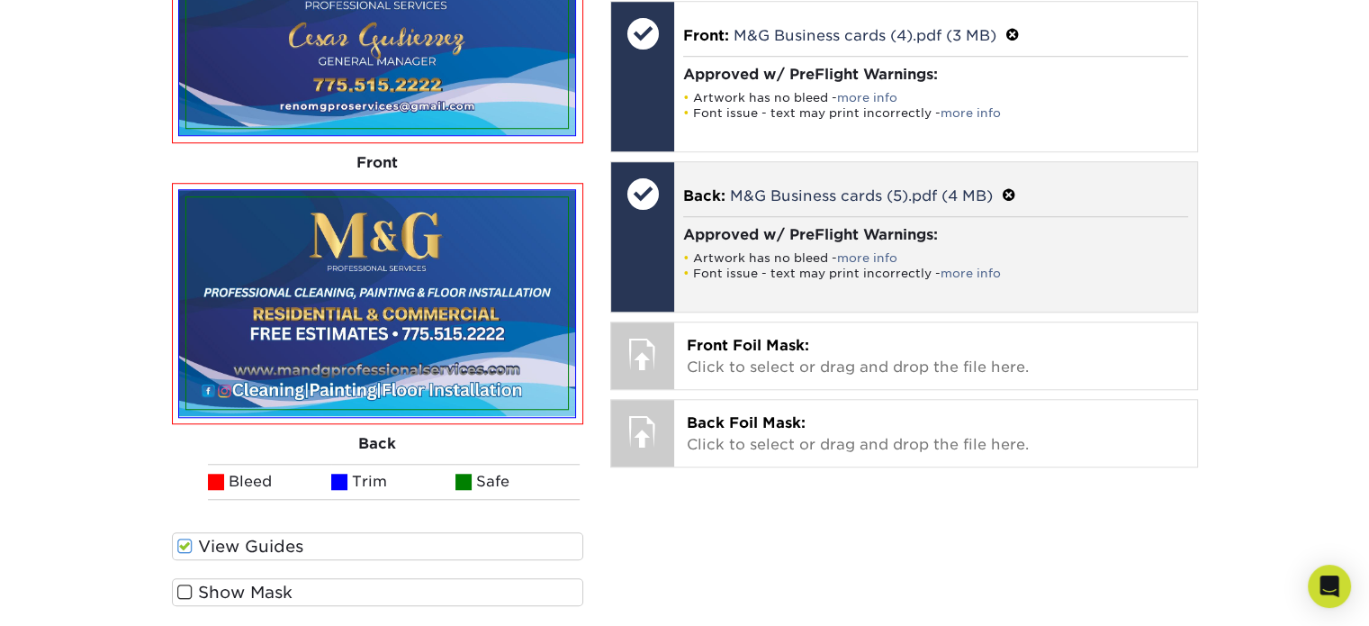
scroll to position [1464, 0]
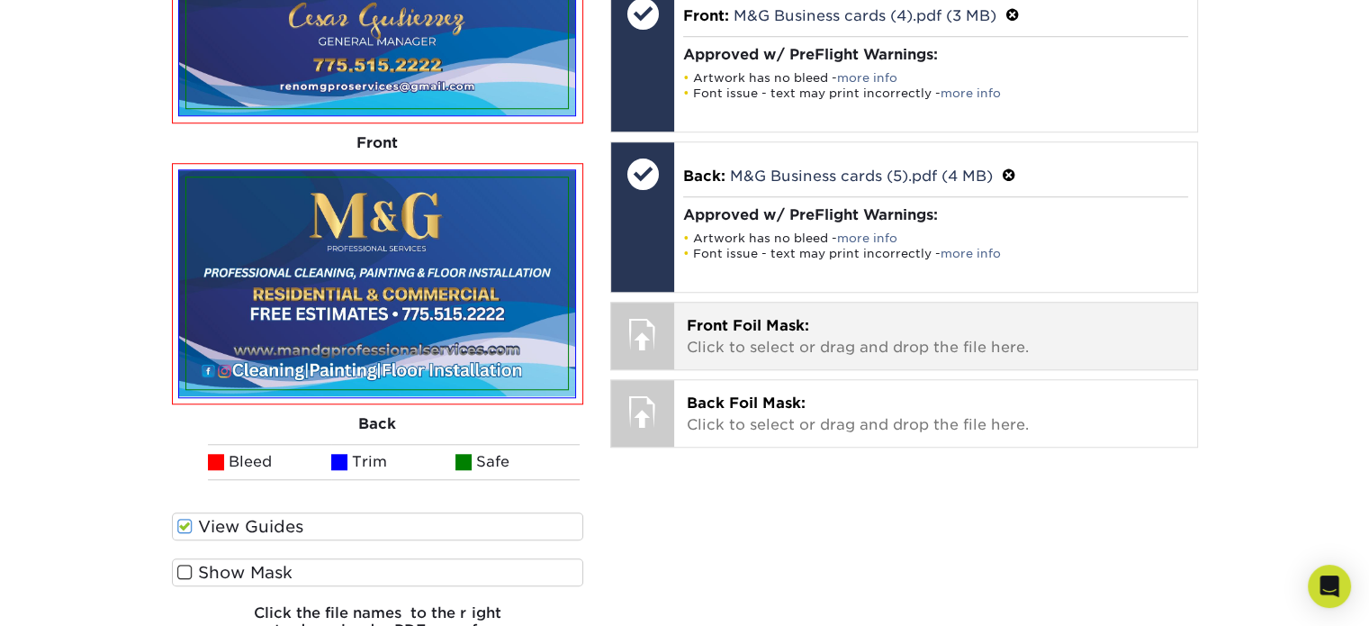
click at [615, 325] on div at bounding box center [642, 333] width 63 height 63
click at [642, 323] on div at bounding box center [642, 333] width 63 height 63
click at [753, 317] on span "Front Foil Mask:" at bounding box center [748, 325] width 122 height 17
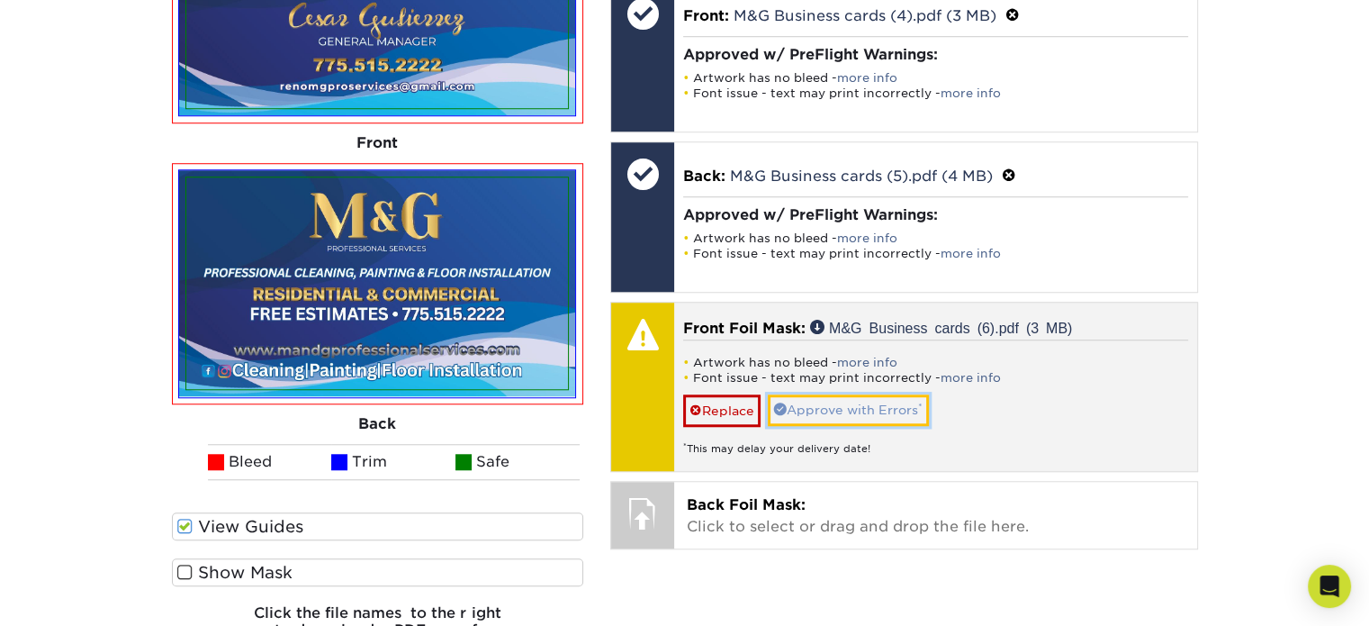
click at [867, 395] on link "Approve with Errors *" at bounding box center [848, 409] width 161 height 31
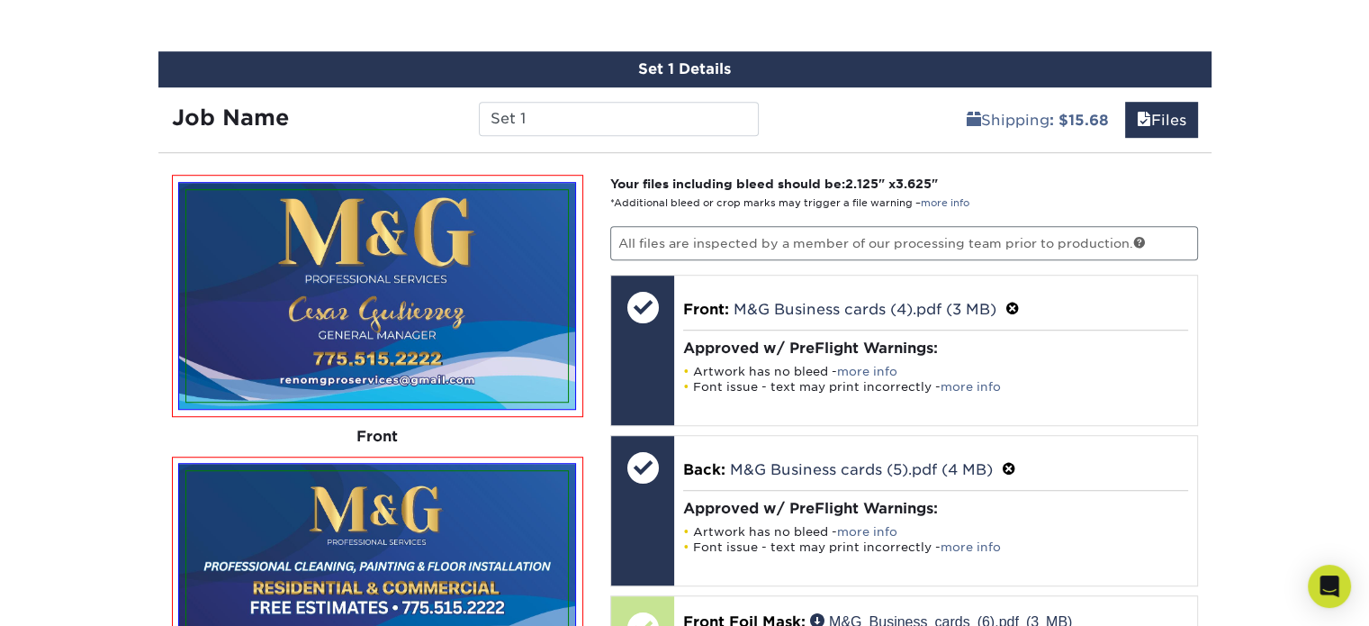
scroll to position [1174, 0]
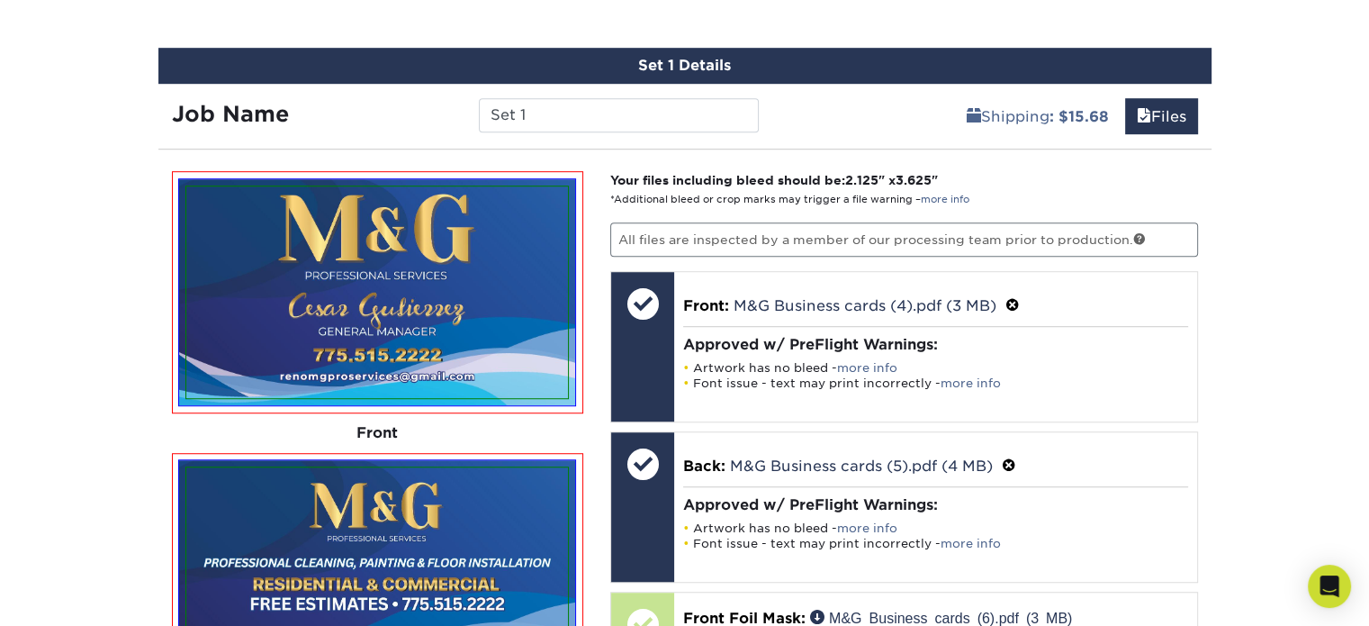
drag, startPoint x: 550, startPoint y: 111, endPoint x: 374, endPoint y: 123, distance: 176.0
drag, startPoint x: 374, startPoint y: 123, endPoint x: 544, endPoint y: 102, distance: 170.6
click at [544, 102] on input "Set 1" at bounding box center [619, 115] width 280 height 34
type input "S"
click at [596, 158] on div "Set 1 Details Job Name M&G Shipping : $15.68 Files You've choosen mailing servi…" at bounding box center [684, 542] width 1053 height 988
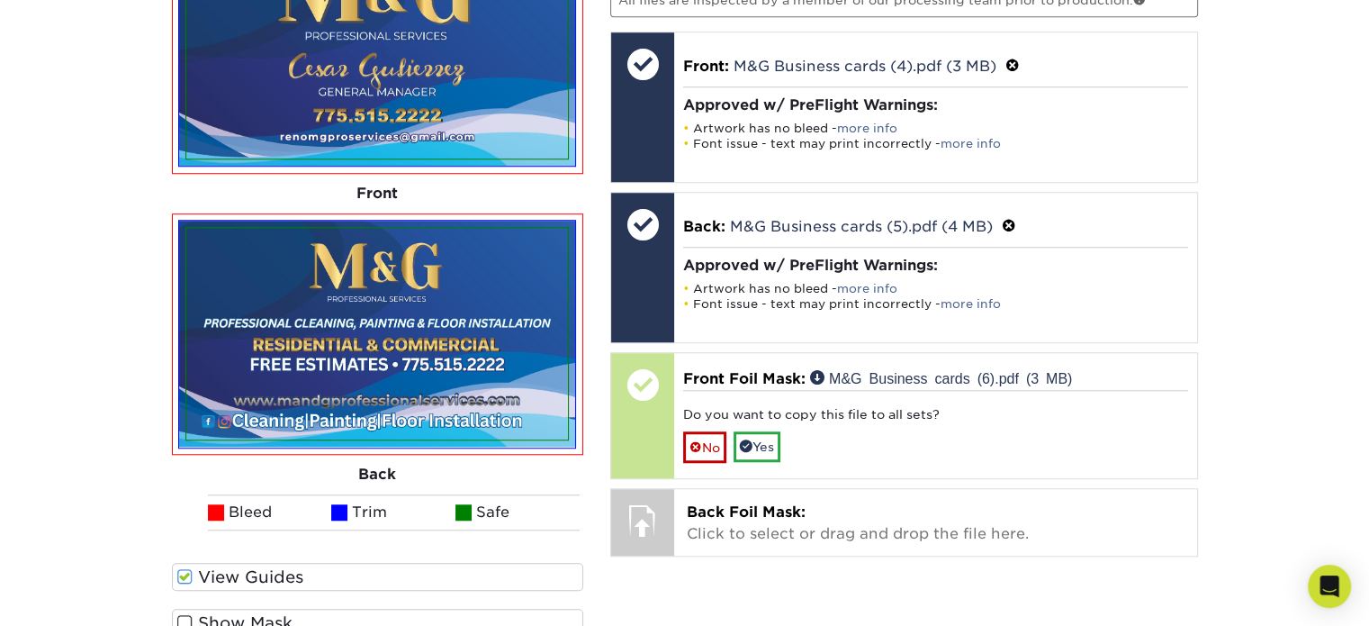
scroll to position [1511, 0]
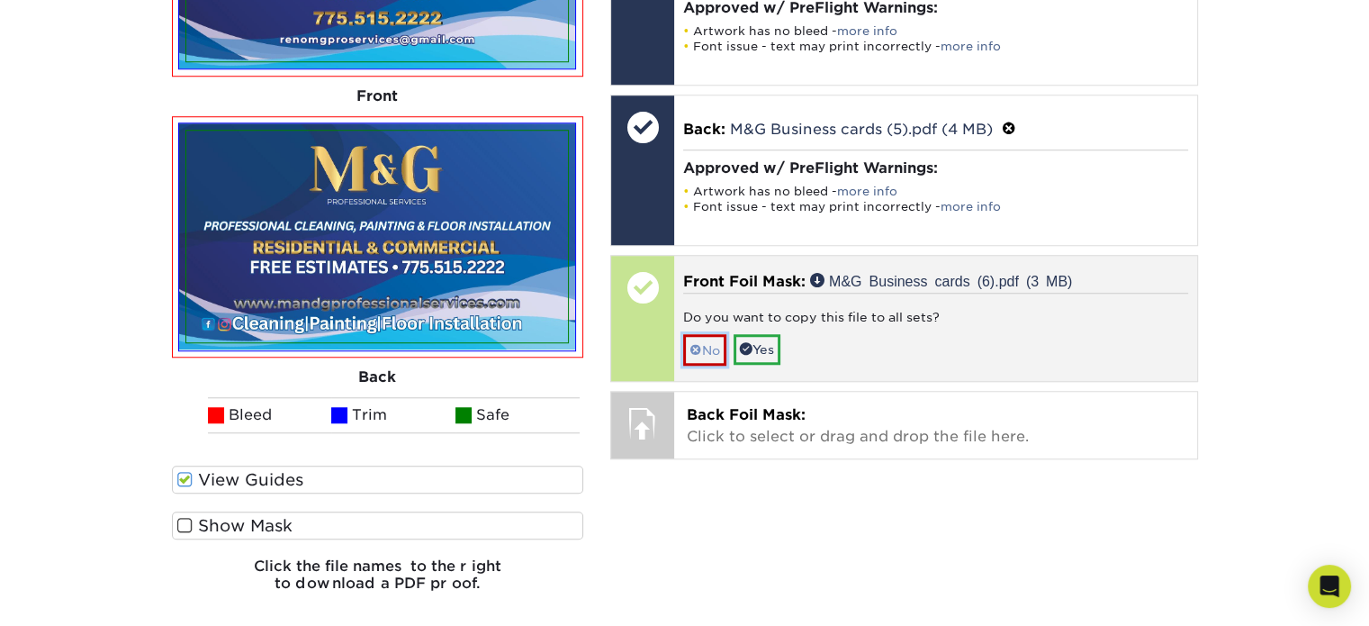
click at [720, 338] on link "No" at bounding box center [704, 350] width 43 height 32
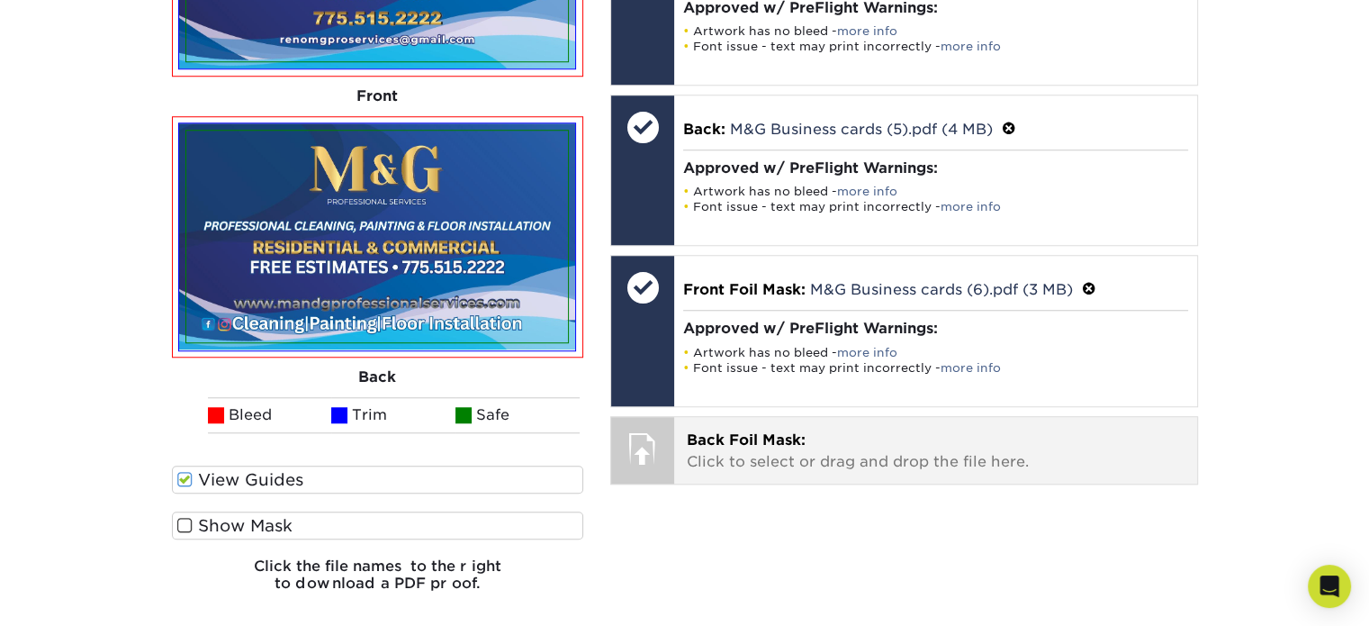
click at [755, 429] on p "Back Foil Mask: Click to select or drag and drop the file here." at bounding box center [936, 450] width 498 height 43
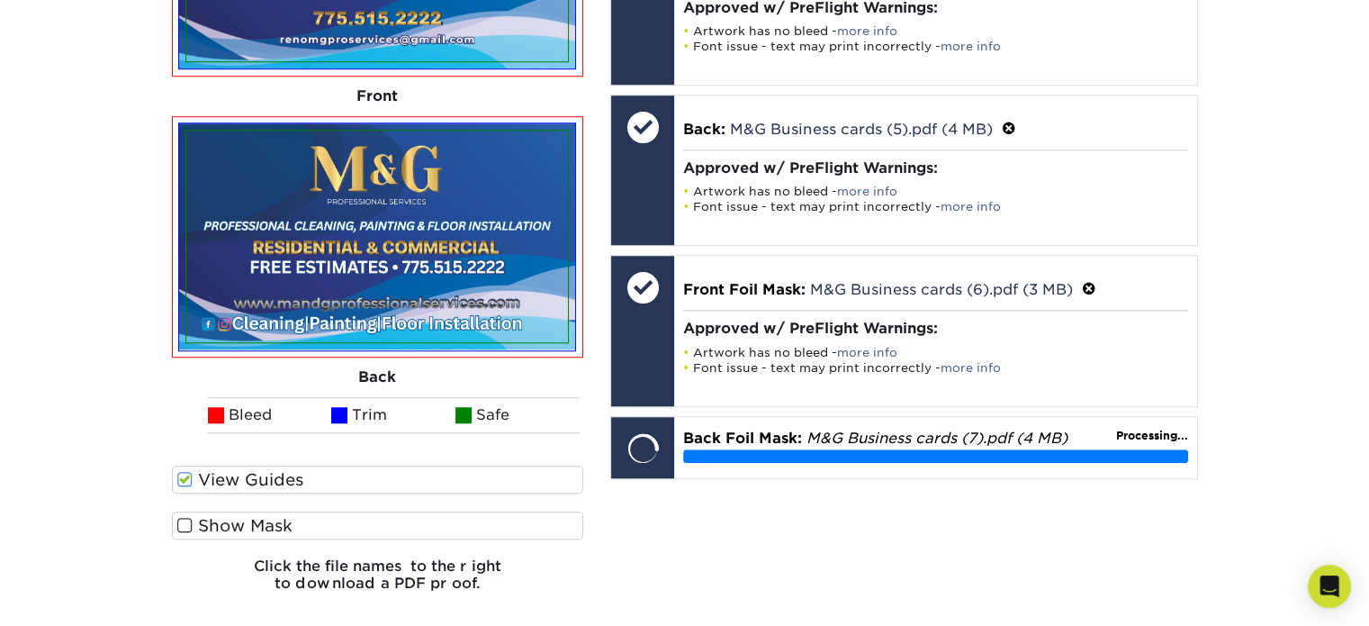
click at [259, 528] on label "Show Mask" at bounding box center [378, 525] width 412 height 28
click at [0, 0] on input "Show Mask" at bounding box center [0, 0] width 0 height 0
click at [191, 517] on span at bounding box center [184, 525] width 15 height 17
click at [0, 0] on input "Show Mask" at bounding box center [0, 0] width 0 height 0
click at [191, 517] on span at bounding box center [184, 525] width 15 height 17
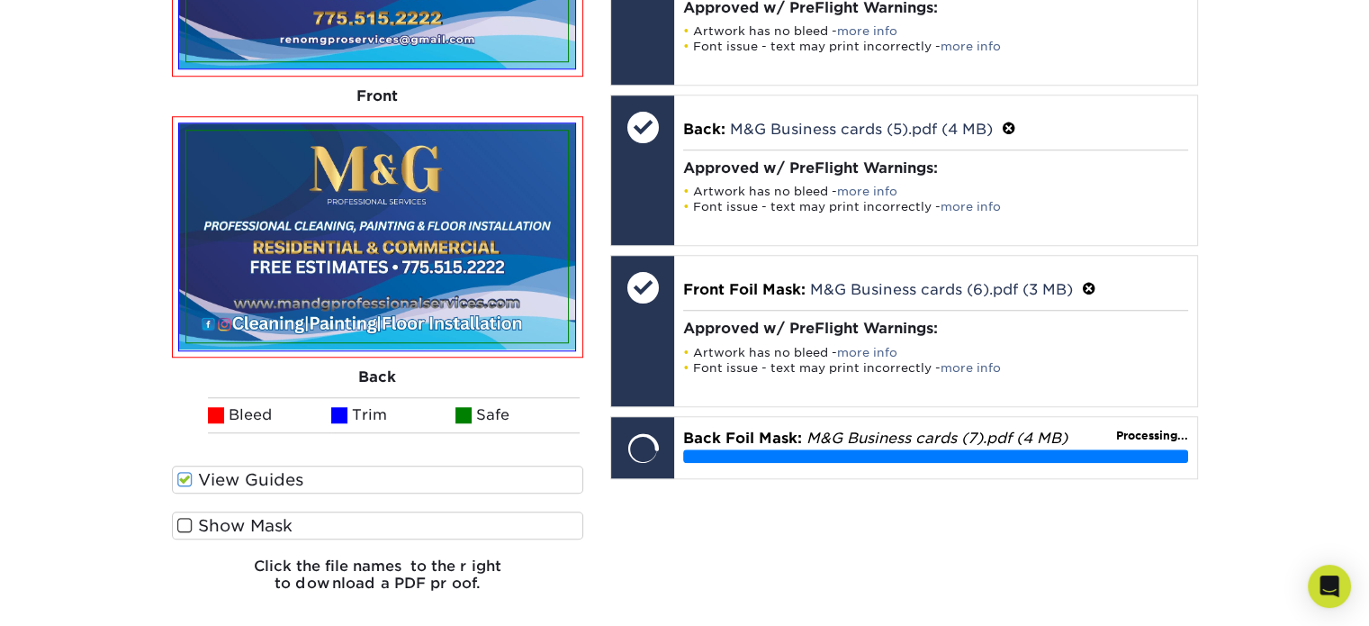
click at [0, 0] on input "Show Mask" at bounding box center [0, 0] width 0 height 0
click at [185, 511] on label "Show Mask" at bounding box center [378, 525] width 412 height 28
click at [0, 0] on input "Show Mask" at bounding box center [0, 0] width 0 height 0
click at [180, 478] on span at bounding box center [184, 479] width 15 height 17
click at [0, 0] on input "View Guides" at bounding box center [0, 0] width 0 height 0
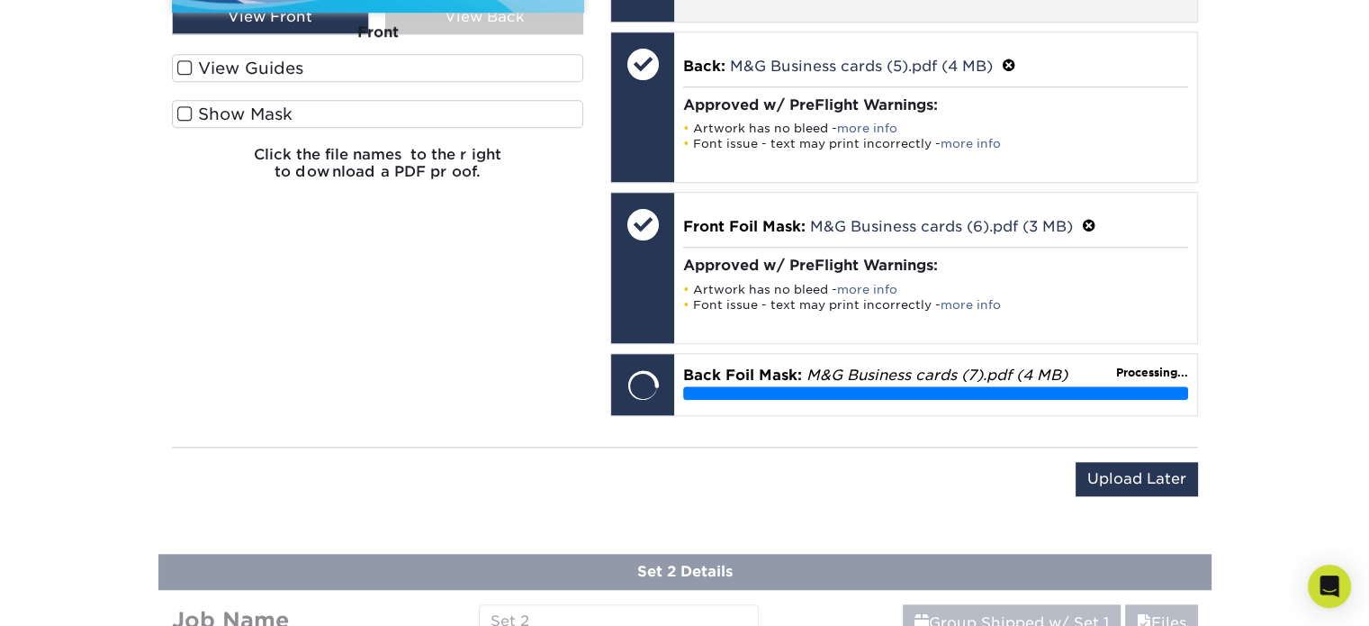
scroll to position [1574, 0]
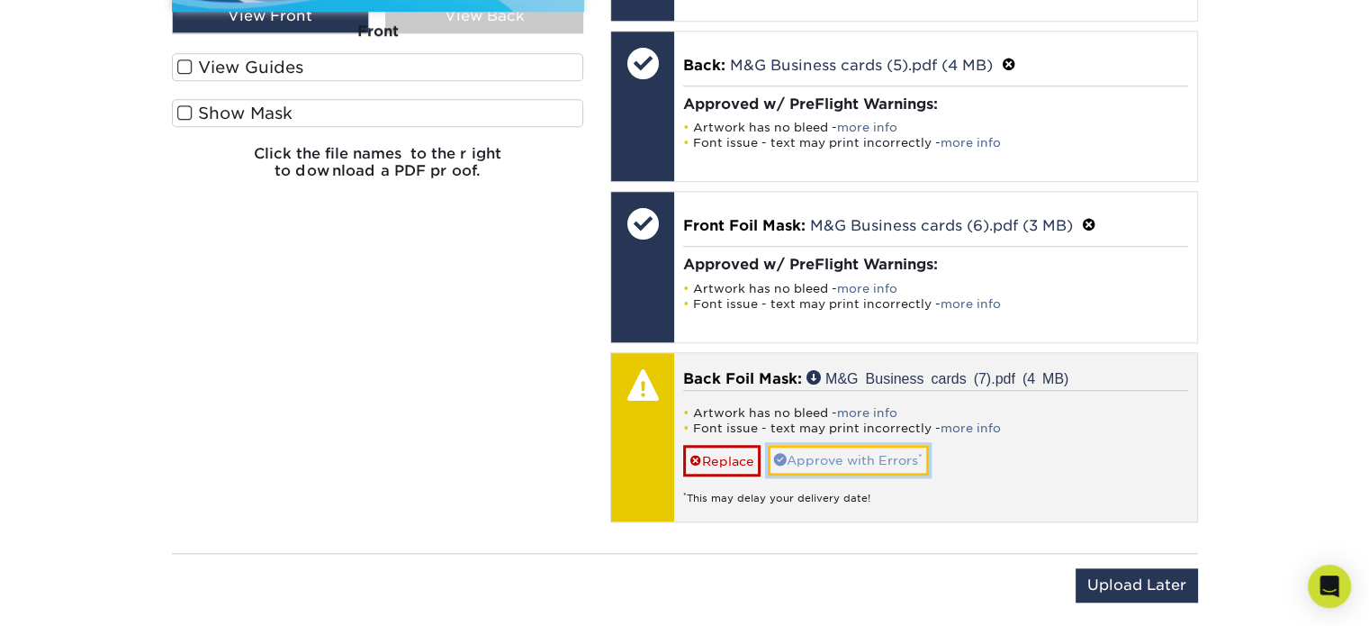
click at [841, 453] on link "Approve with Errors *" at bounding box center [848, 460] width 161 height 31
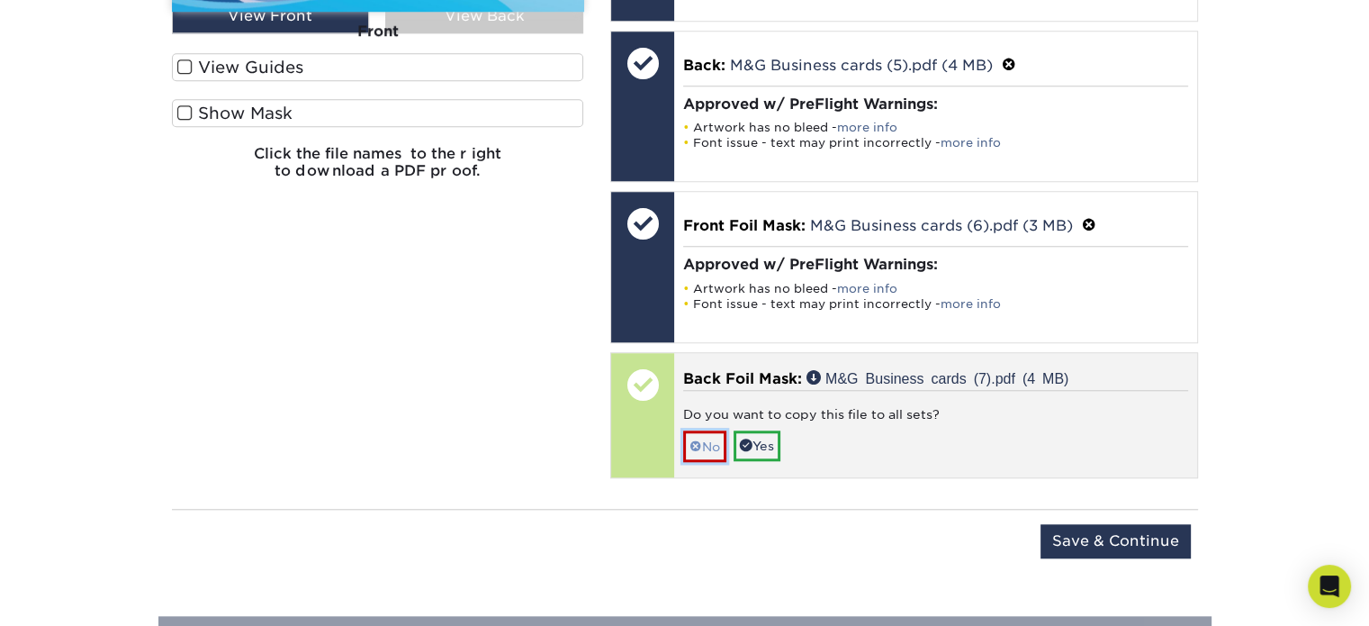
click at [699, 439] on span at bounding box center [696, 446] width 13 height 14
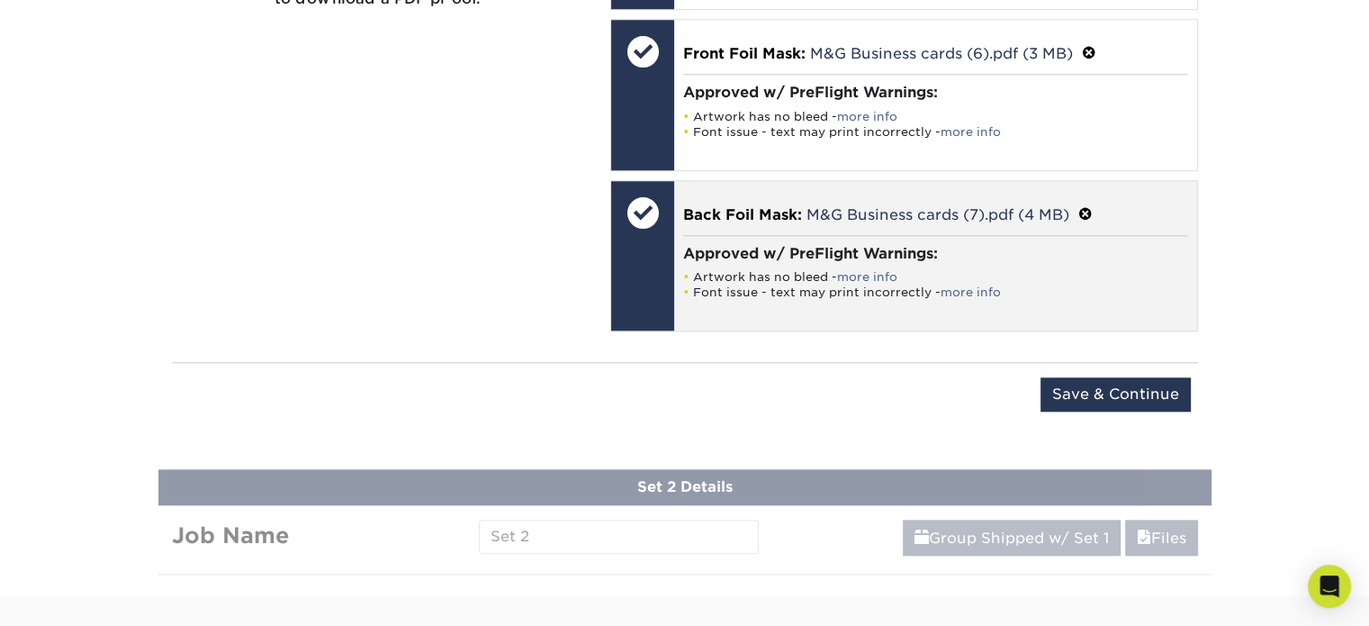
scroll to position [1747, 0]
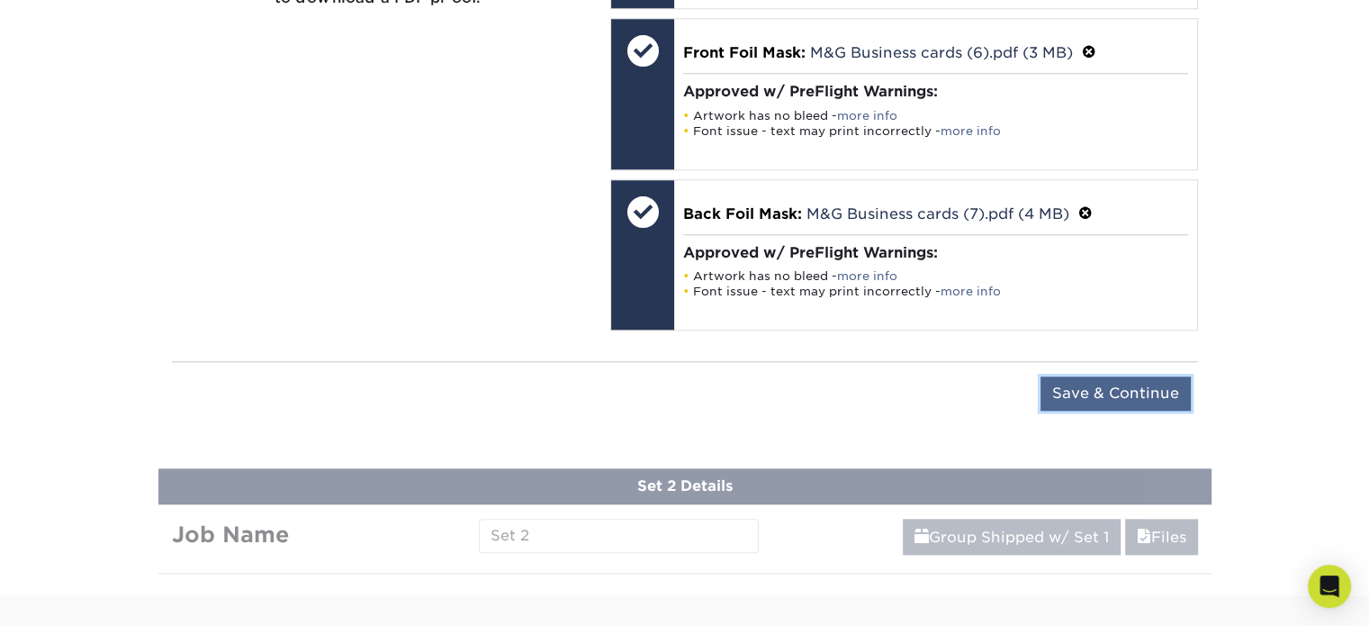
click at [1114, 376] on input "Save & Continue" at bounding box center [1116, 393] width 150 height 34
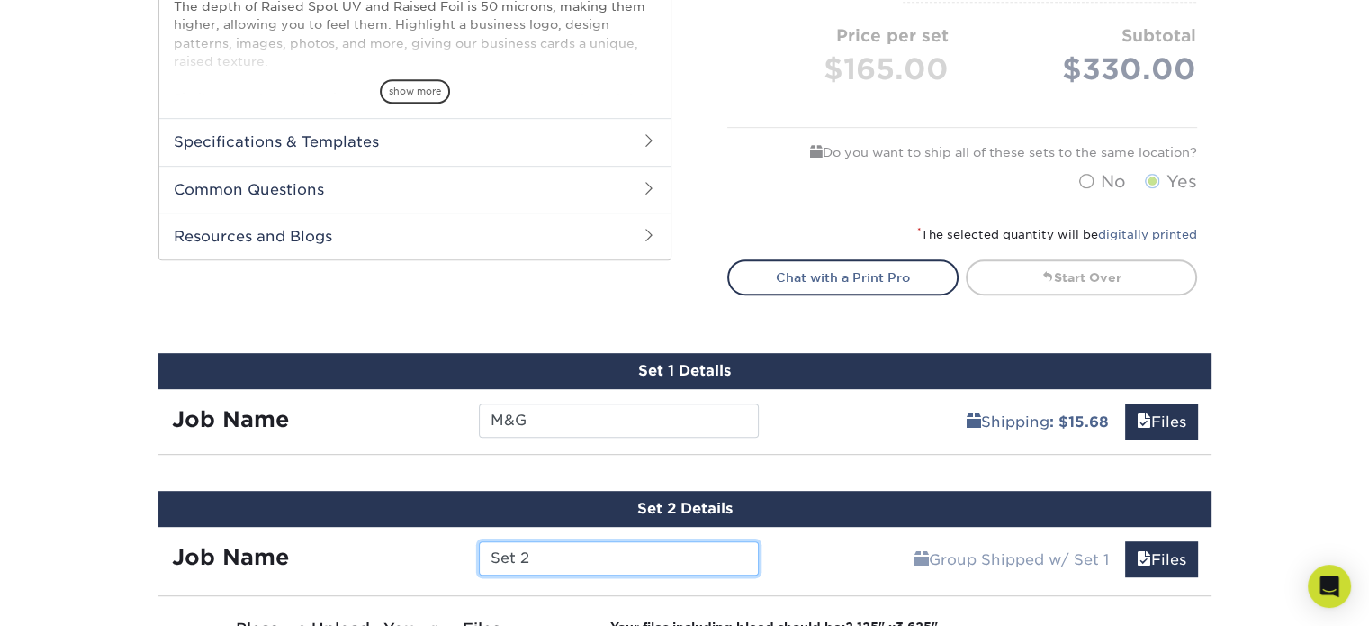
scroll to position [1205, 0]
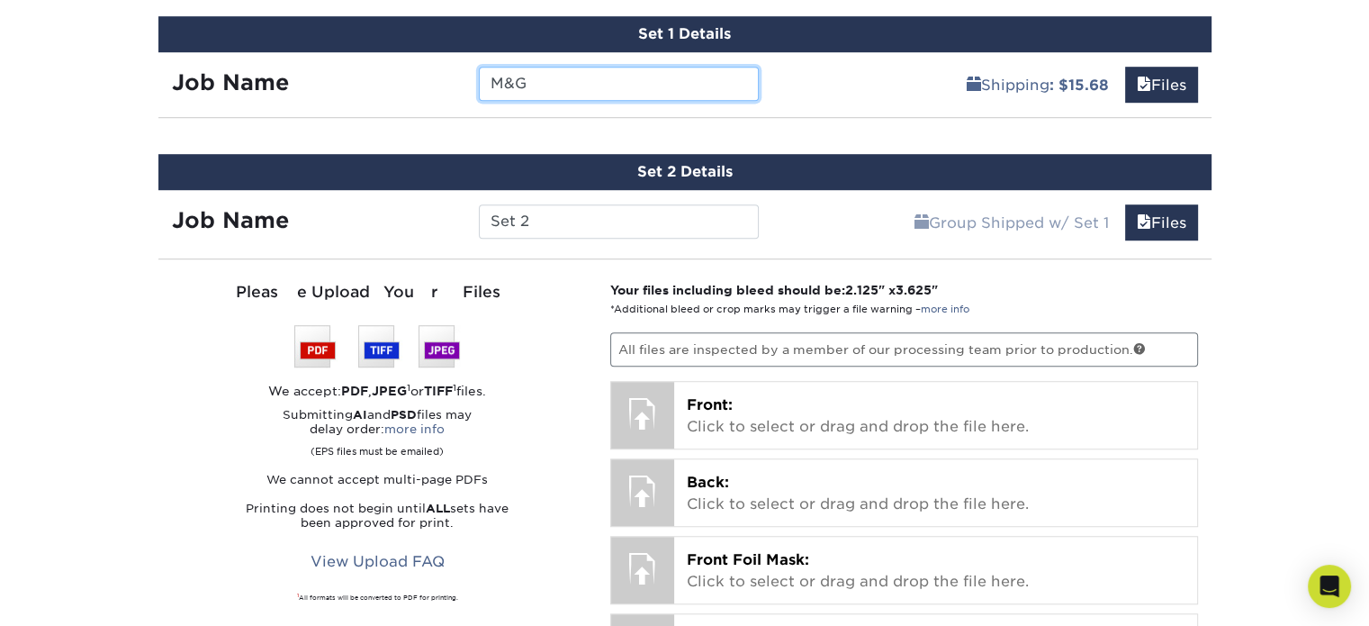
click at [616, 81] on input "M&G" at bounding box center [619, 84] width 280 height 34
type input "M"
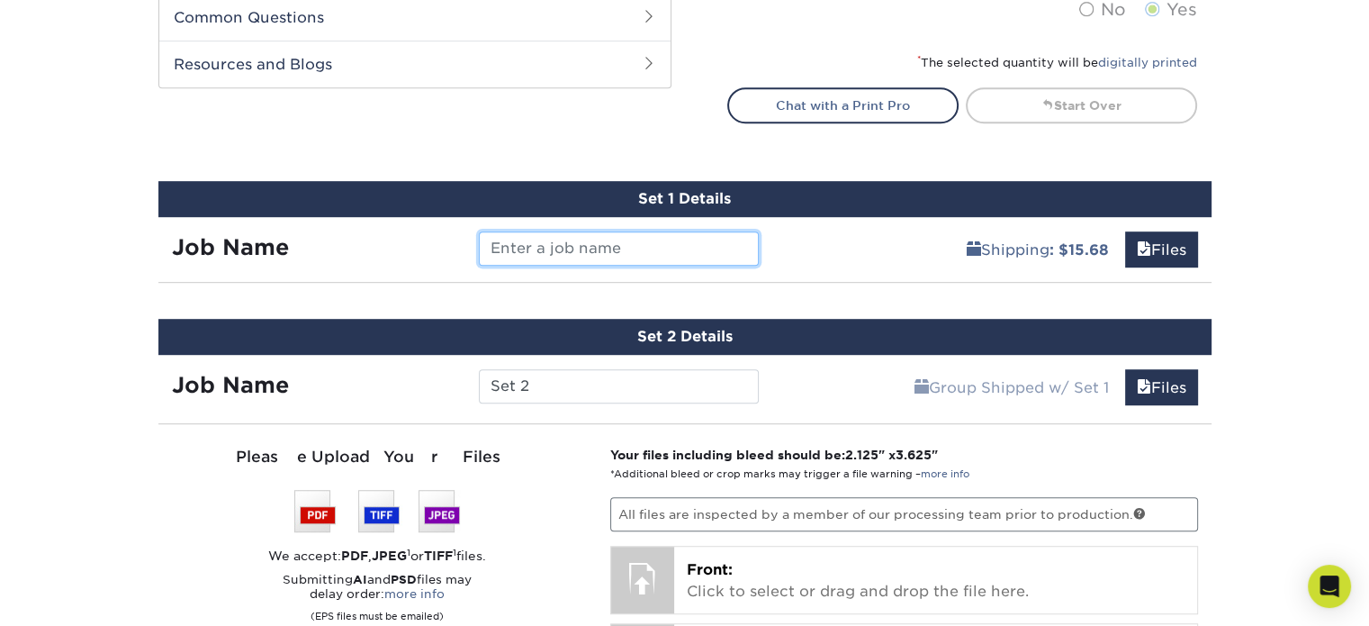
scroll to position [1042, 0]
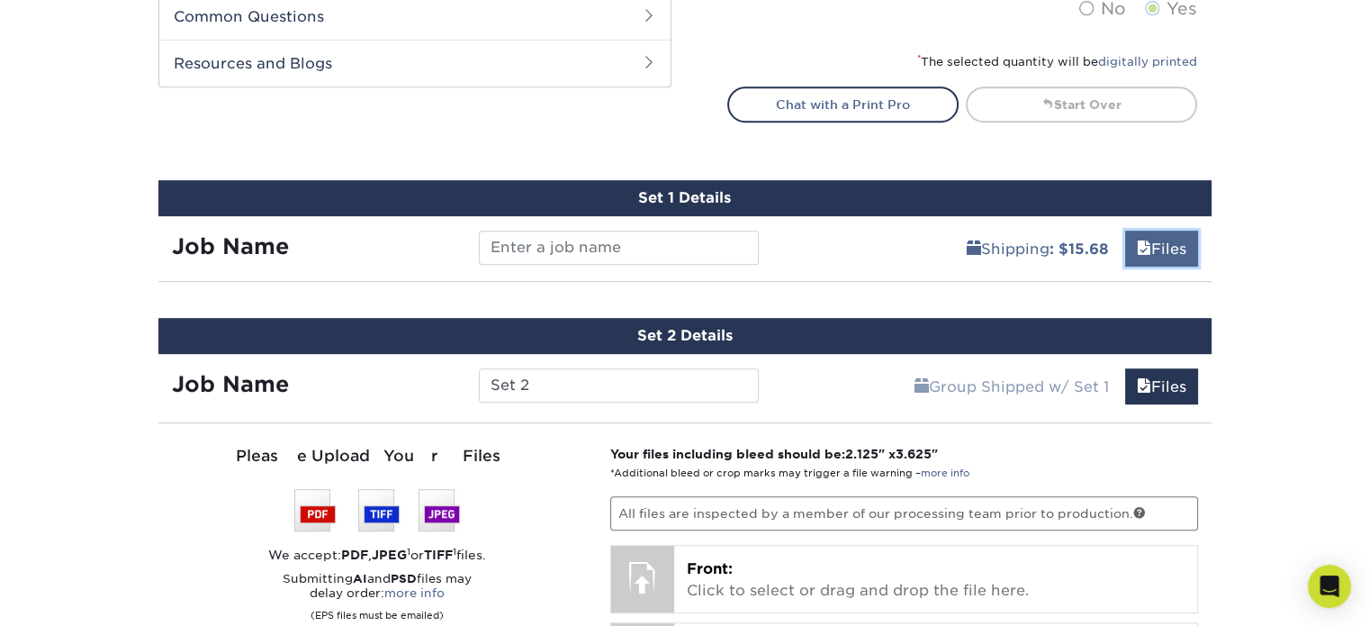
click at [1192, 237] on link "Files" at bounding box center [1161, 248] width 73 height 36
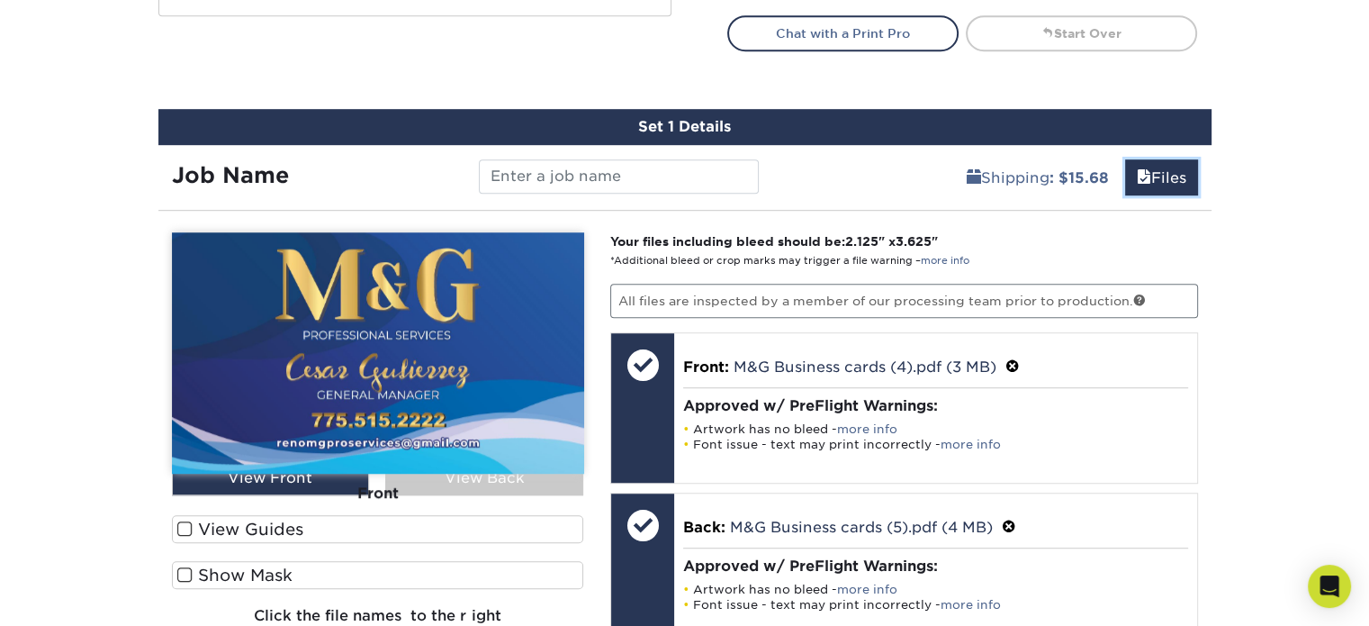
scroll to position [1358, 0]
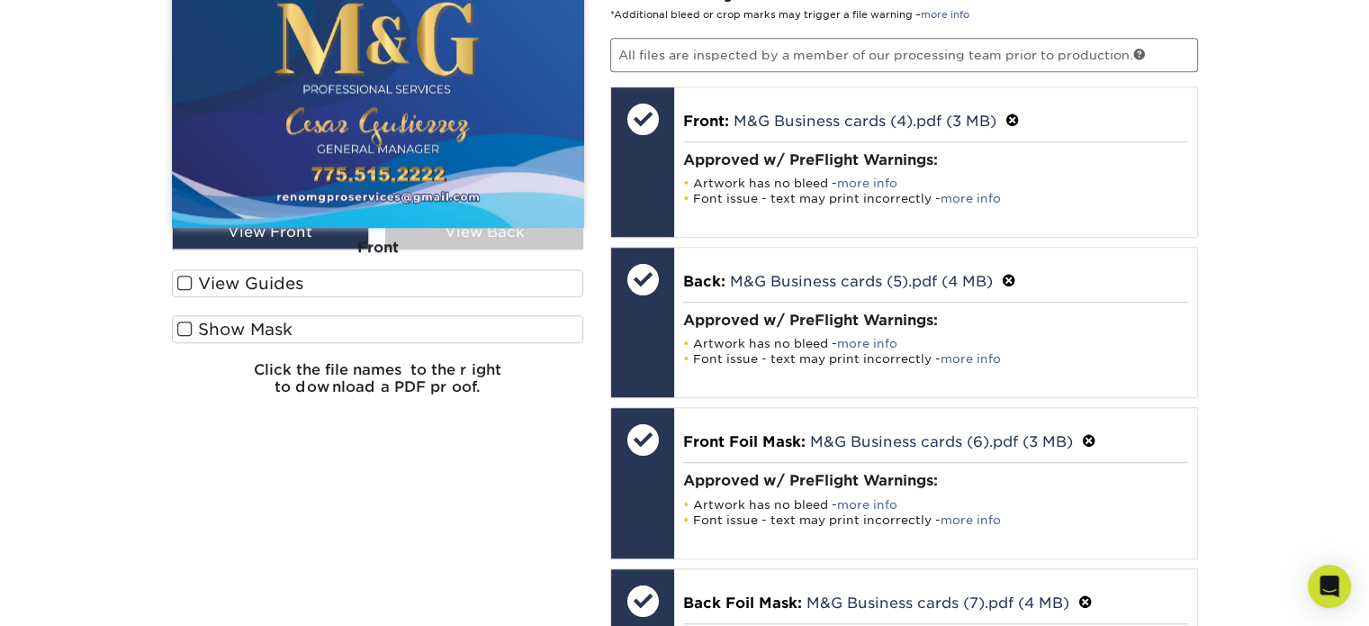
click at [221, 275] on label "View Guides" at bounding box center [378, 283] width 412 height 28
click at [0, 0] on input "View Guides" at bounding box center [0, 0] width 0 height 0
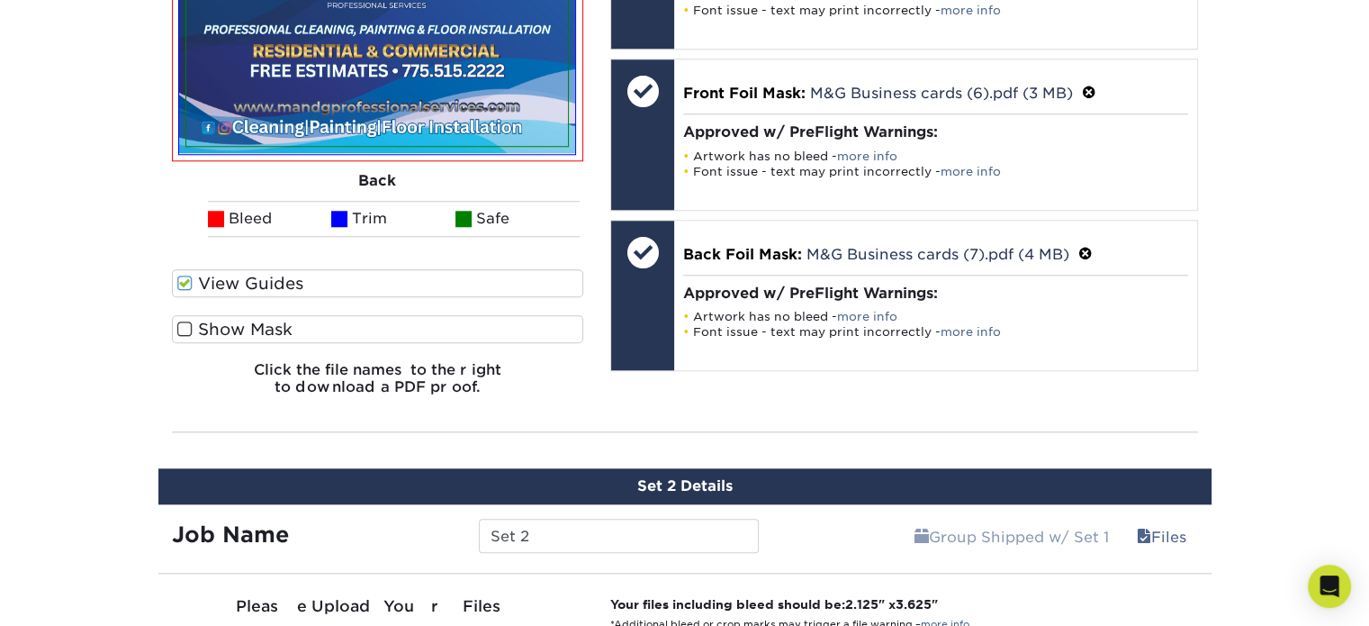
click at [221, 275] on label "View Guides" at bounding box center [378, 283] width 412 height 28
click at [0, 0] on input "View Guides" at bounding box center [0, 0] width 0 height 0
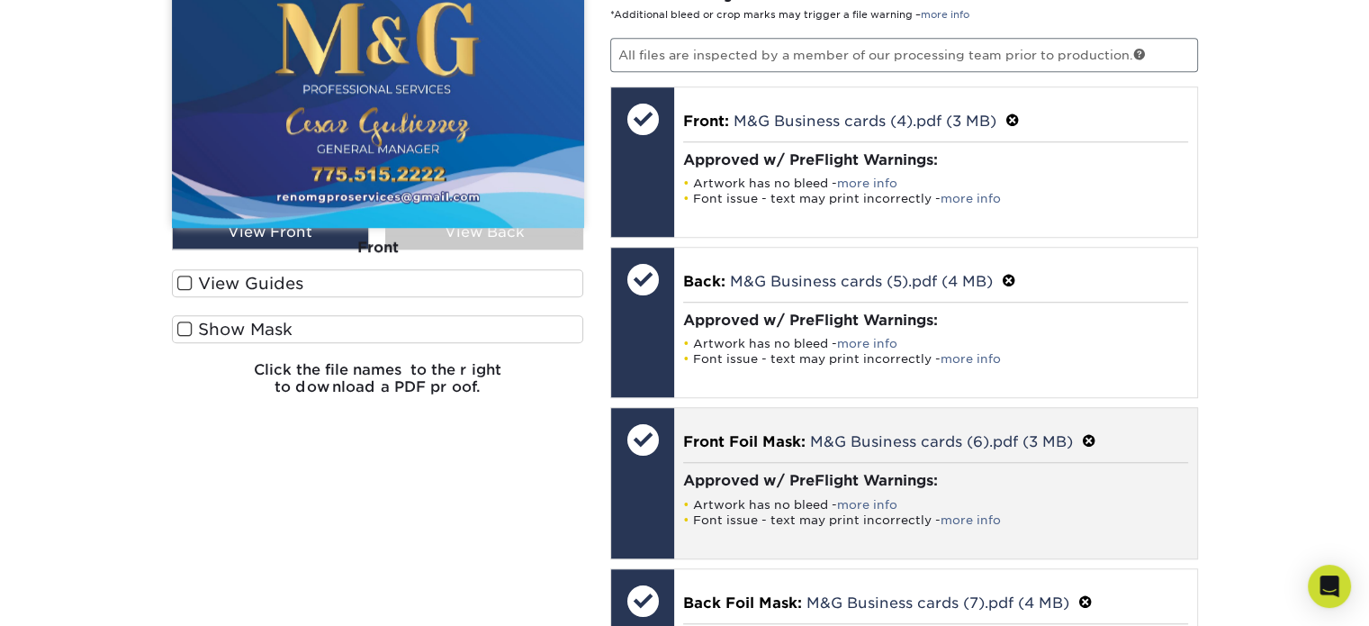
click at [681, 442] on div "Front Foil Mask: M&G Business cards (6).pdf (3 MB) Approved w/ PreFlight Warnin…" at bounding box center [935, 482] width 523 height 149
click at [643, 428] on div at bounding box center [642, 439] width 63 height 63
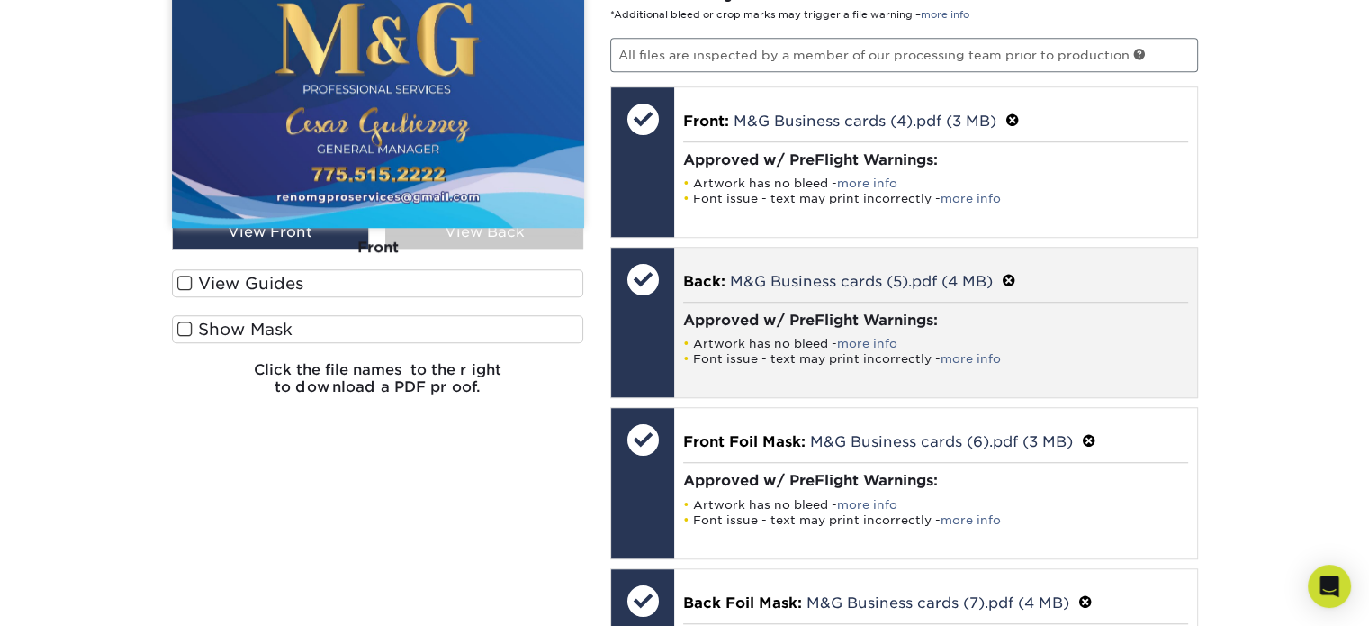
scroll to position [1481, 0]
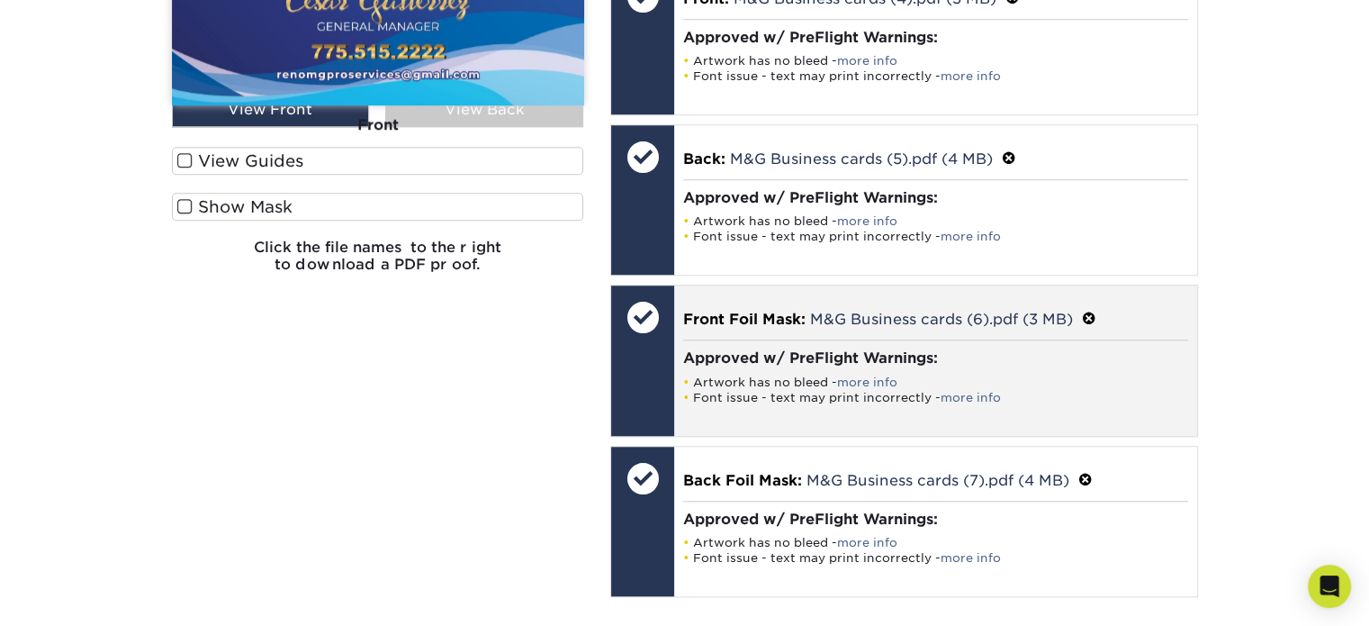
click at [987, 284] on div "Front Foil Mask: Click to select or drag and drop the file here. Choose file M&…" at bounding box center [904, 359] width 588 height 151
click at [990, 296] on div "Front Foil Mask: M&G Business cards (6).pdf (3 MB) Approved w/ PreFlight Warnin…" at bounding box center [935, 359] width 523 height 149
click at [1082, 314] on p "Front Foil Mask: M&G Business cards (6).pdf (3 MB)" at bounding box center [935, 318] width 505 height 23
click at [1087, 314] on span at bounding box center [1089, 319] width 14 height 17
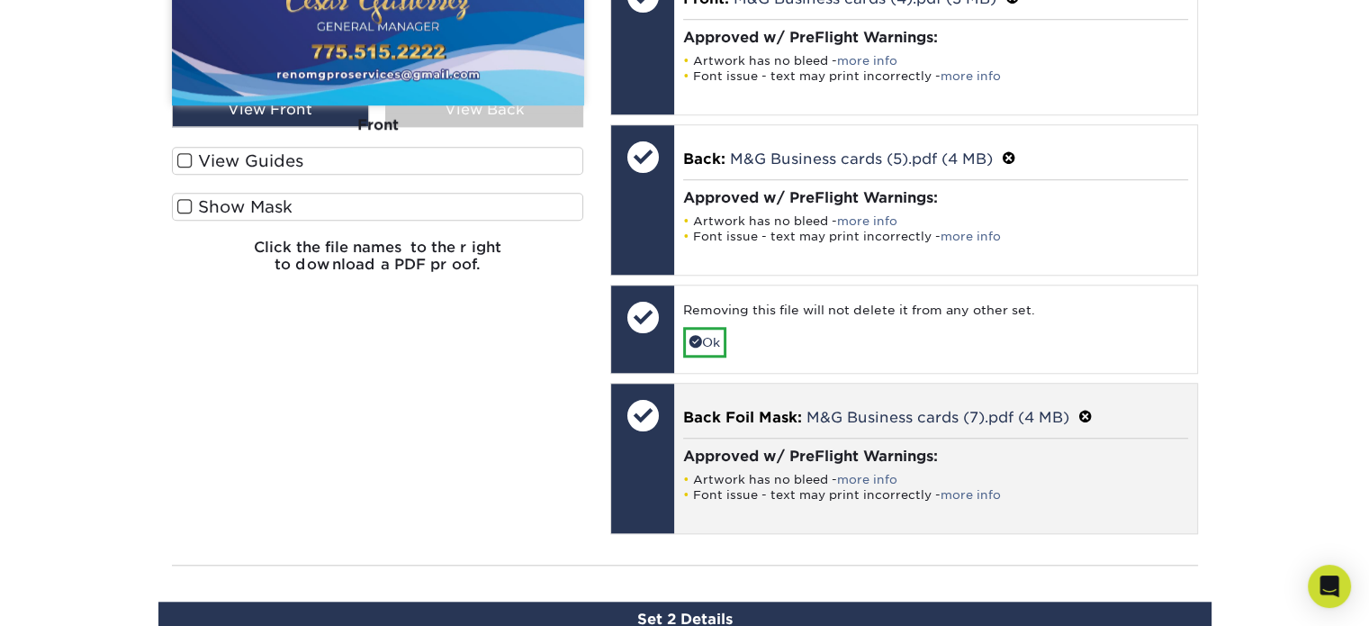
click at [1091, 409] on span at bounding box center [1085, 417] width 14 height 17
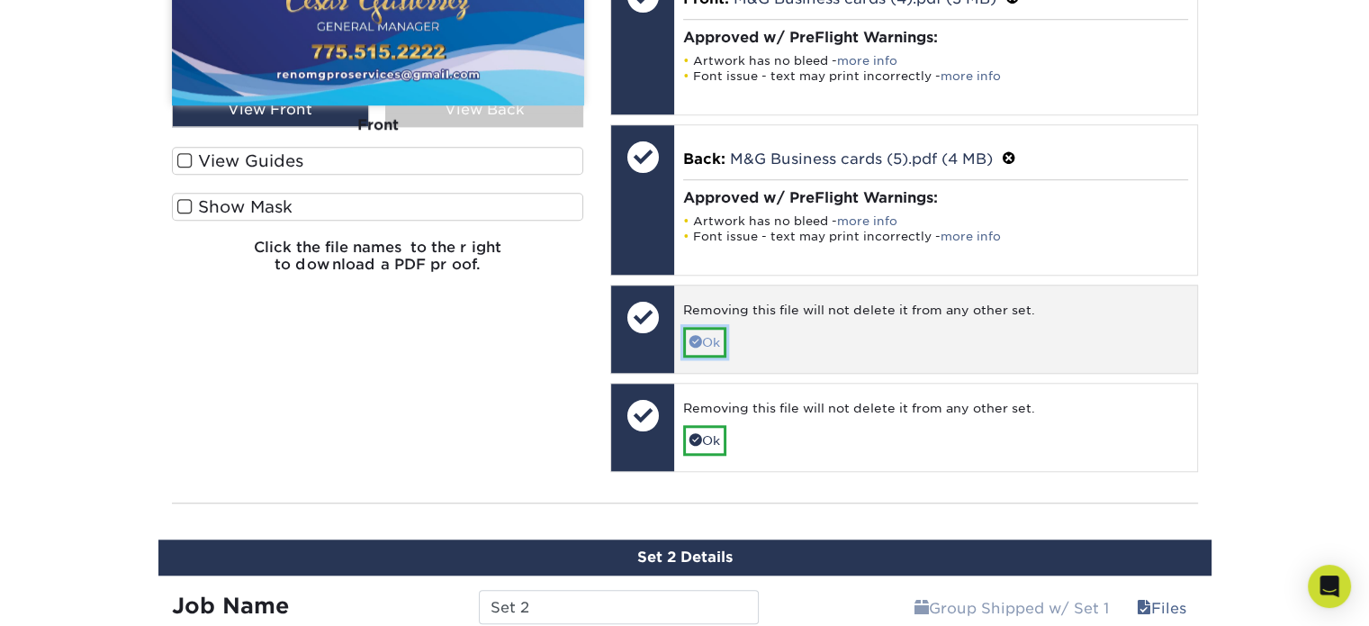
click at [708, 344] on link "Ok" at bounding box center [704, 342] width 43 height 31
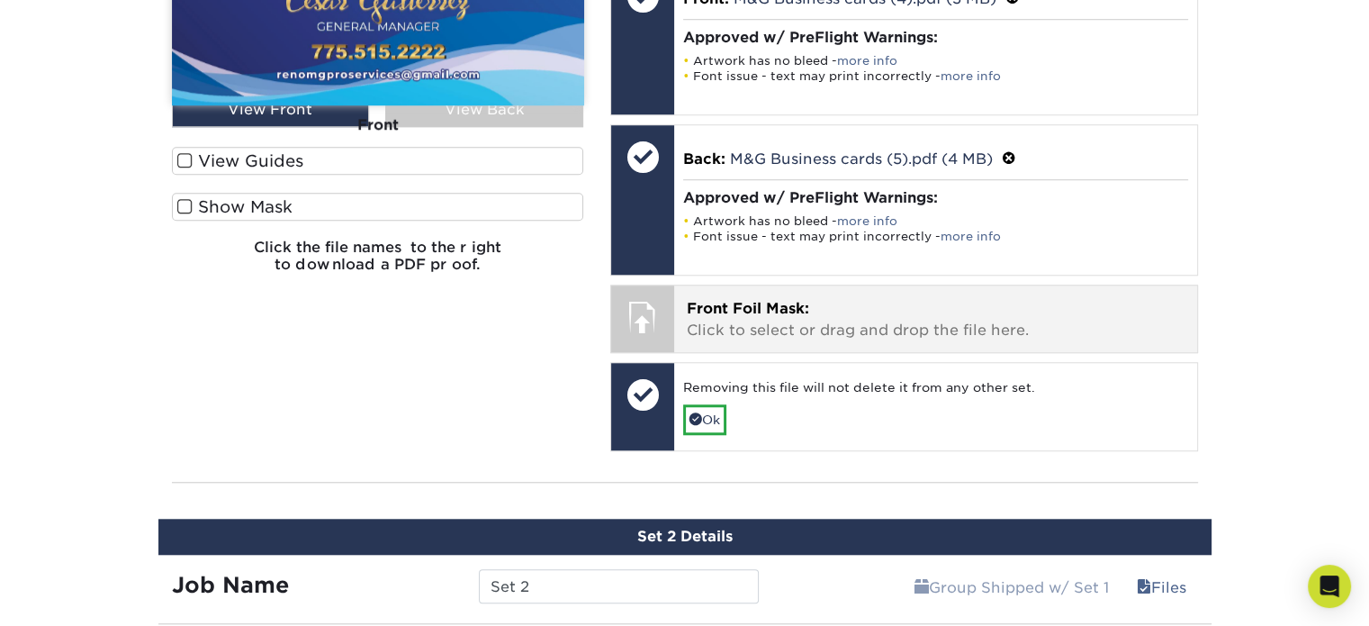
click at [786, 298] on p "Front Foil Mask: Click to select or drag and drop the file here." at bounding box center [936, 319] width 498 height 43
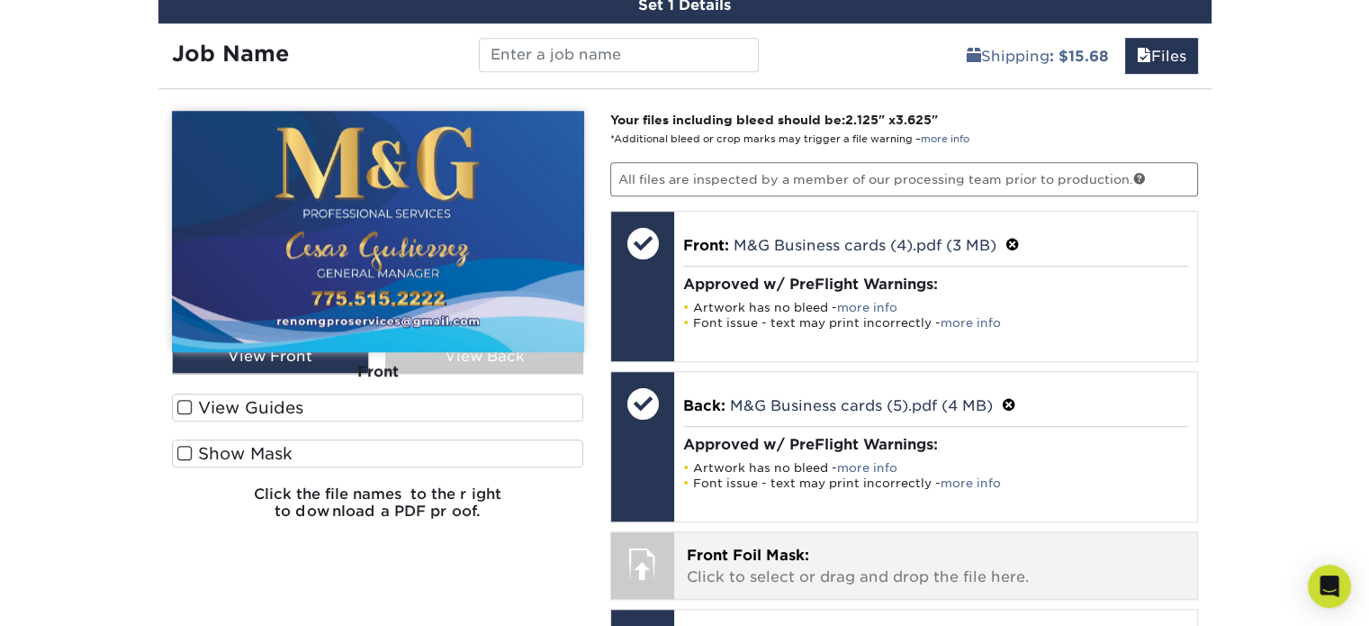
scroll to position [1232, 0]
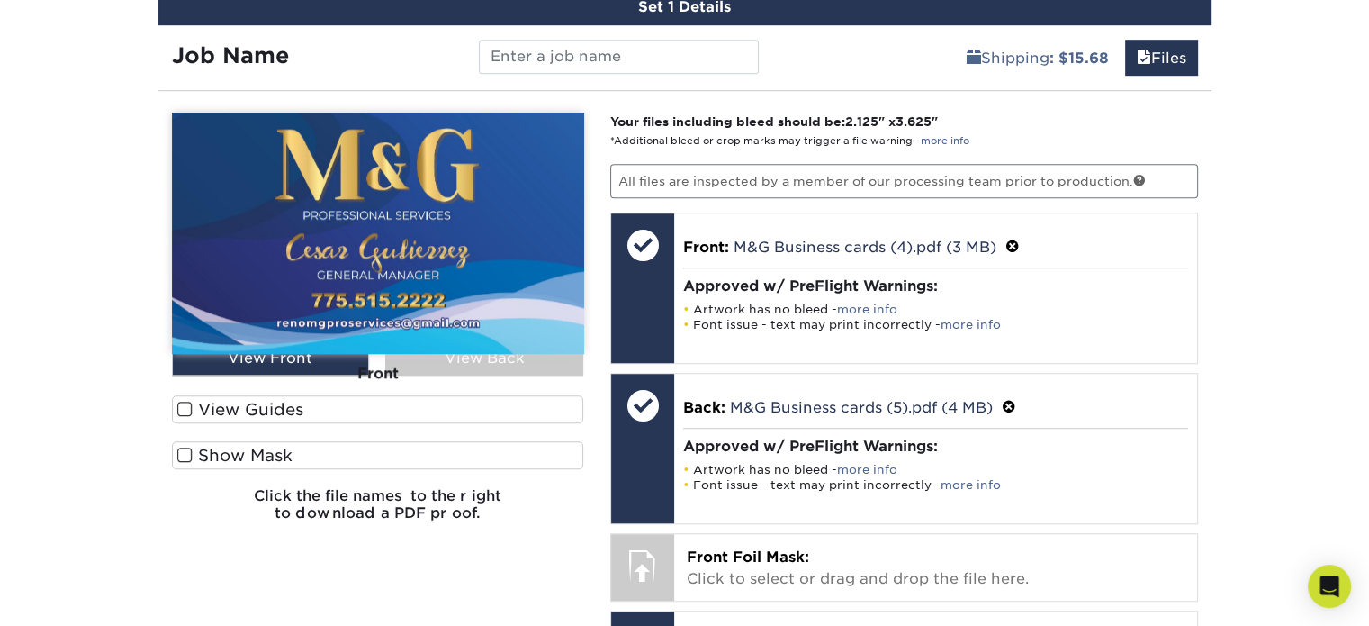
click at [1311, 293] on div "We are currently experiencing a technical issue with this product category. Our…" at bounding box center [684, 143] width 1369 height 2521
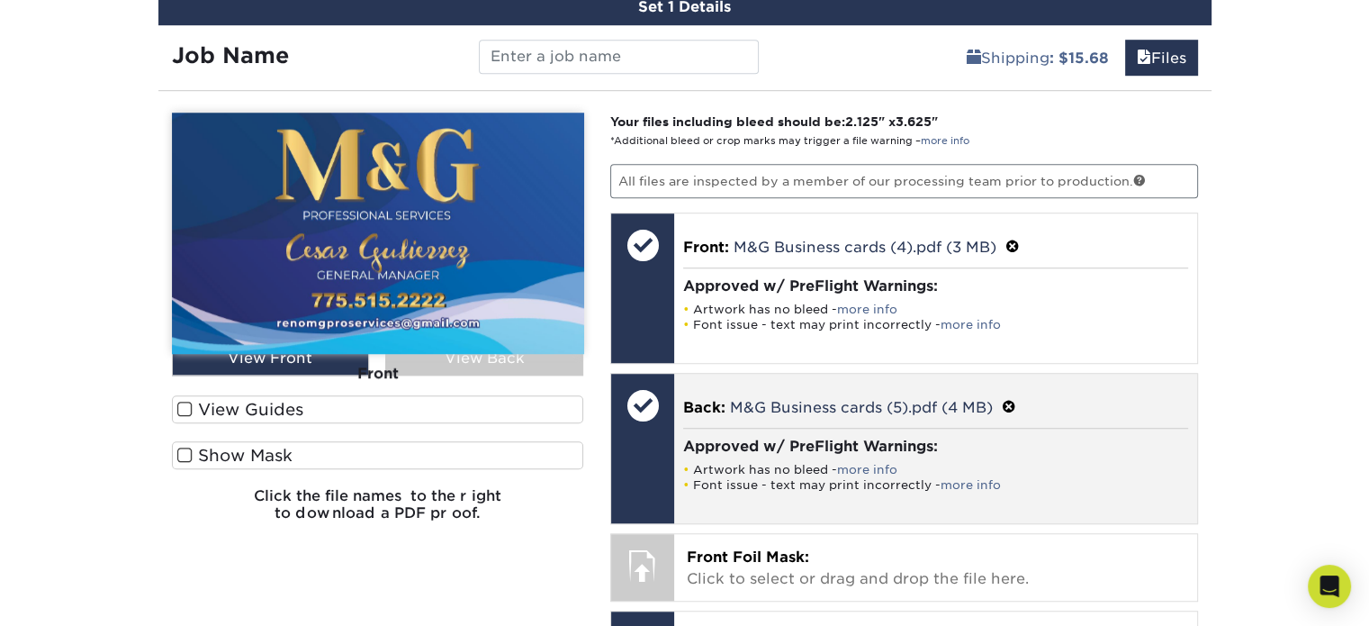
click at [725, 408] on p "Back: M&G Business cards (5).pdf (4 MB)" at bounding box center [935, 406] width 505 height 23
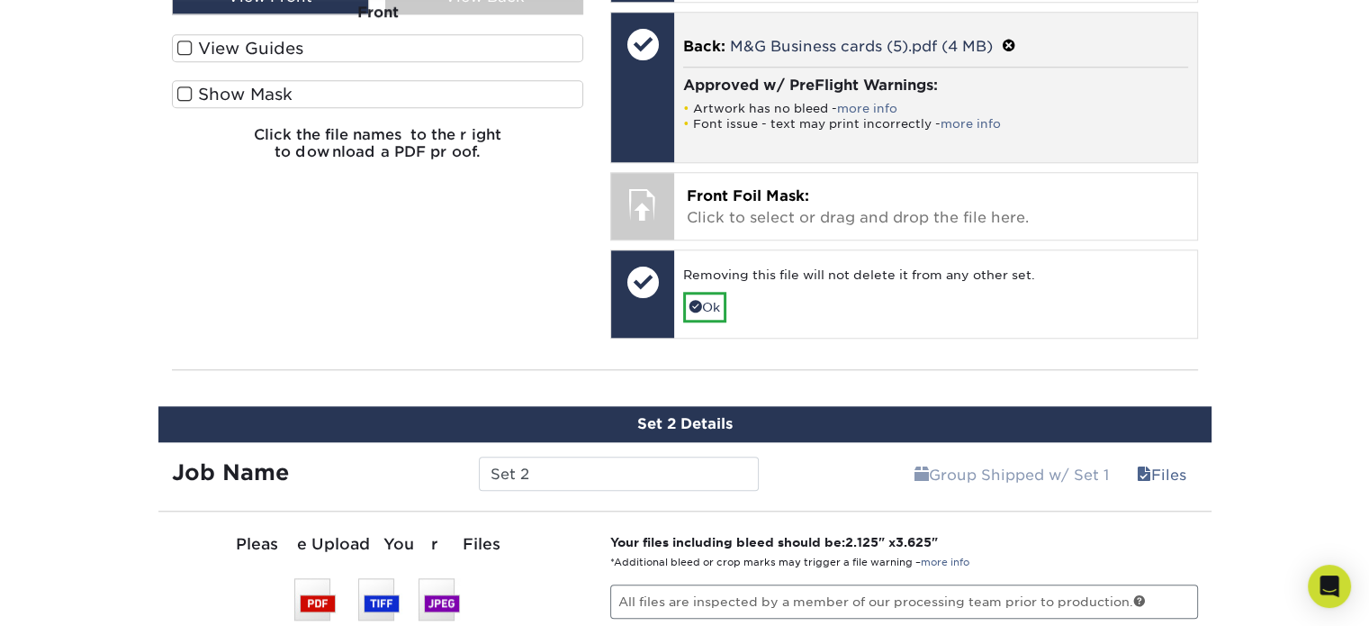
scroll to position [1592, 0]
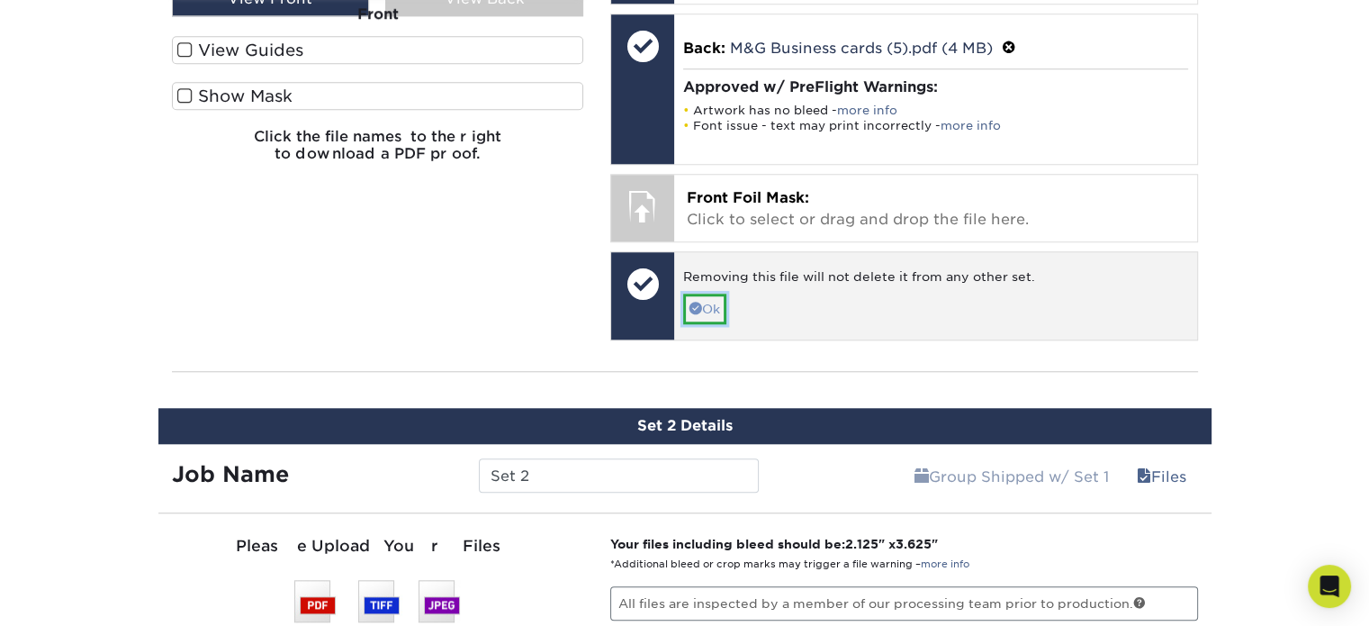
click at [715, 307] on link "Ok" at bounding box center [704, 308] width 43 height 31
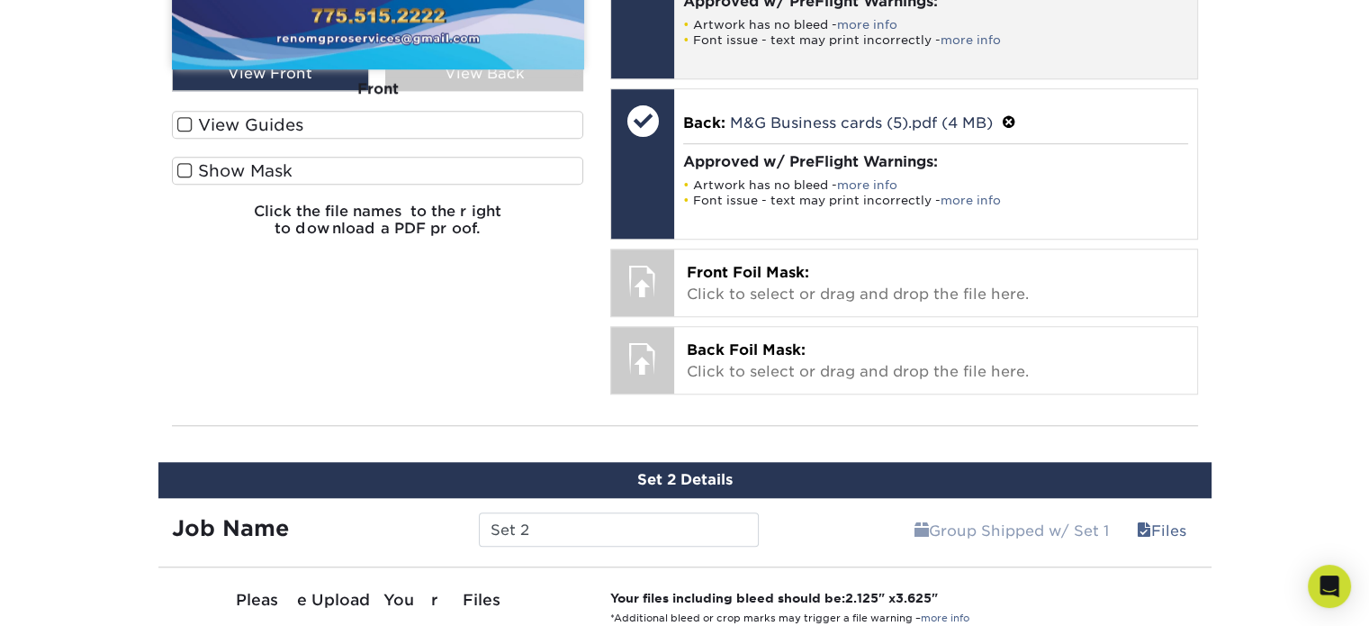
scroll to position [1519, 0]
